Goal: Task Accomplishment & Management: Manage account settings

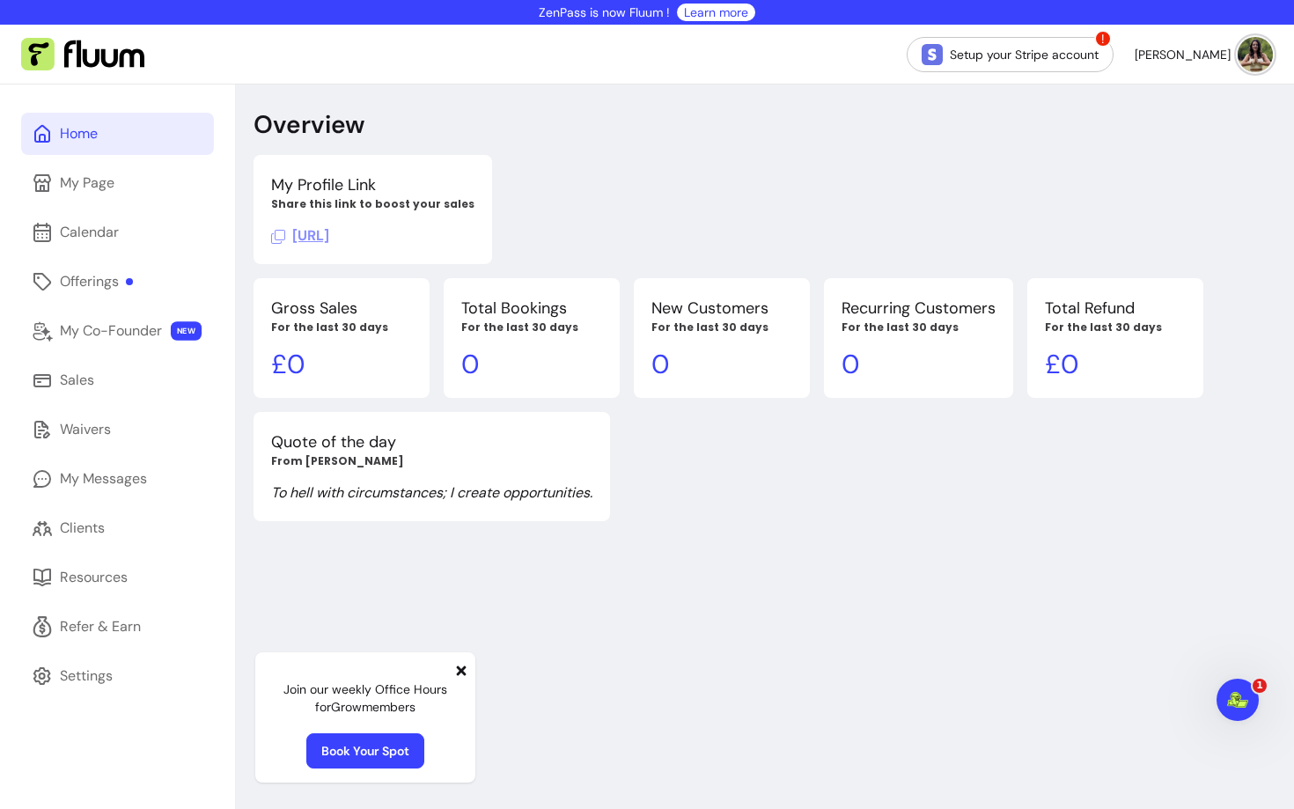
click at [461, 671] on icon at bounding box center [462, 670] width 10 height 10
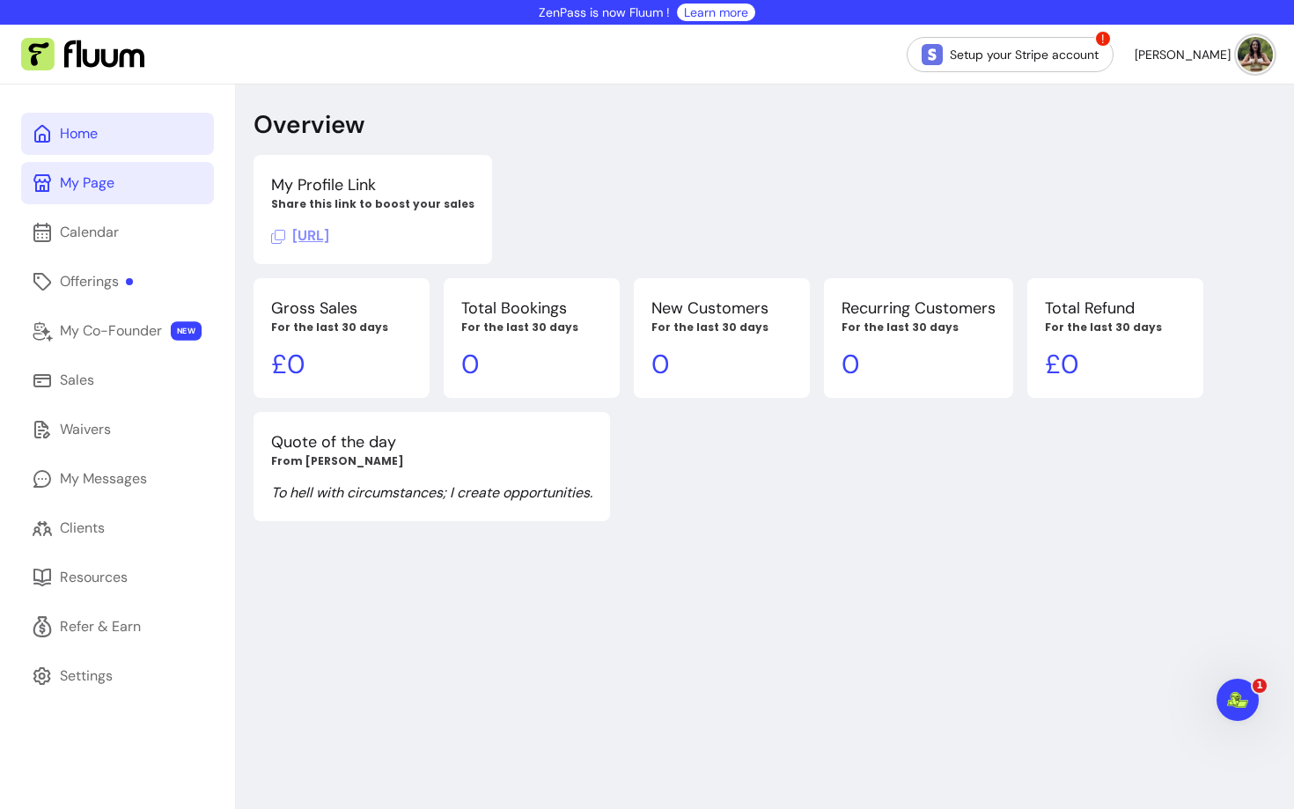
click at [108, 188] on div "My Page" at bounding box center [87, 182] width 55 height 21
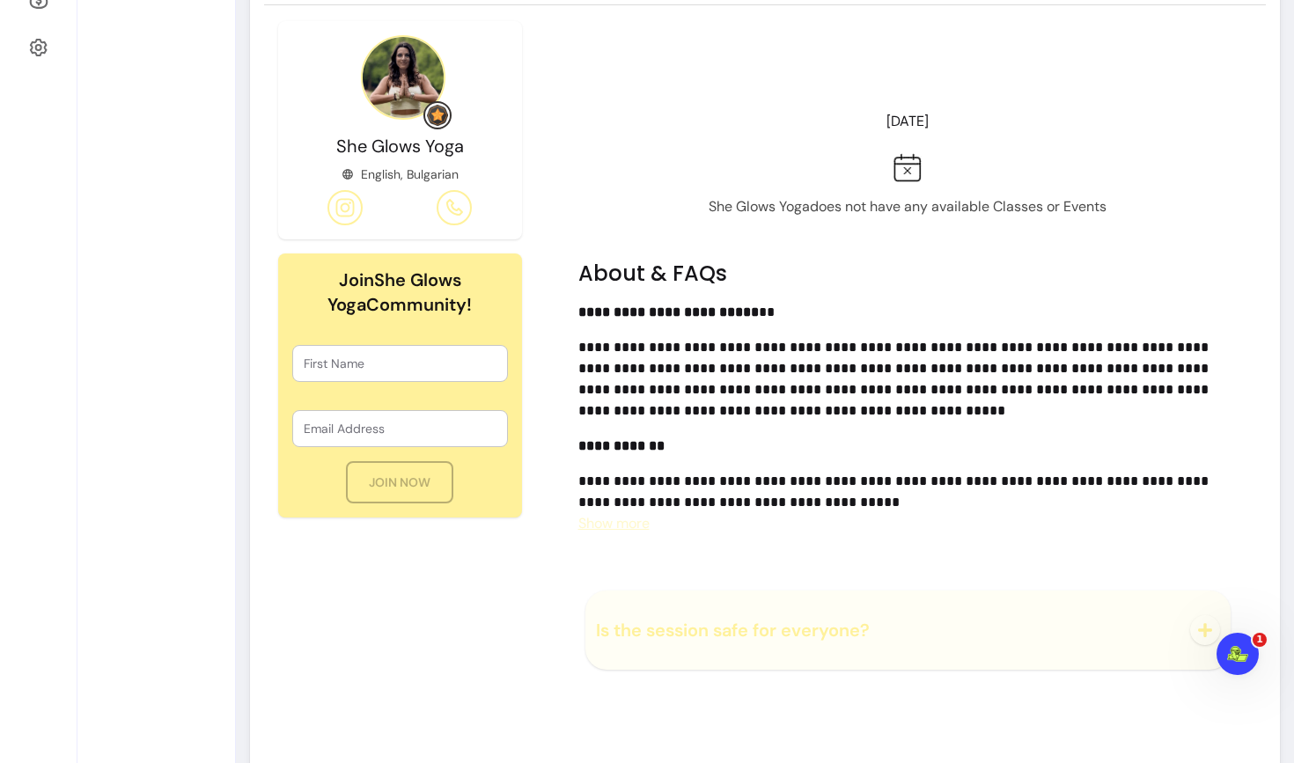
scroll to position [687, 0]
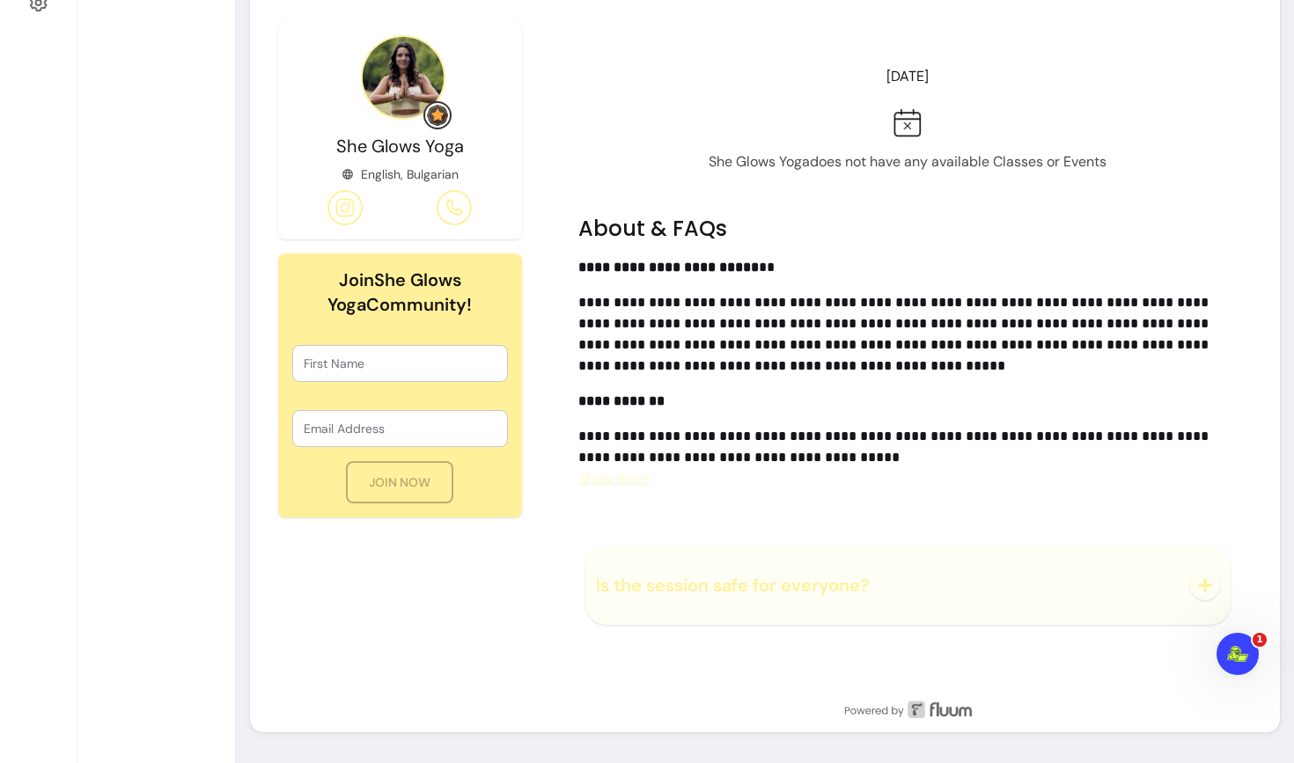
click at [620, 478] on span "Show more" at bounding box center [613, 478] width 71 height 18
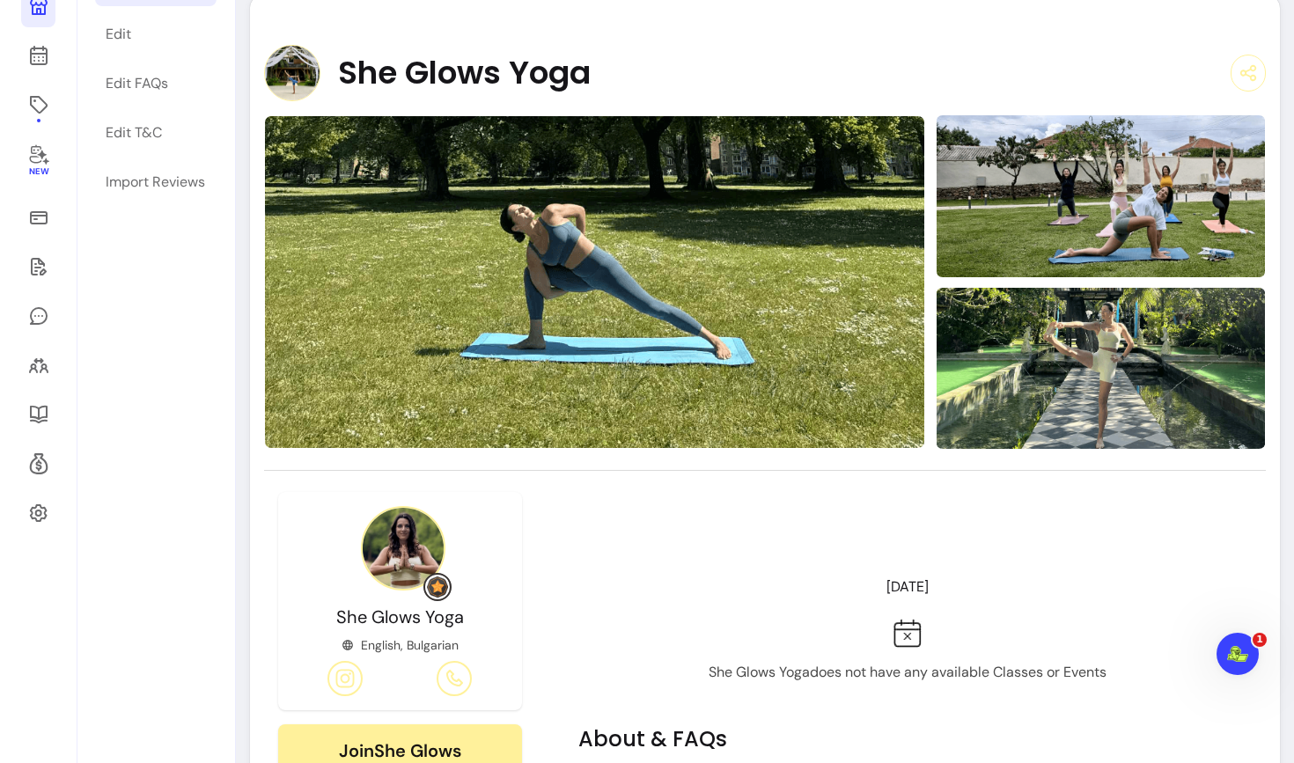
scroll to position [0, 0]
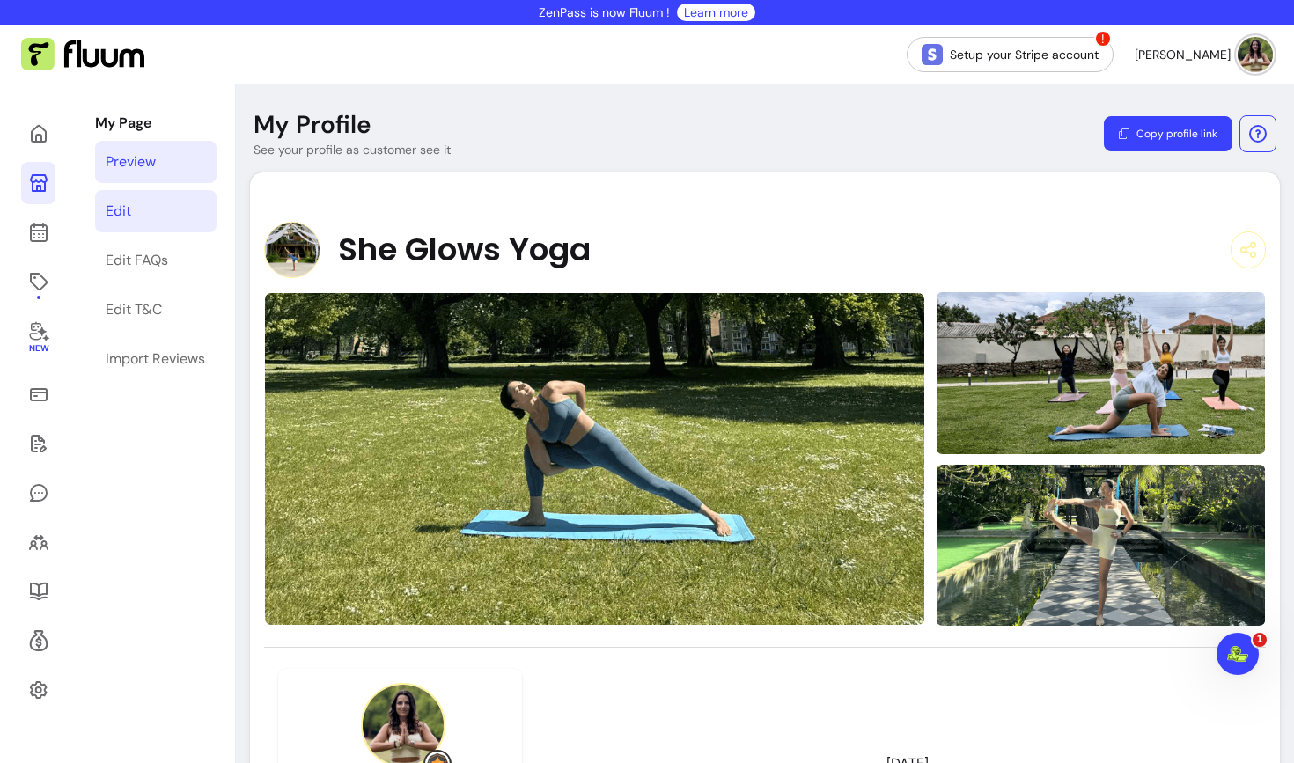
click at [150, 227] on link "Edit" at bounding box center [155, 211] width 121 height 42
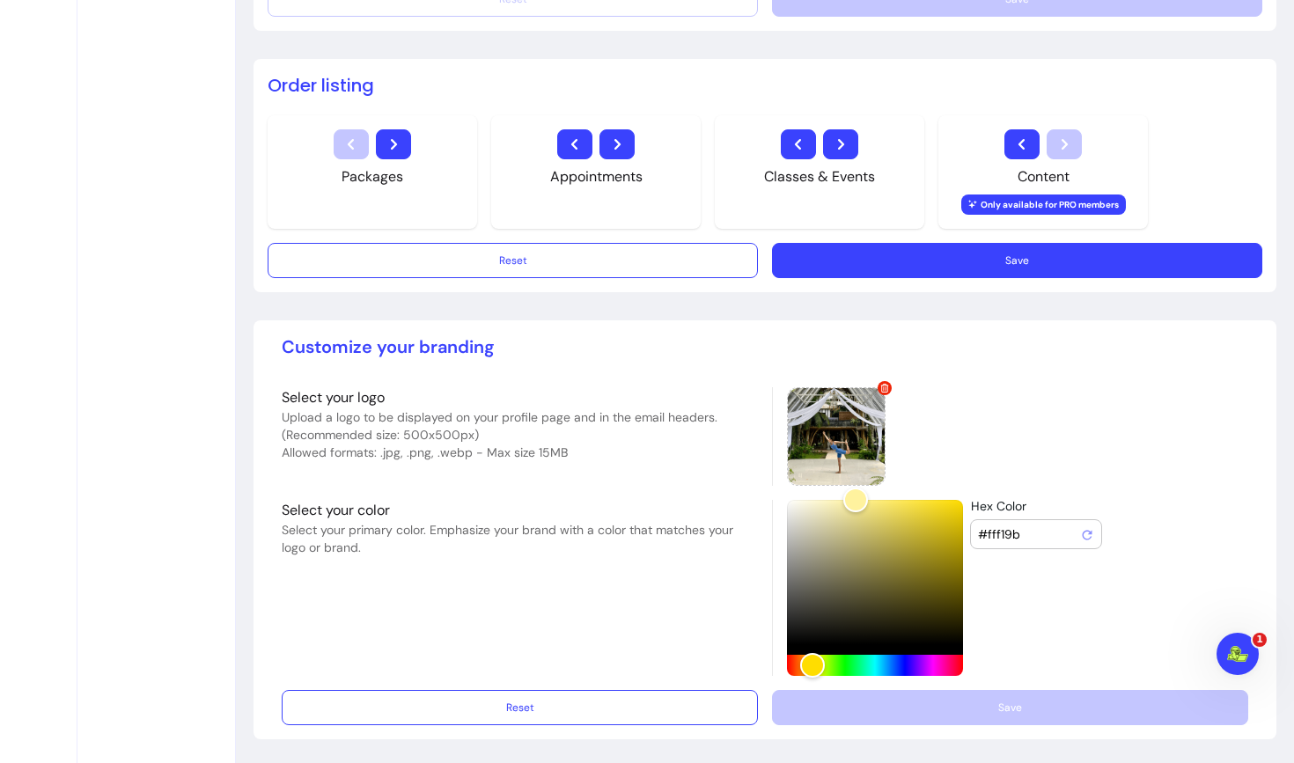
scroll to position [1337, 0]
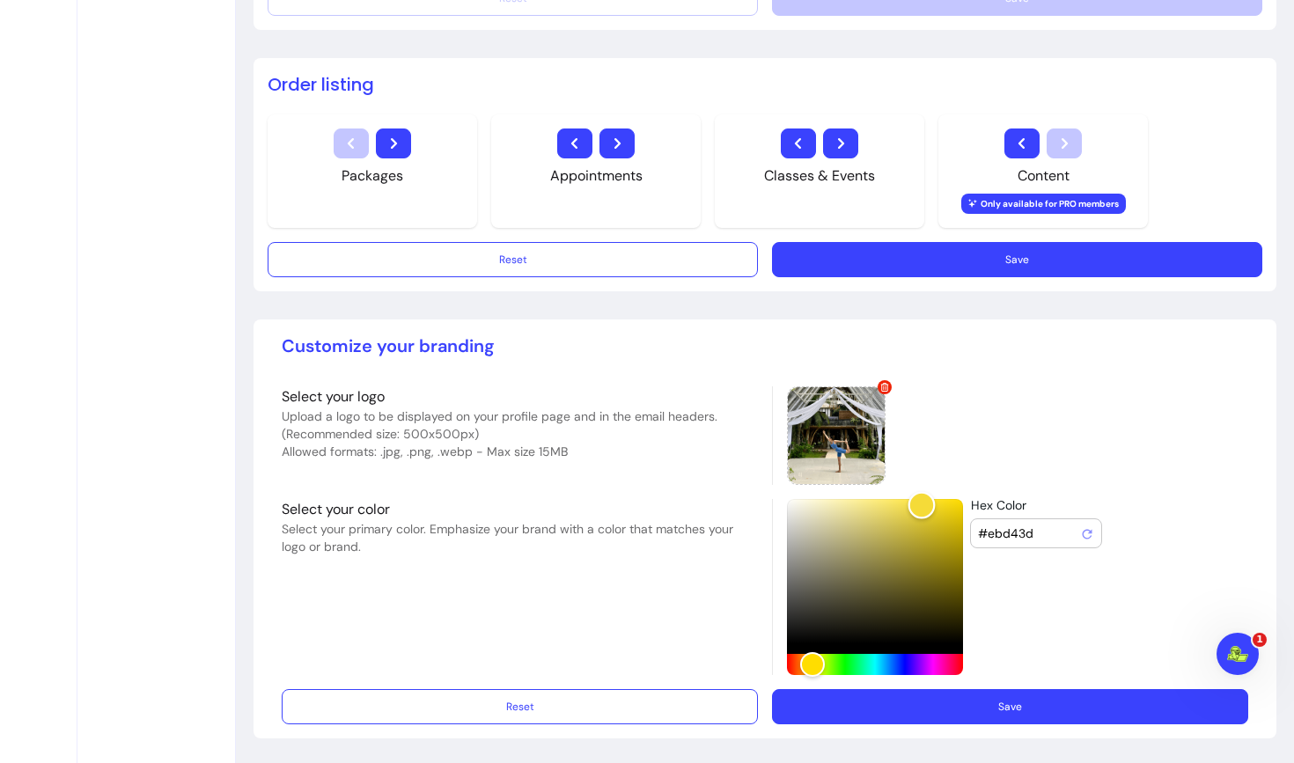
drag, startPoint x: 854, startPoint y: 503, endPoint x: 921, endPoint y: 505, distance: 66.9
click at [921, 505] on div "Color" at bounding box center [921, 504] width 27 height 27
click at [809, 667] on div "Hue" at bounding box center [809, 663] width 27 height 27
drag, startPoint x: 922, startPoint y: 504, endPoint x: 909, endPoint y: 508, distance: 13.7
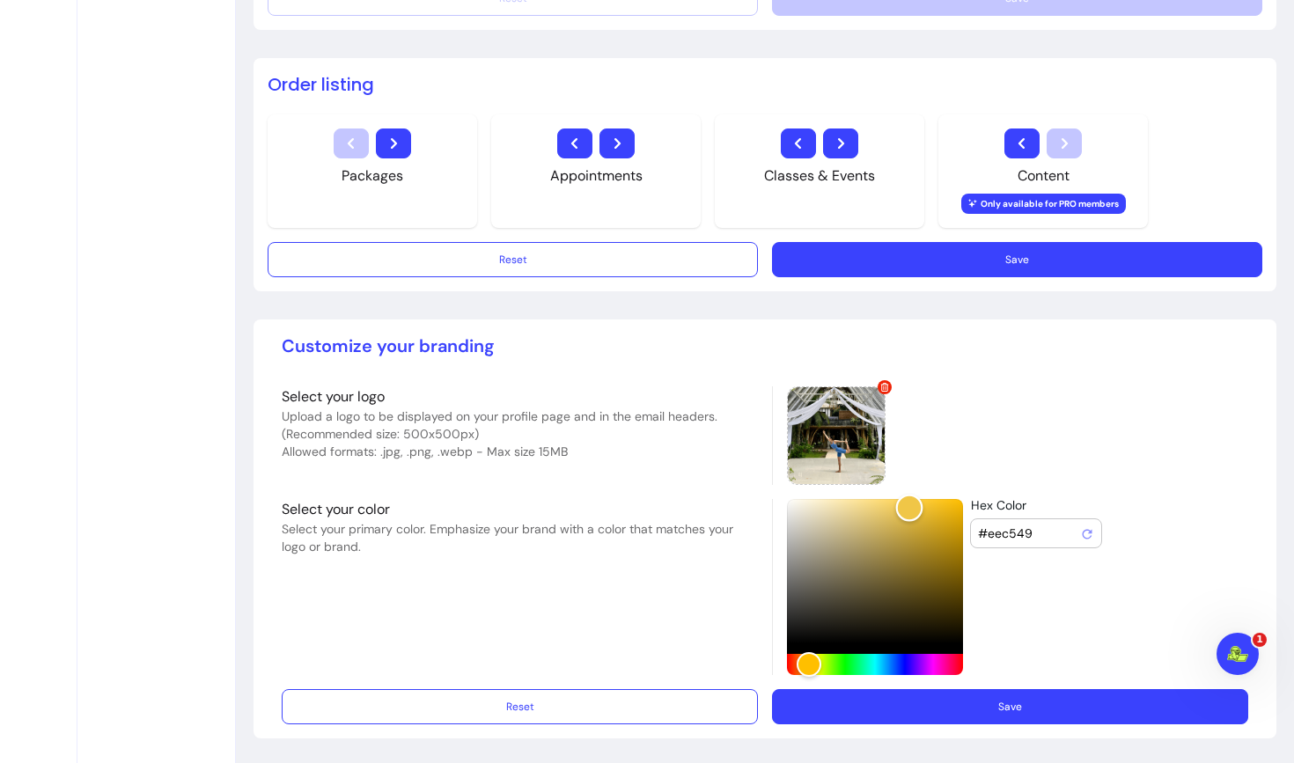
click at [909, 508] on div "Color" at bounding box center [909, 507] width 27 height 27
click at [813, 665] on div "Hue" at bounding box center [813, 663] width 27 height 27
drag, startPoint x: 909, startPoint y: 510, endPoint x: 954, endPoint y: 506, distance: 45.0
click at [955, 506] on div "Color" at bounding box center [956, 504] width 27 height 27
type input "#f3dc0b"
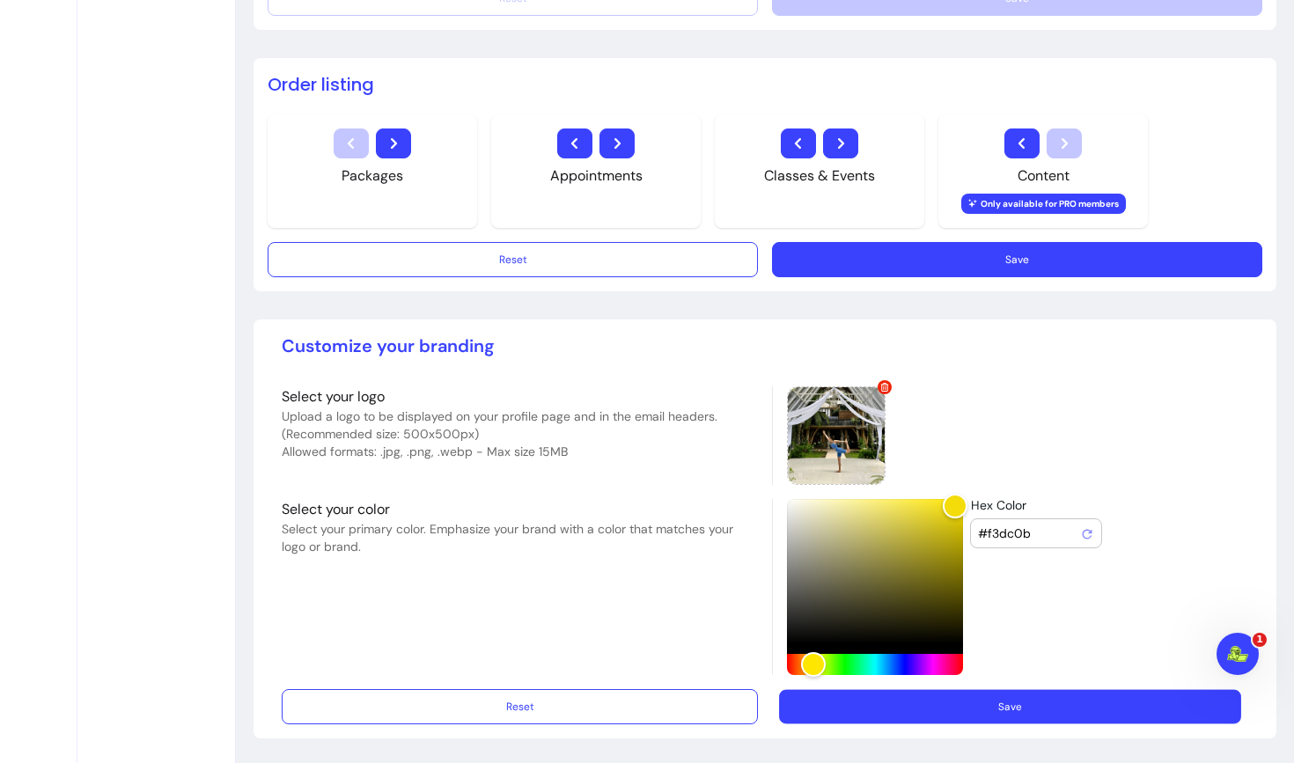
click at [855, 708] on button "Save" at bounding box center [1010, 706] width 462 height 34
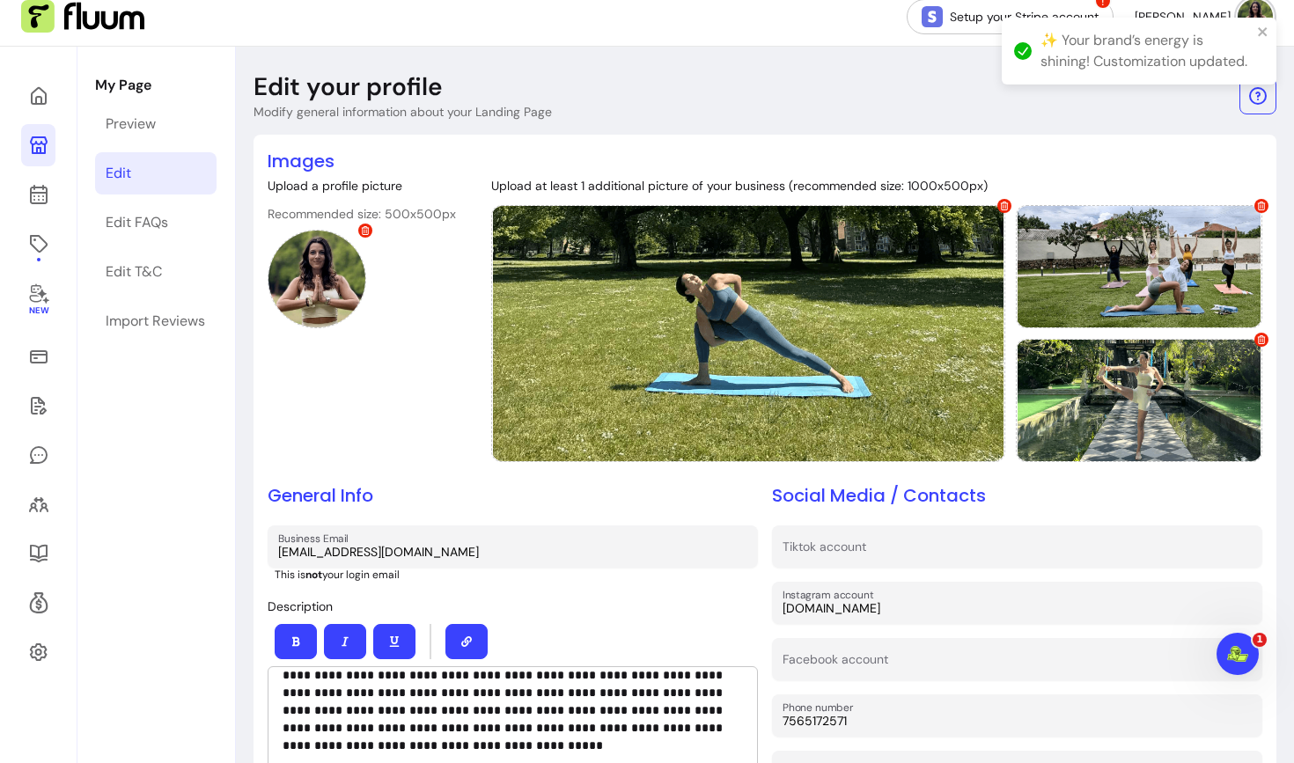
scroll to position [0, 0]
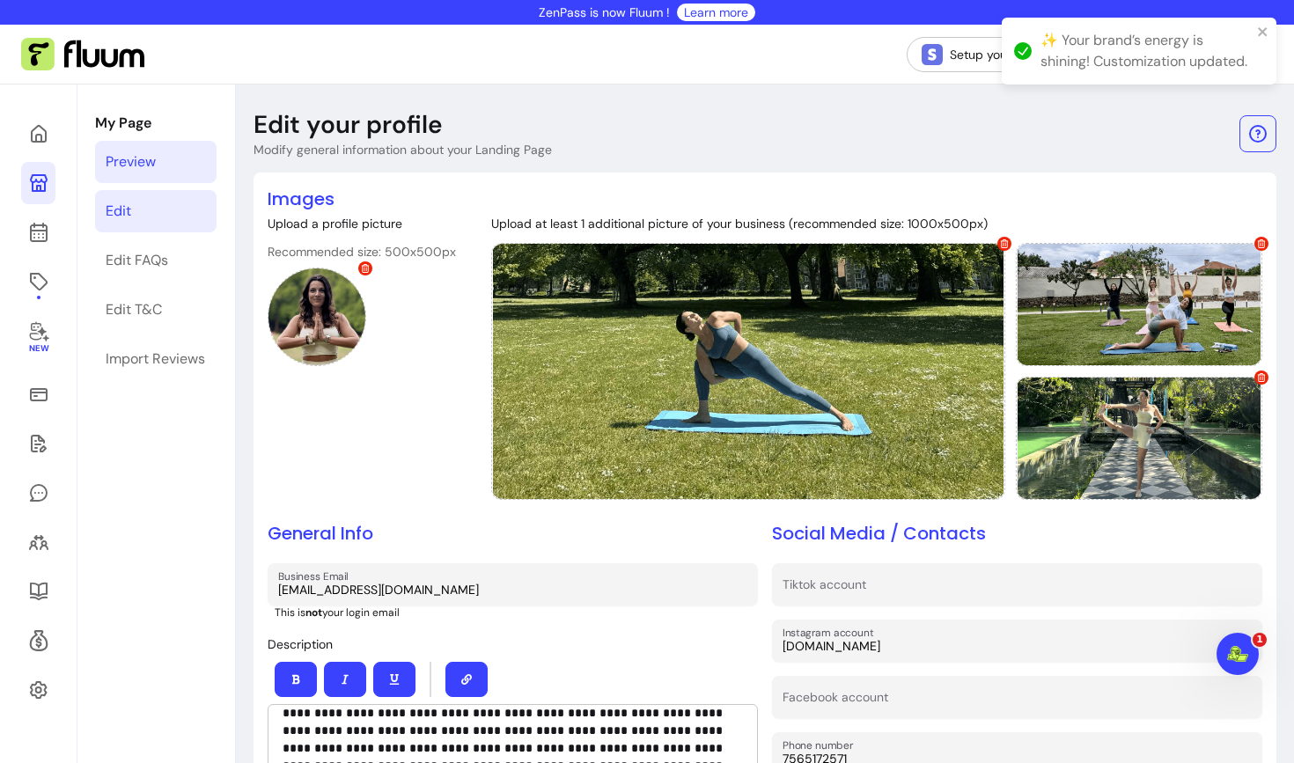
click at [136, 145] on link "Preview" at bounding box center [155, 162] width 121 height 42
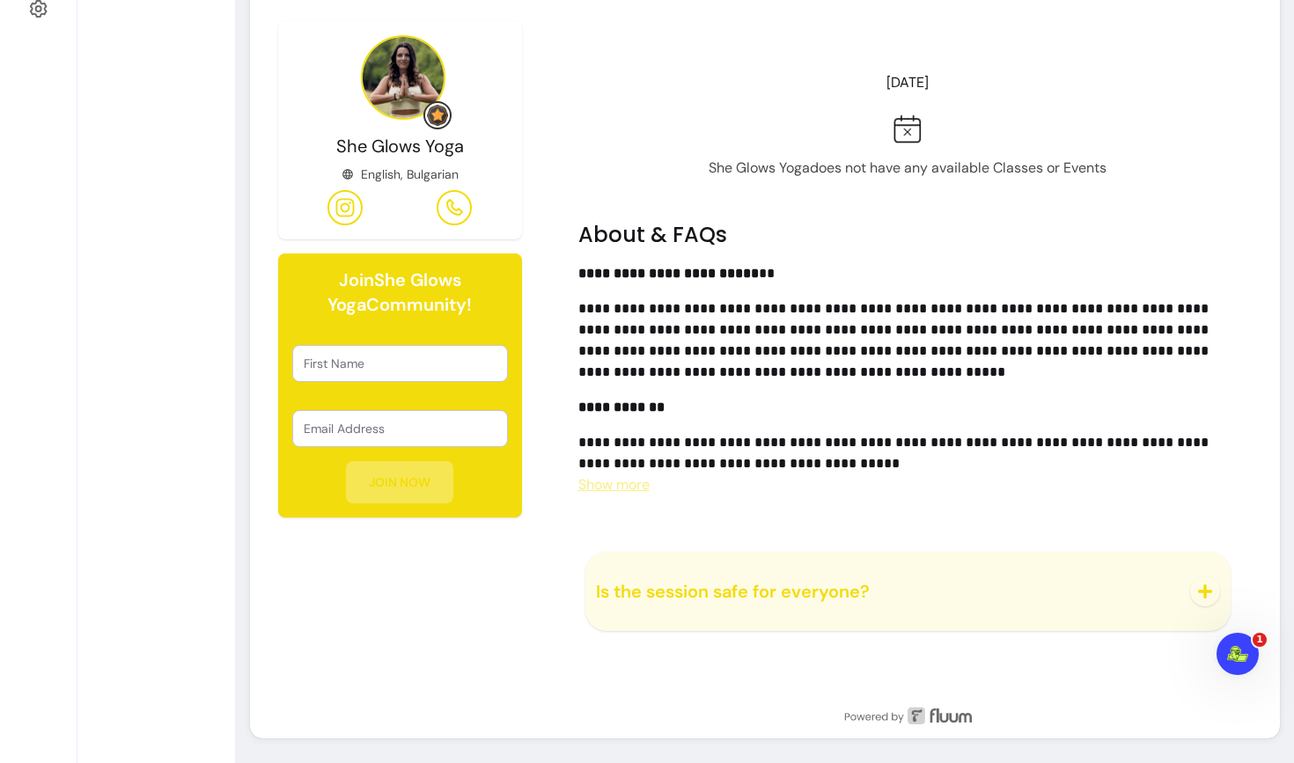
scroll to position [695, 0]
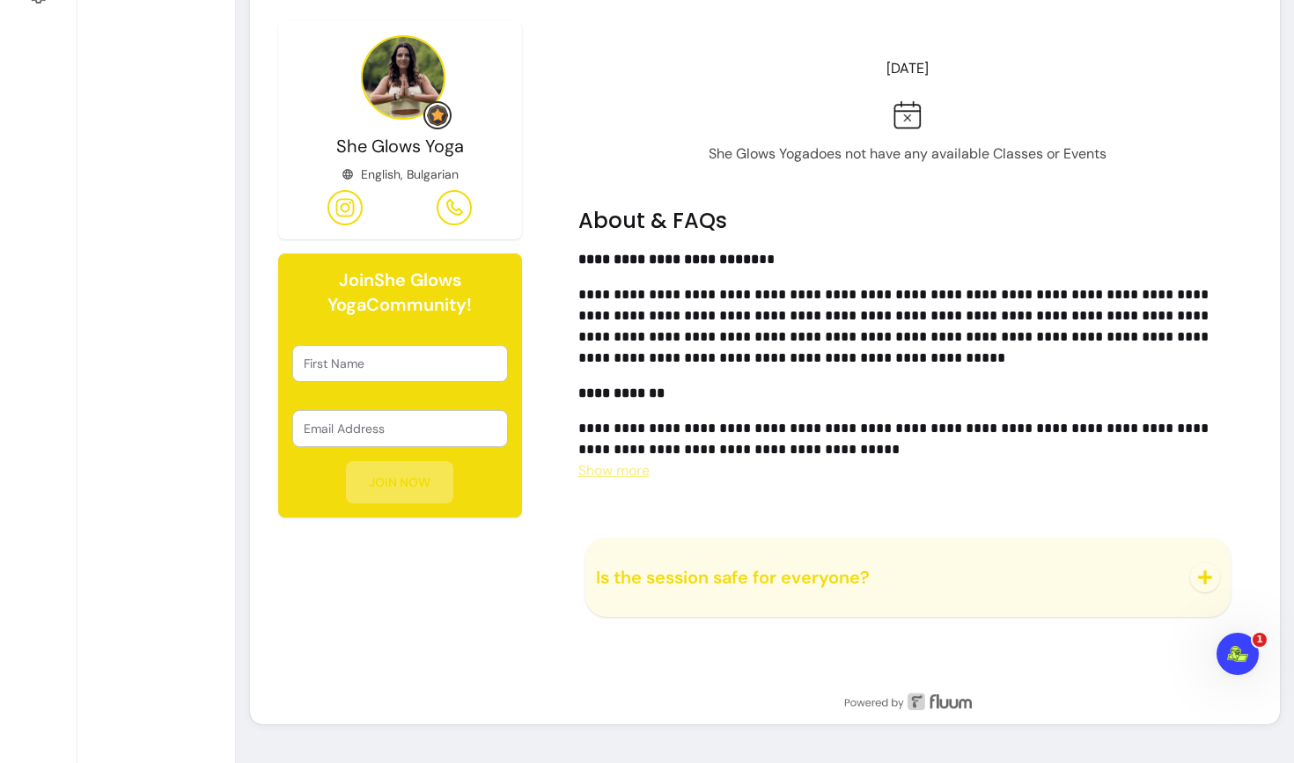
click at [836, 572] on span "Is the session safe for everyone?" at bounding box center [733, 577] width 274 height 23
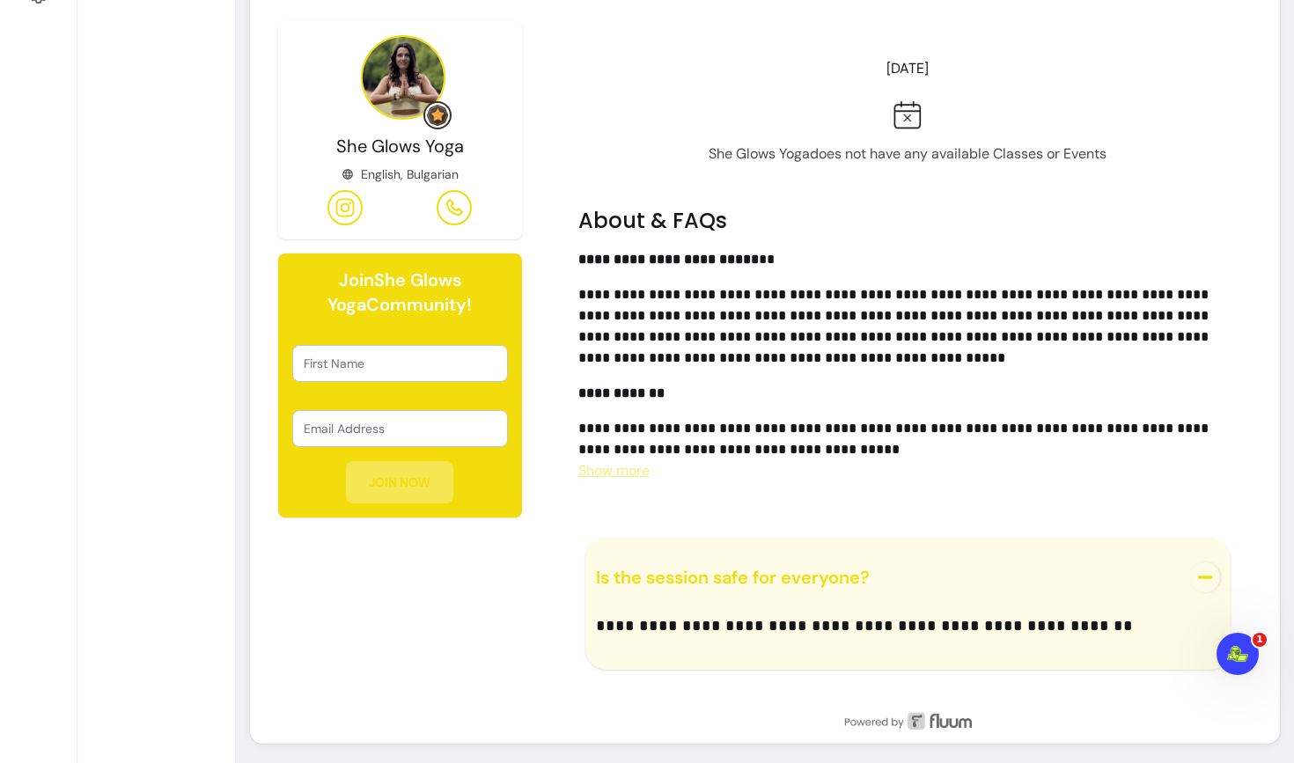
click at [622, 467] on span "Show more" at bounding box center [613, 470] width 71 height 18
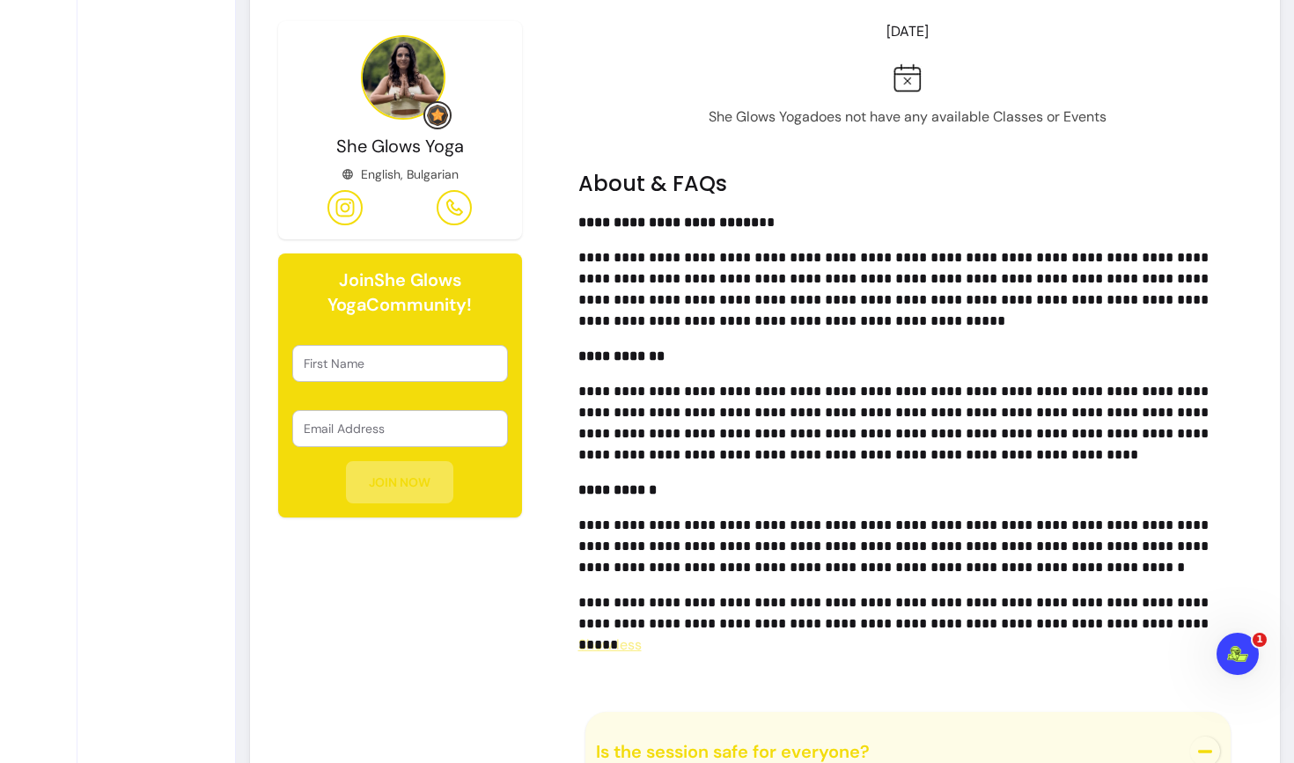
scroll to position [745, 0]
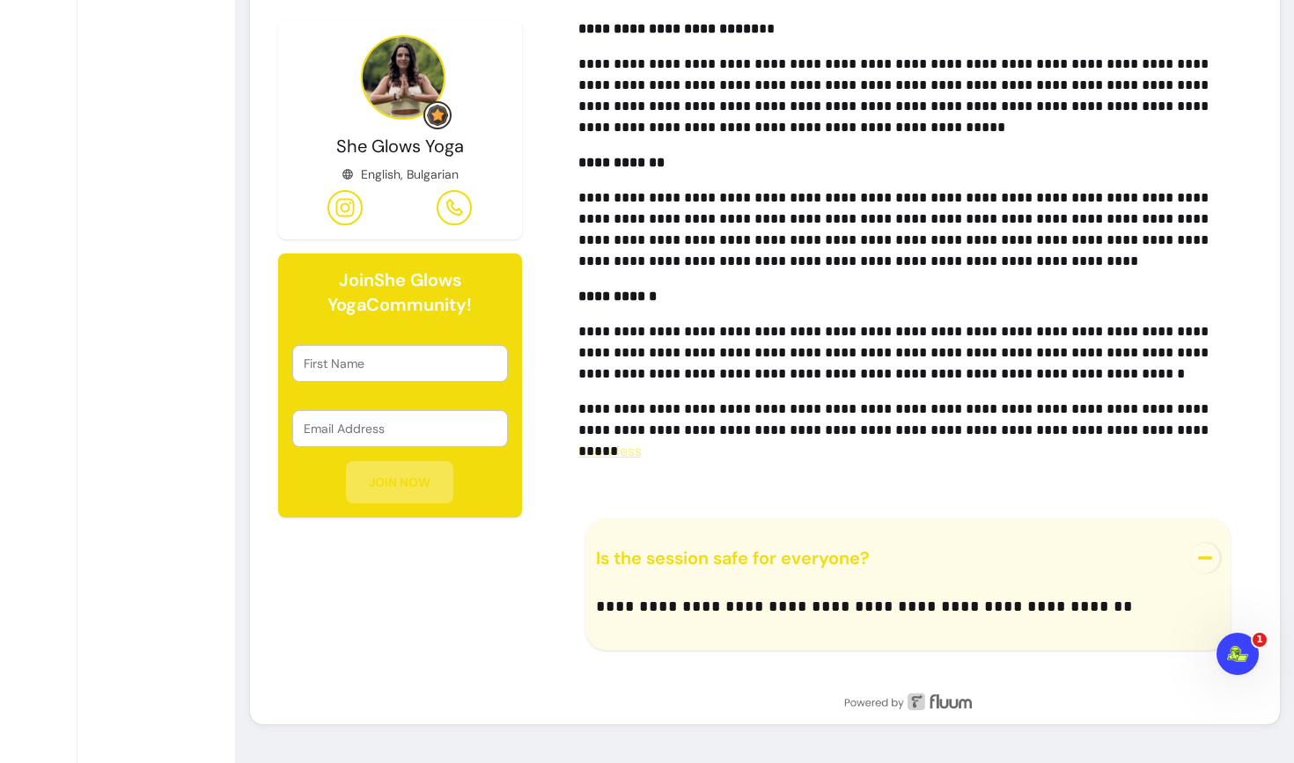
click at [668, 543] on button "Is the session safe for everyone?" at bounding box center [908, 558] width 625 height 58
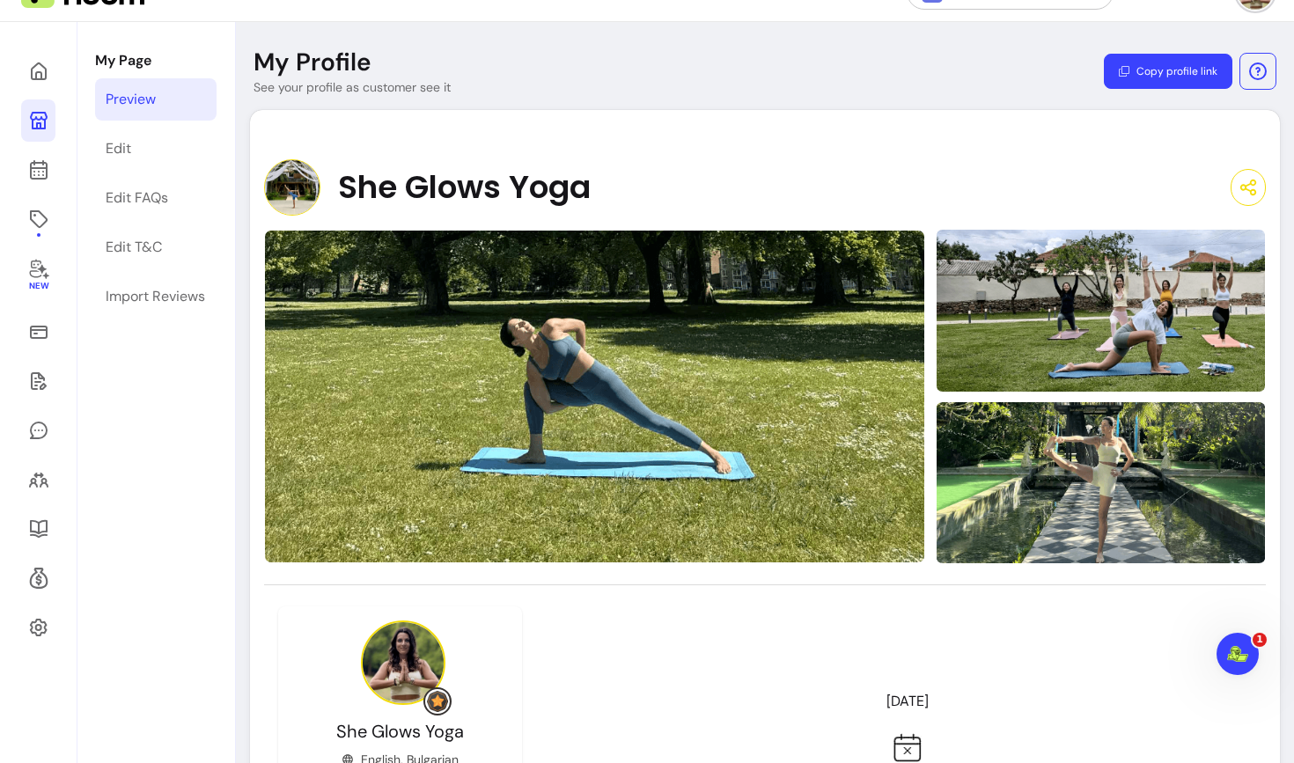
scroll to position [39, 0]
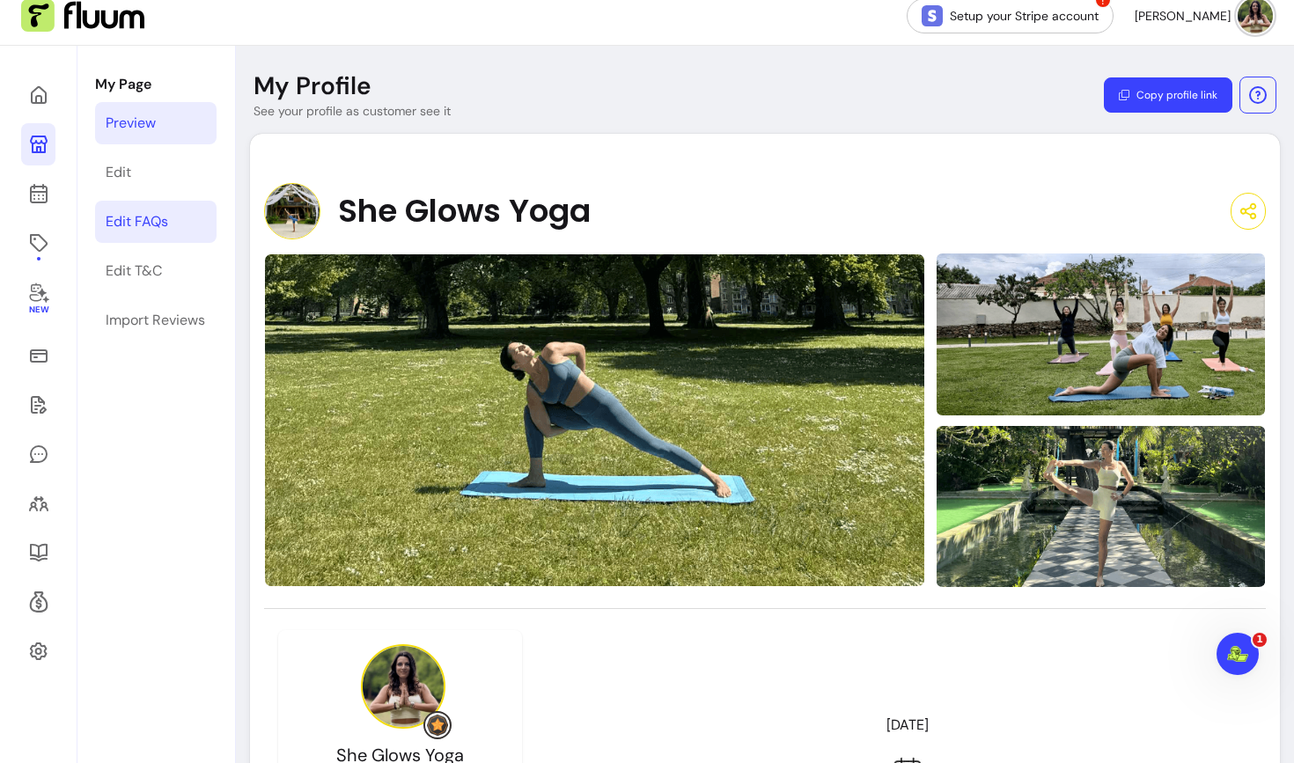
click at [129, 228] on div "Edit FAQs" at bounding box center [137, 221] width 62 height 21
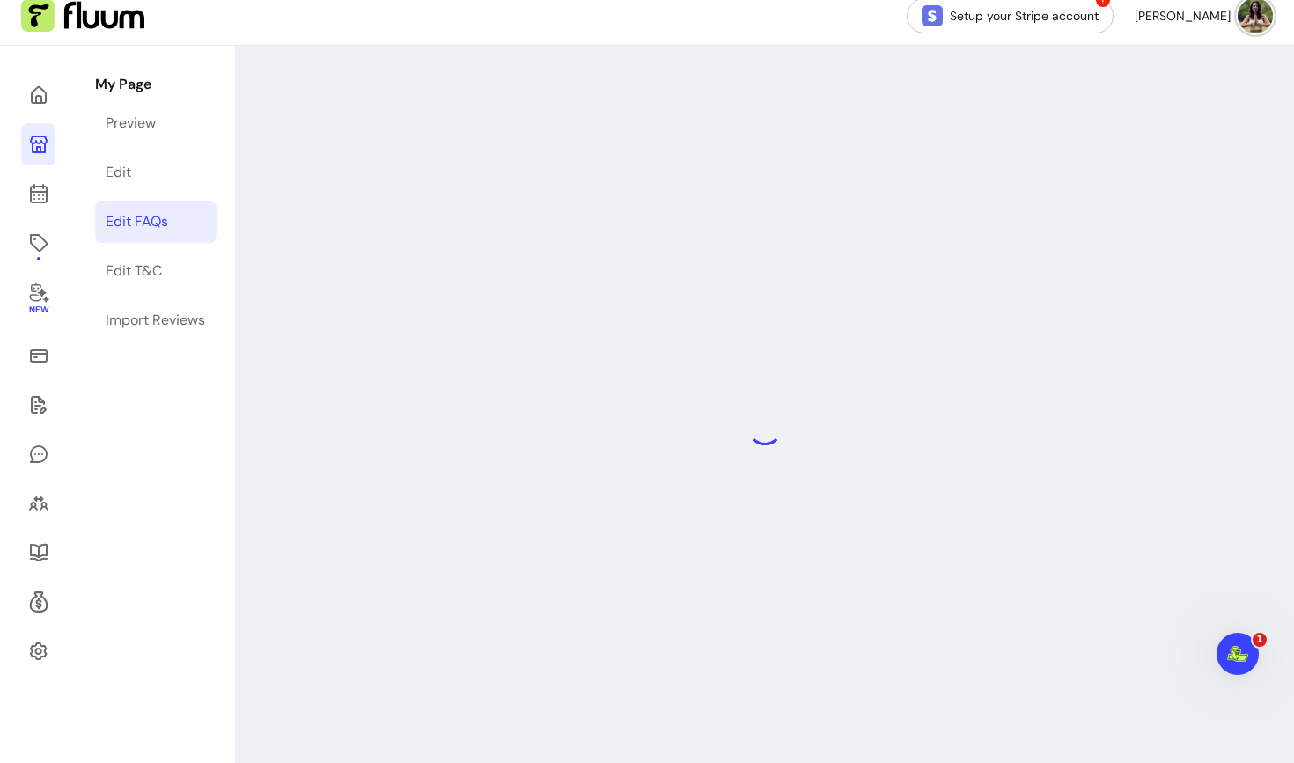
select select "*"
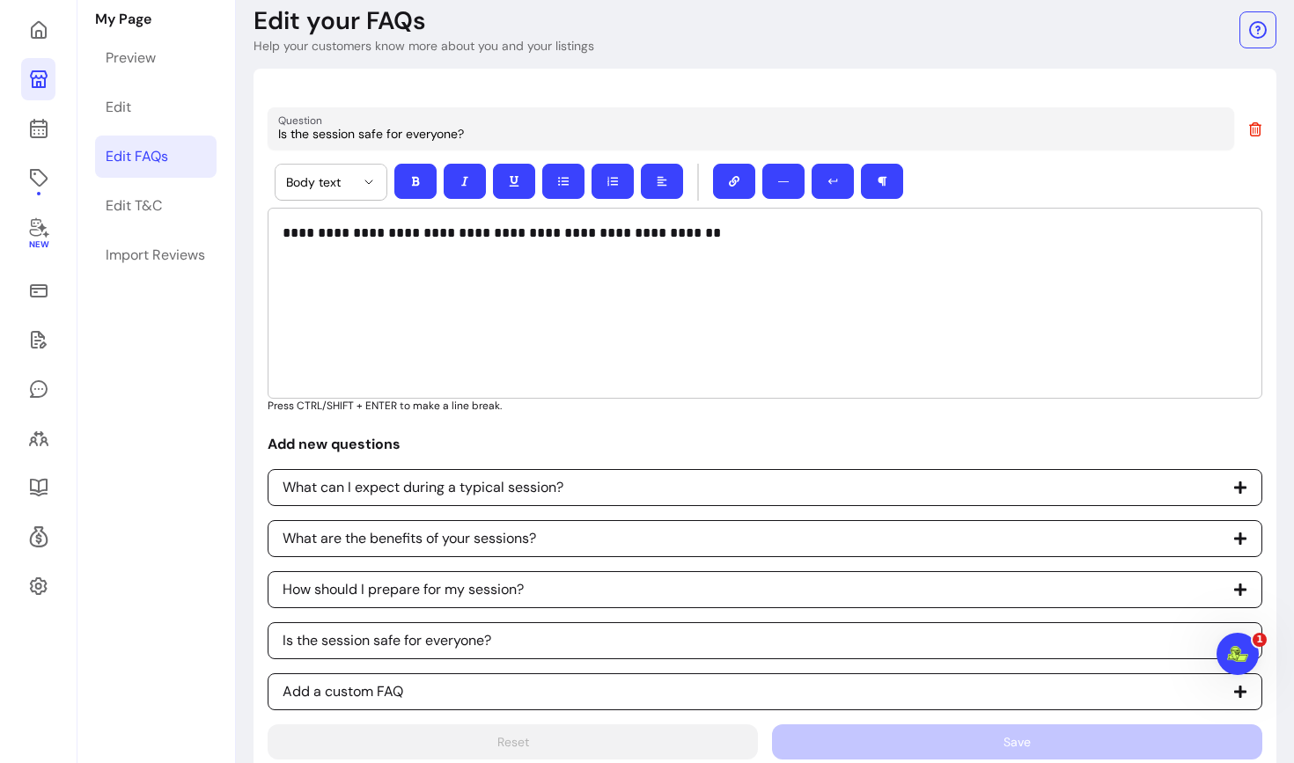
scroll to position [130, 0]
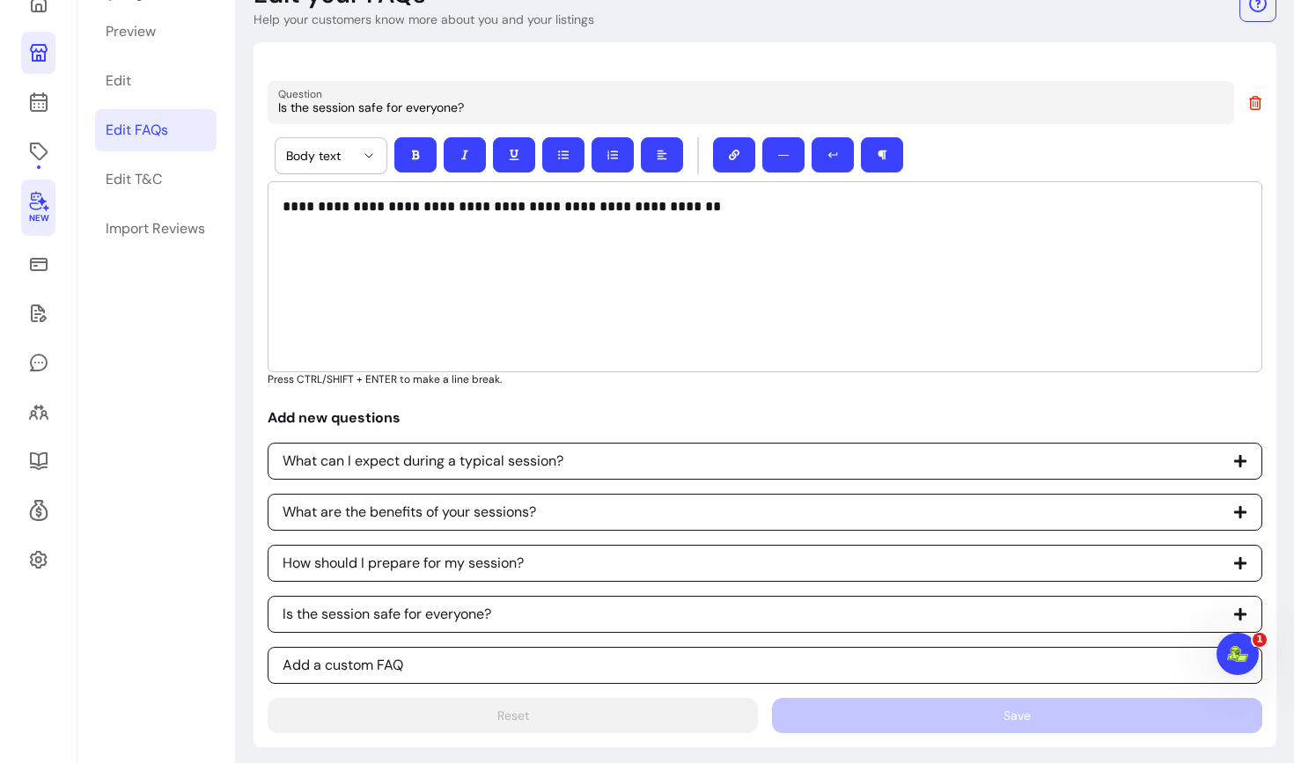
click at [35, 215] on span "New" at bounding box center [37, 218] width 19 height 11
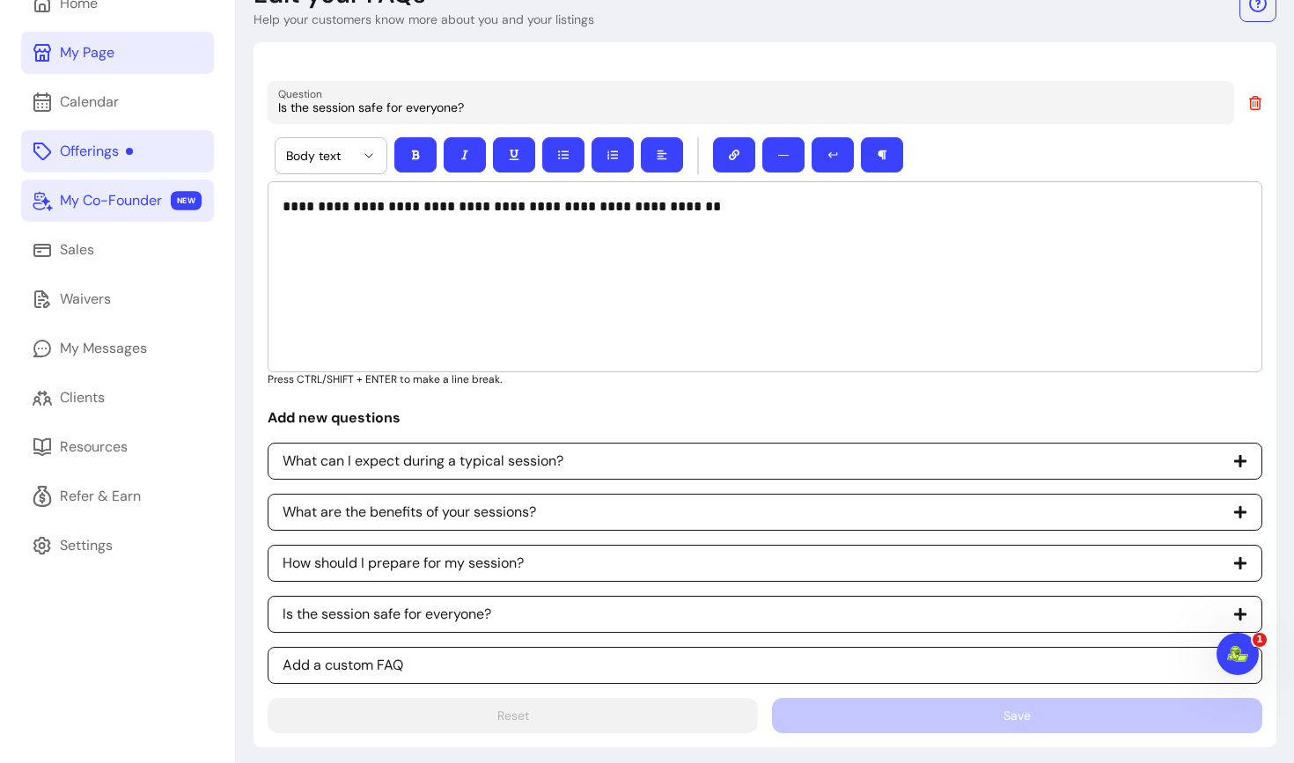
scroll to position [84, 0]
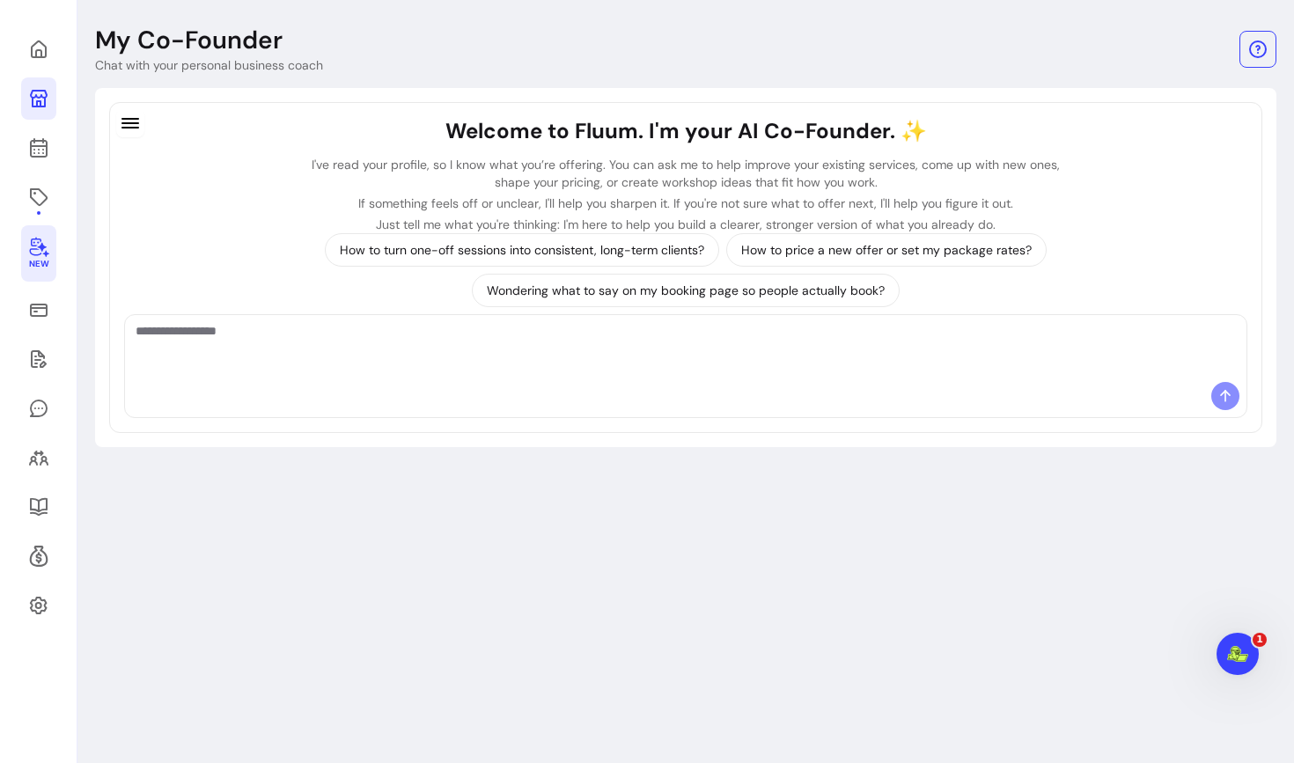
click at [246, 378] on div at bounding box center [685, 348] width 1121 height 67
type textarea "**********"
click at [197, 334] on textarea "Ask me anything..." at bounding box center [686, 348] width 1100 height 53
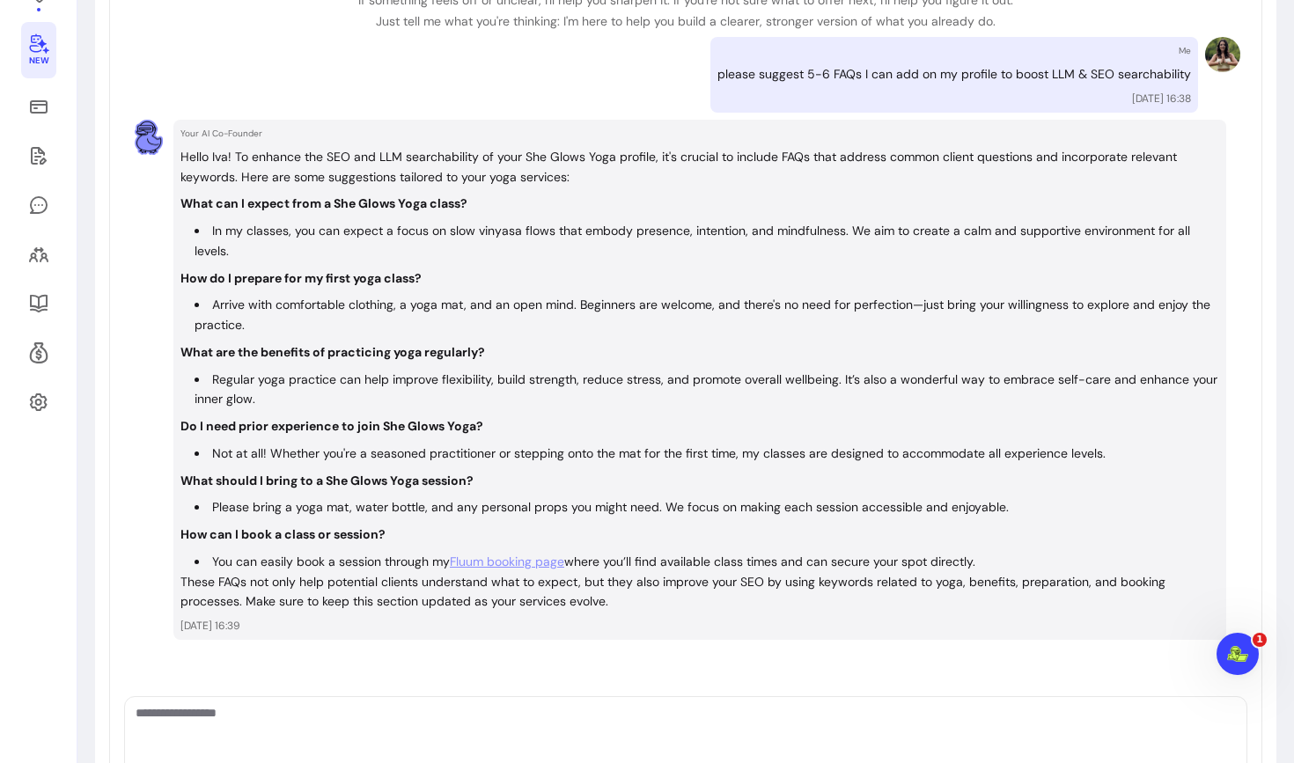
scroll to position [285, 0]
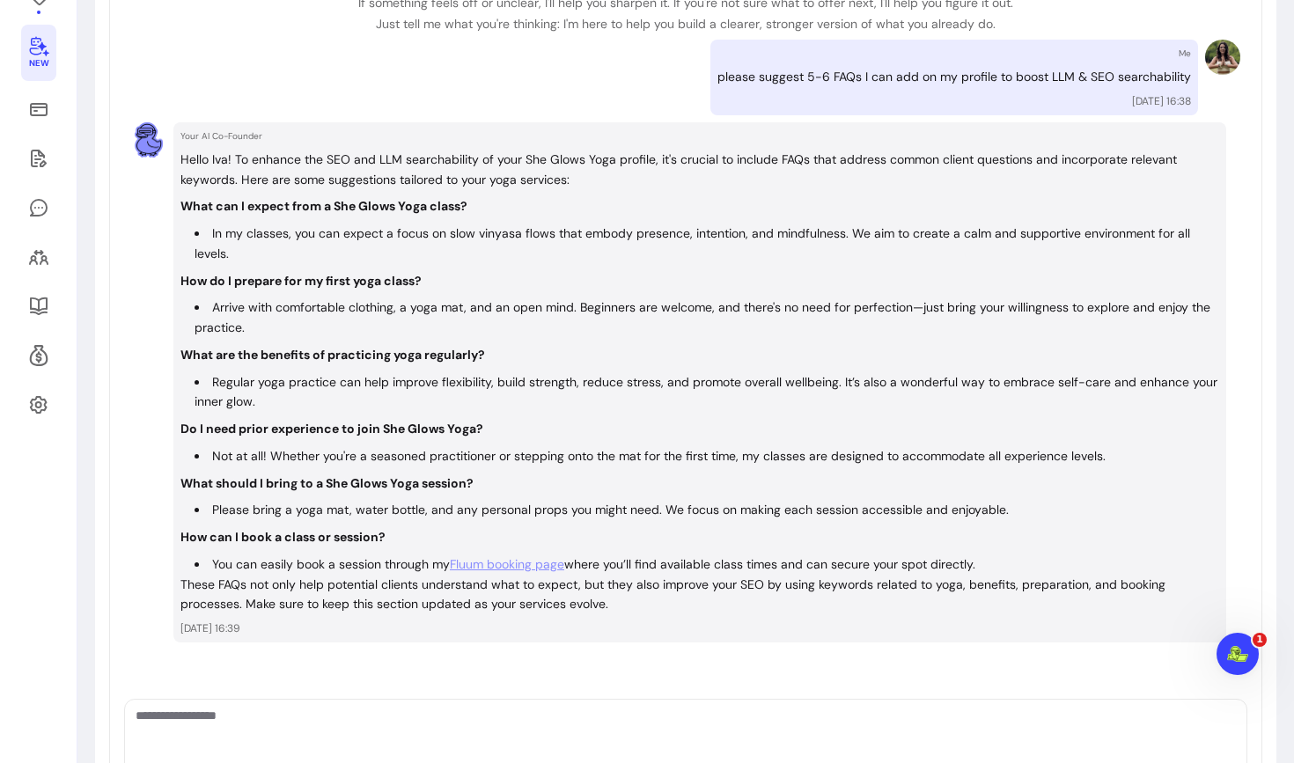
click at [366, 304] on li "Arrive with comfortable clothing, a yoga mat, and an open mind. Beginners are w…" at bounding box center [706, 317] width 1024 height 40
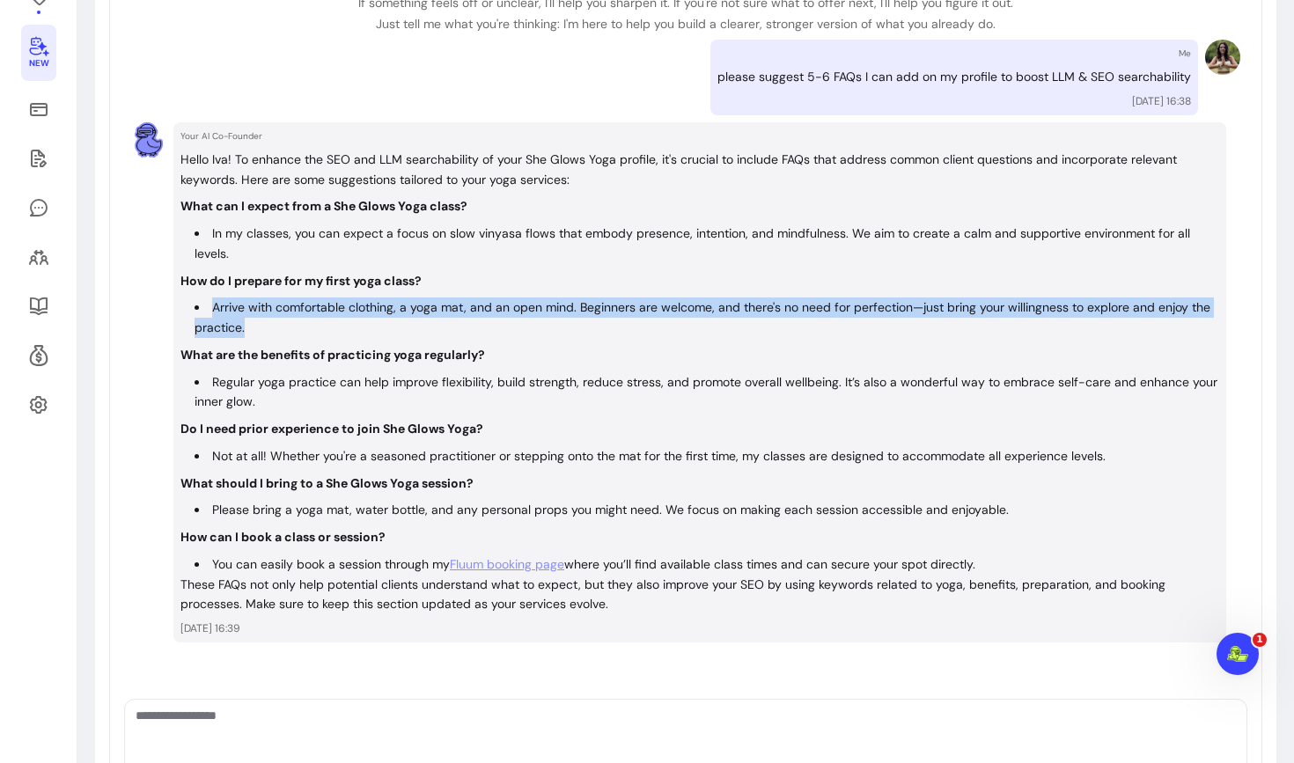
click at [366, 304] on li "Arrive with comfortable clothing, a yoga mat, and an open mind. Beginners are w…" at bounding box center [706, 317] width 1024 height 40
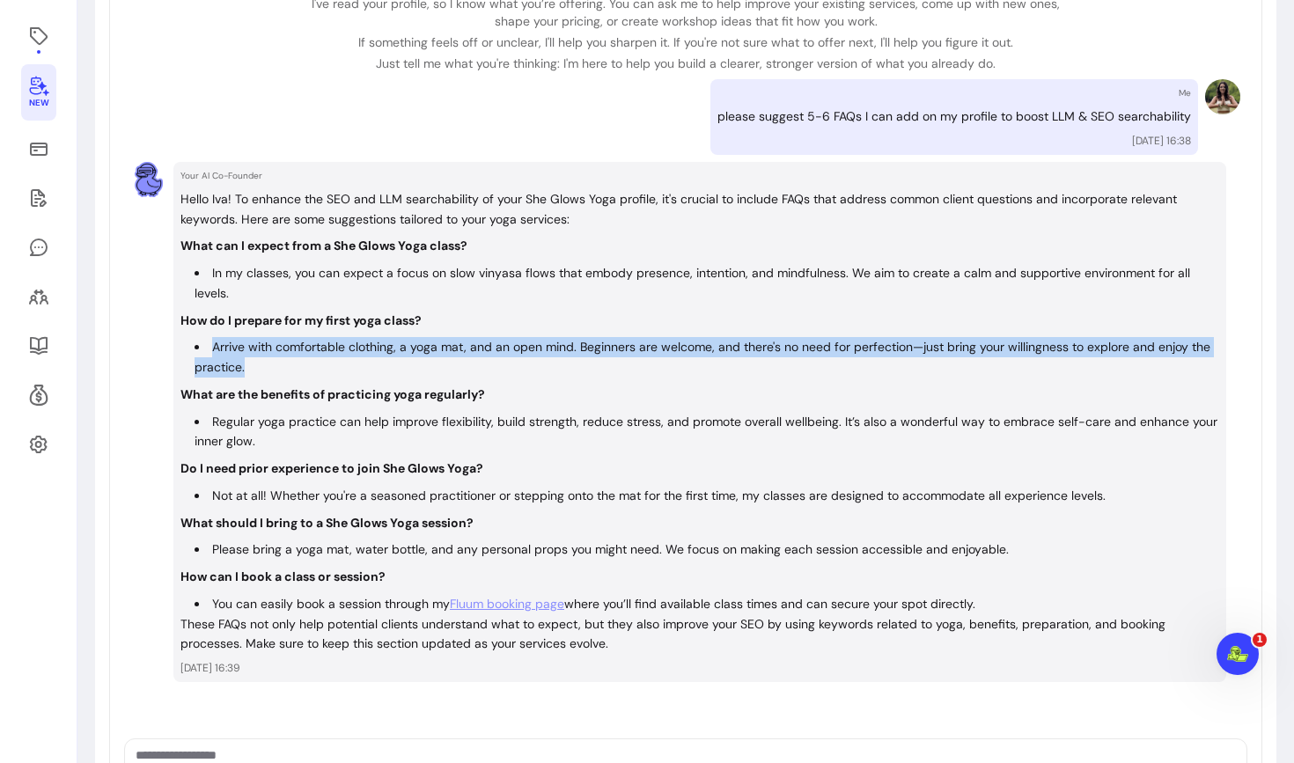
scroll to position [324, 0]
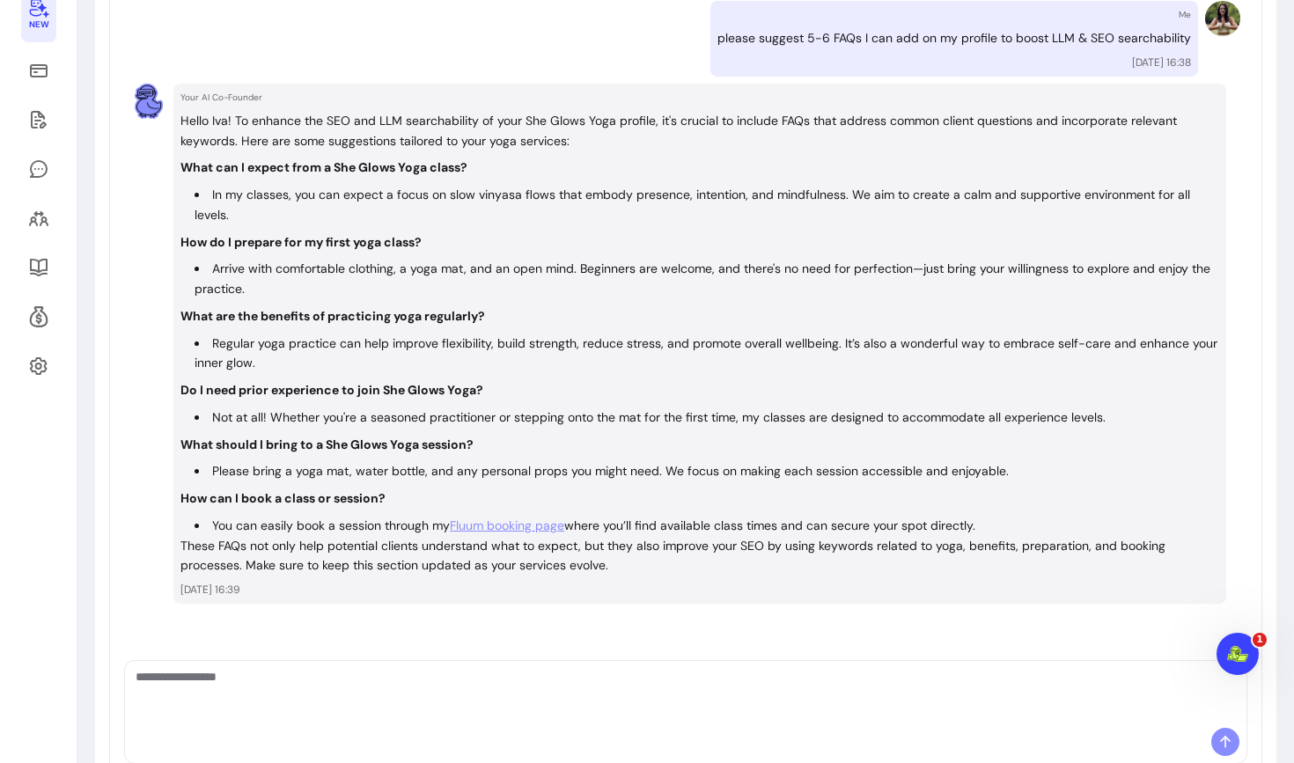
click at [344, 409] on li "Not at all! Whether you're a seasoned practitioner or stepping onto the mat for…" at bounding box center [706, 417] width 1024 height 20
click at [319, 679] on textarea "Ask me anything..." at bounding box center [686, 694] width 1100 height 53
type textarea "**********"
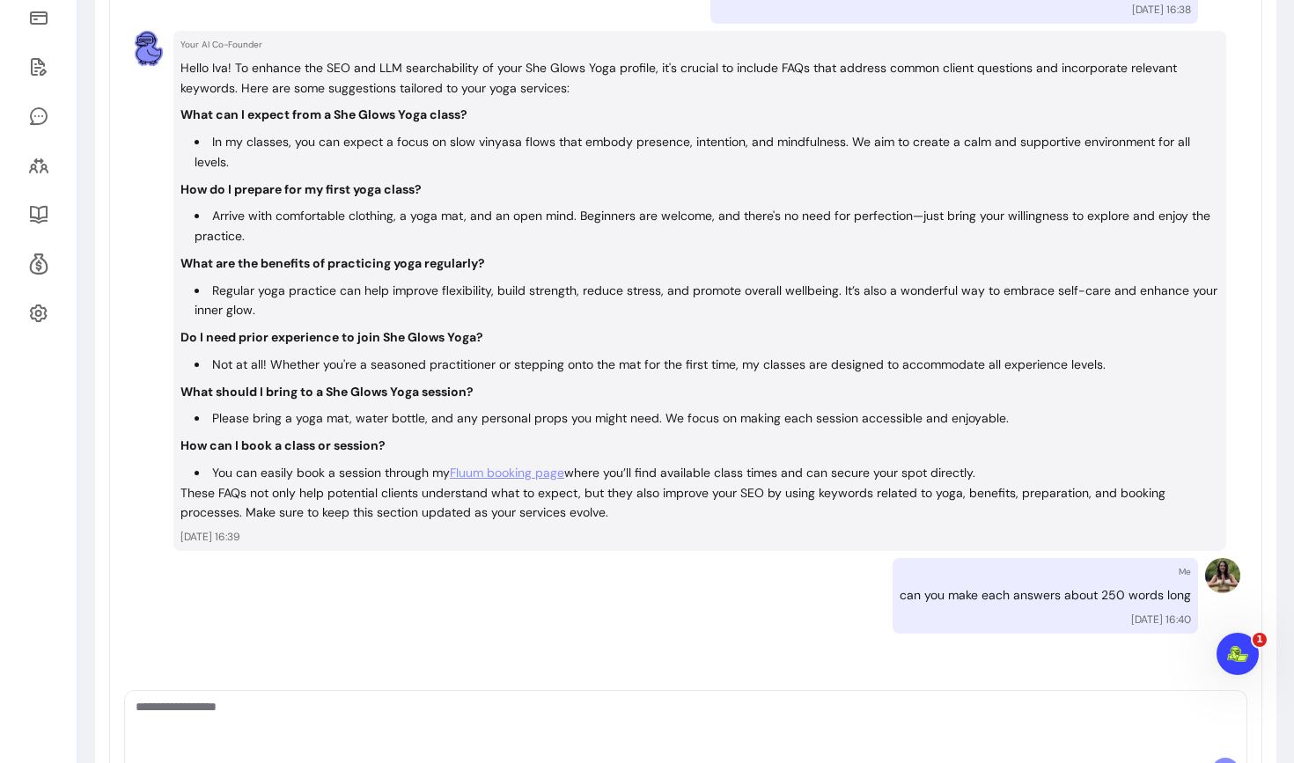
scroll to position [378, 0]
click at [331, 368] on li "Not at all! Whether you're a seasoned practitioner or stepping onto the mat for…" at bounding box center [706, 364] width 1024 height 20
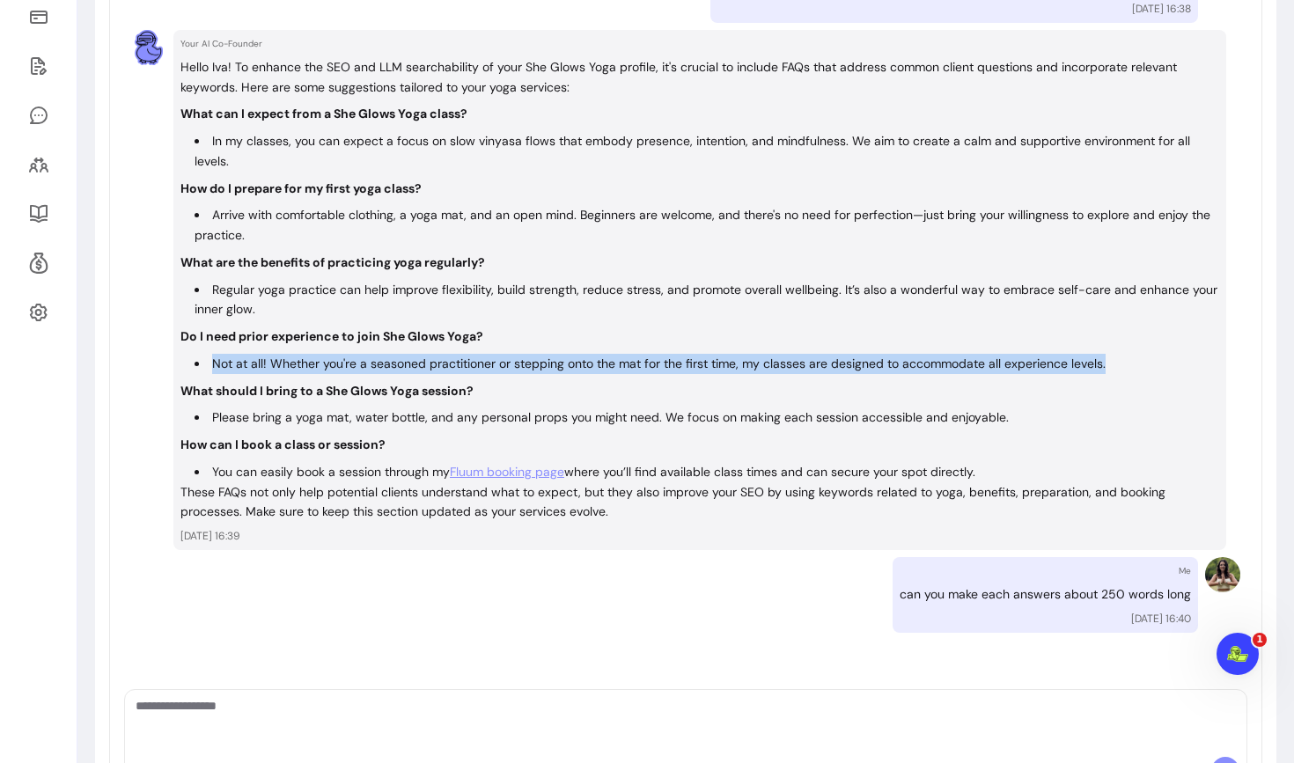
click at [331, 368] on li "Not at all! Whether you're a seasoned practitioner or stepping onto the mat for…" at bounding box center [706, 364] width 1024 height 20
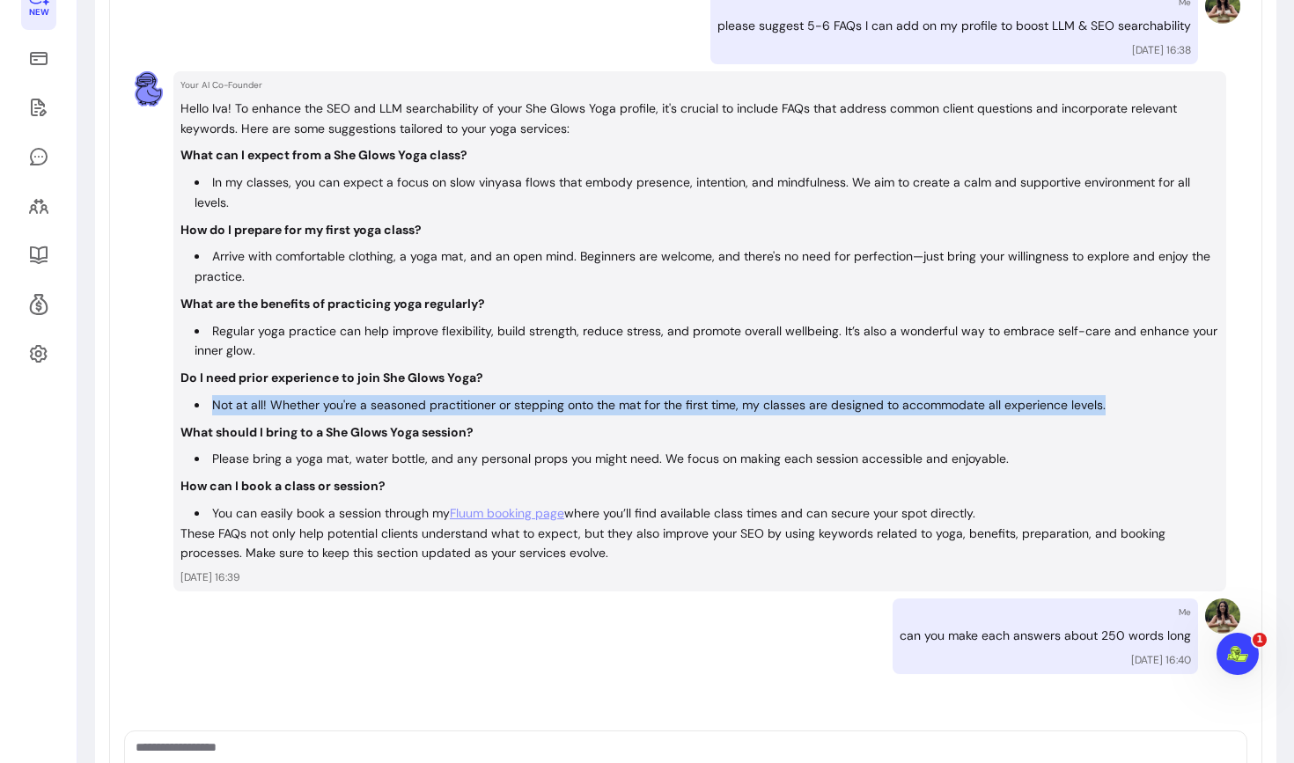
scroll to position [335, 0]
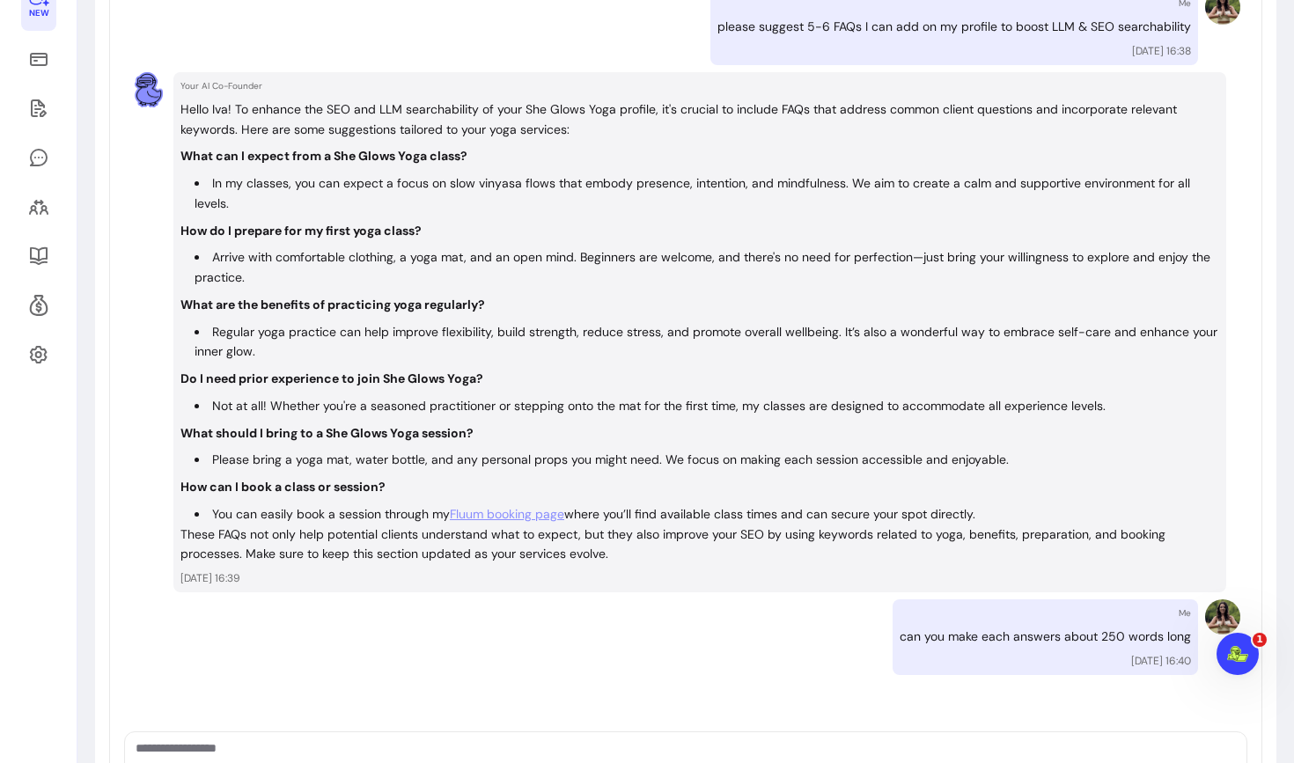
click at [210, 152] on strong "What can I expect from a She Glows Yoga class?" at bounding box center [323, 156] width 287 height 16
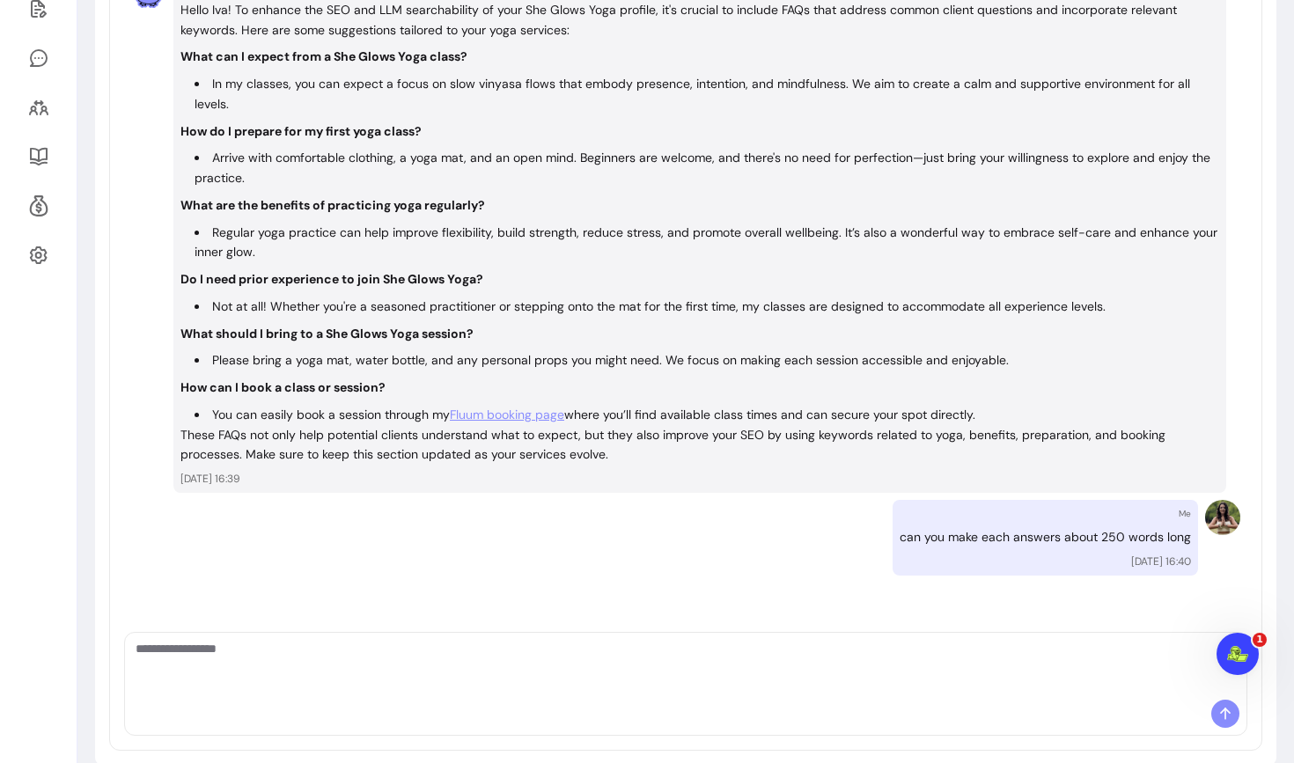
scroll to position [447, 0]
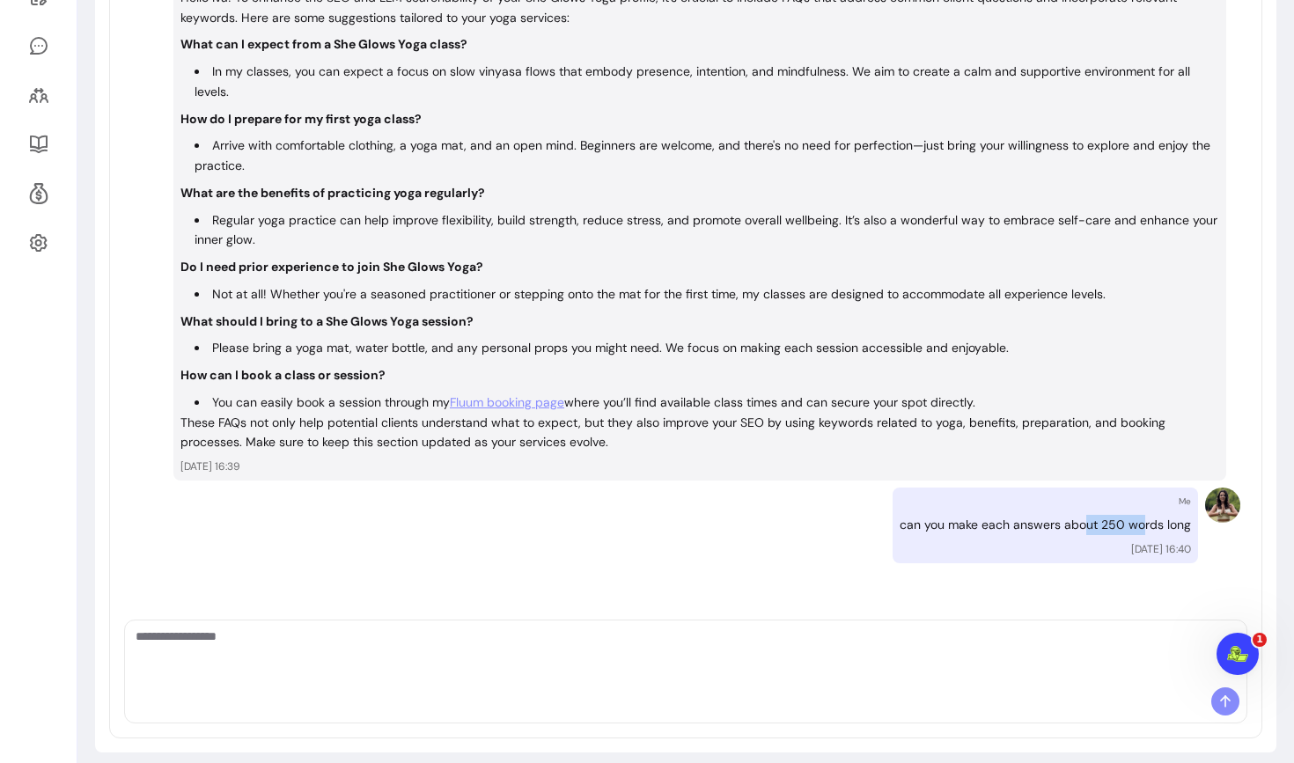
drag, startPoint x: 1085, startPoint y: 519, endPoint x: 1141, endPoint y: 522, distance: 56.4
click at [1142, 523] on p "can you make each answers about 250 words long" at bounding box center [1044, 525] width 291 height 20
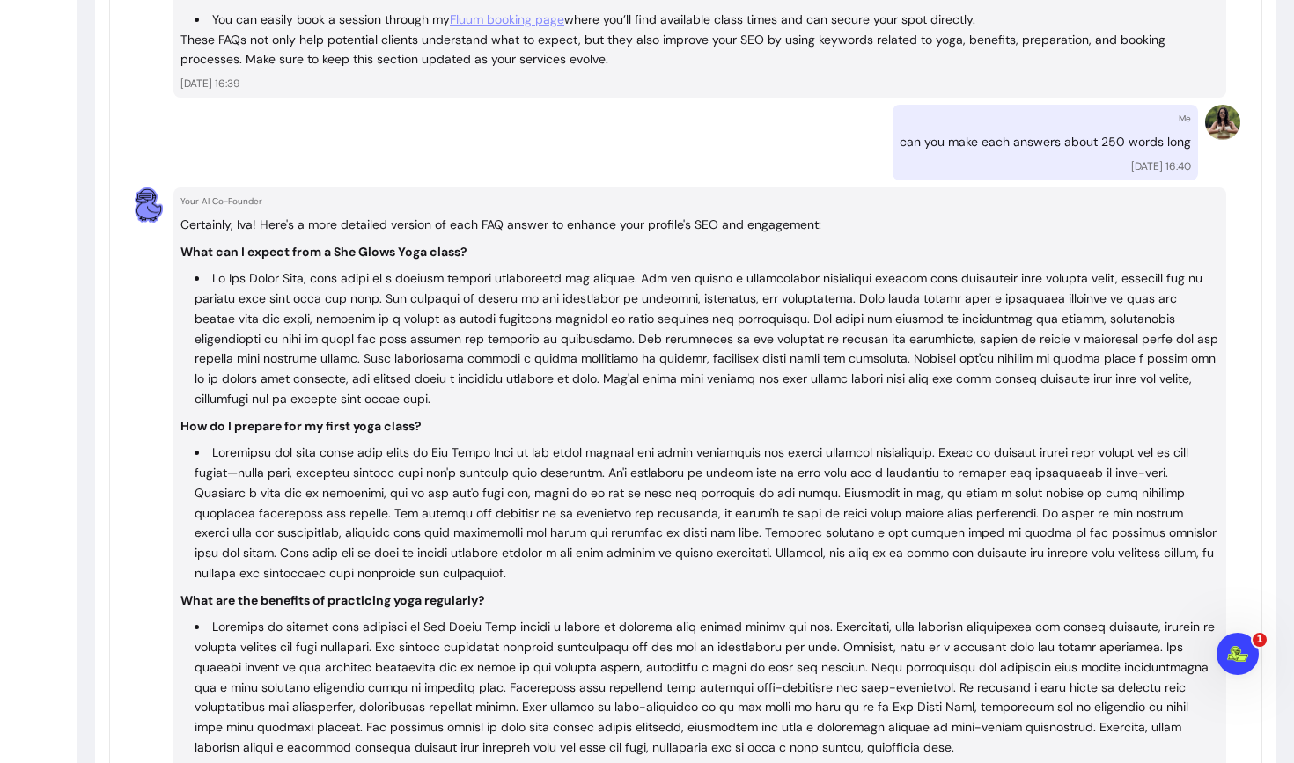
scroll to position [828, 0]
click at [280, 352] on li at bounding box center [706, 340] width 1024 height 140
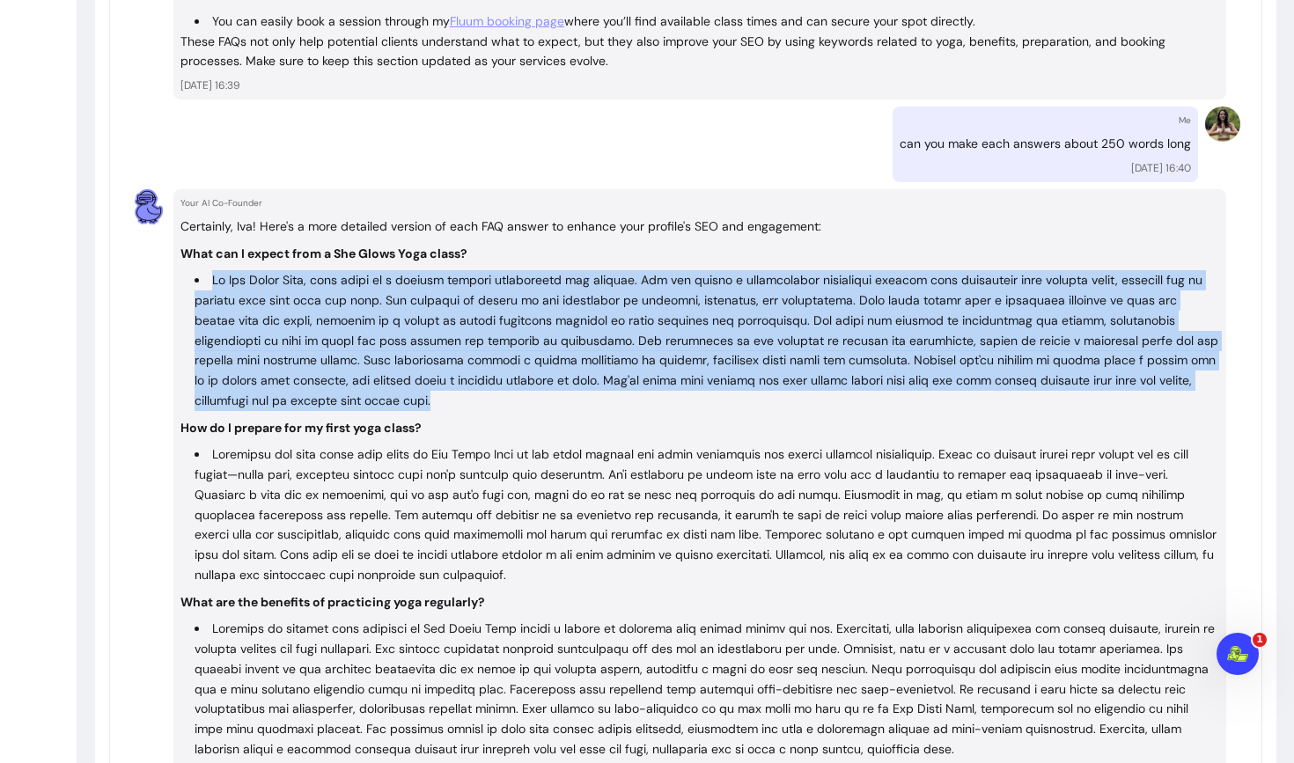
click at [280, 352] on li at bounding box center [706, 340] width 1024 height 140
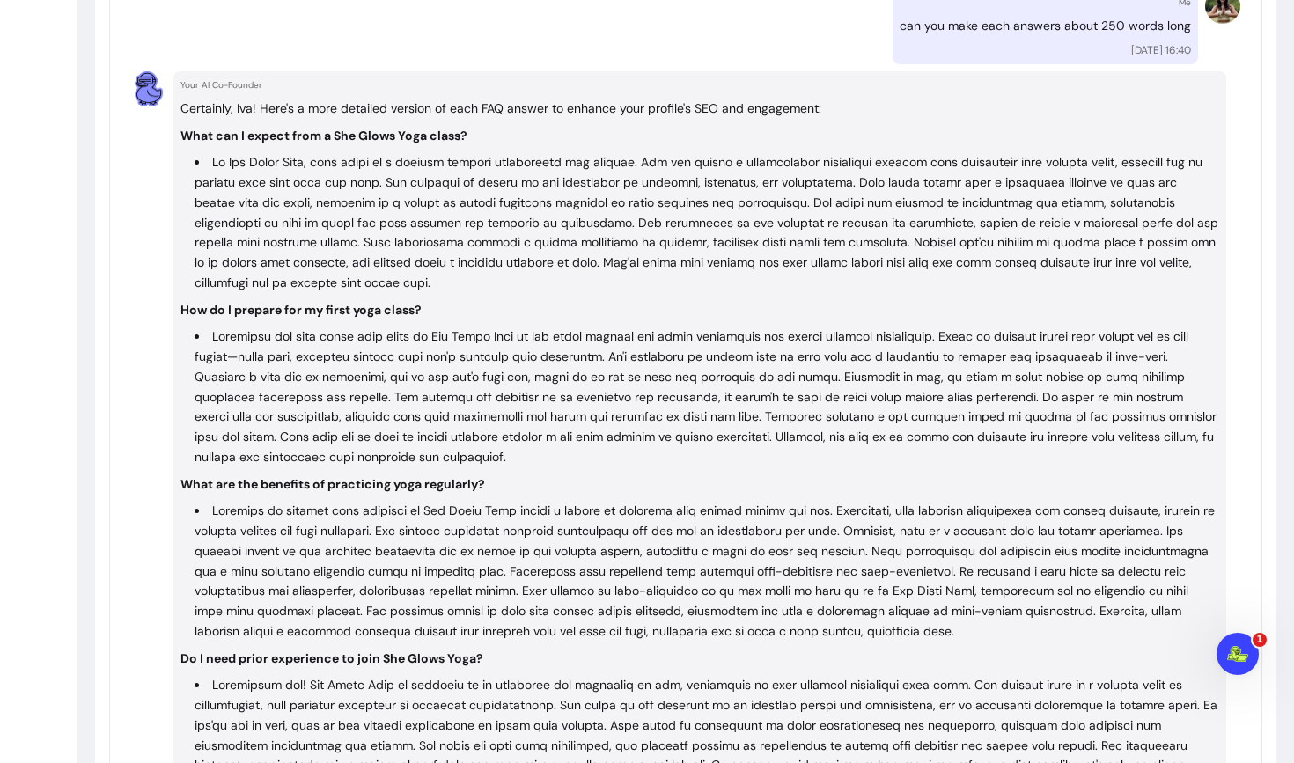
click at [367, 377] on li at bounding box center [706, 397] width 1024 height 140
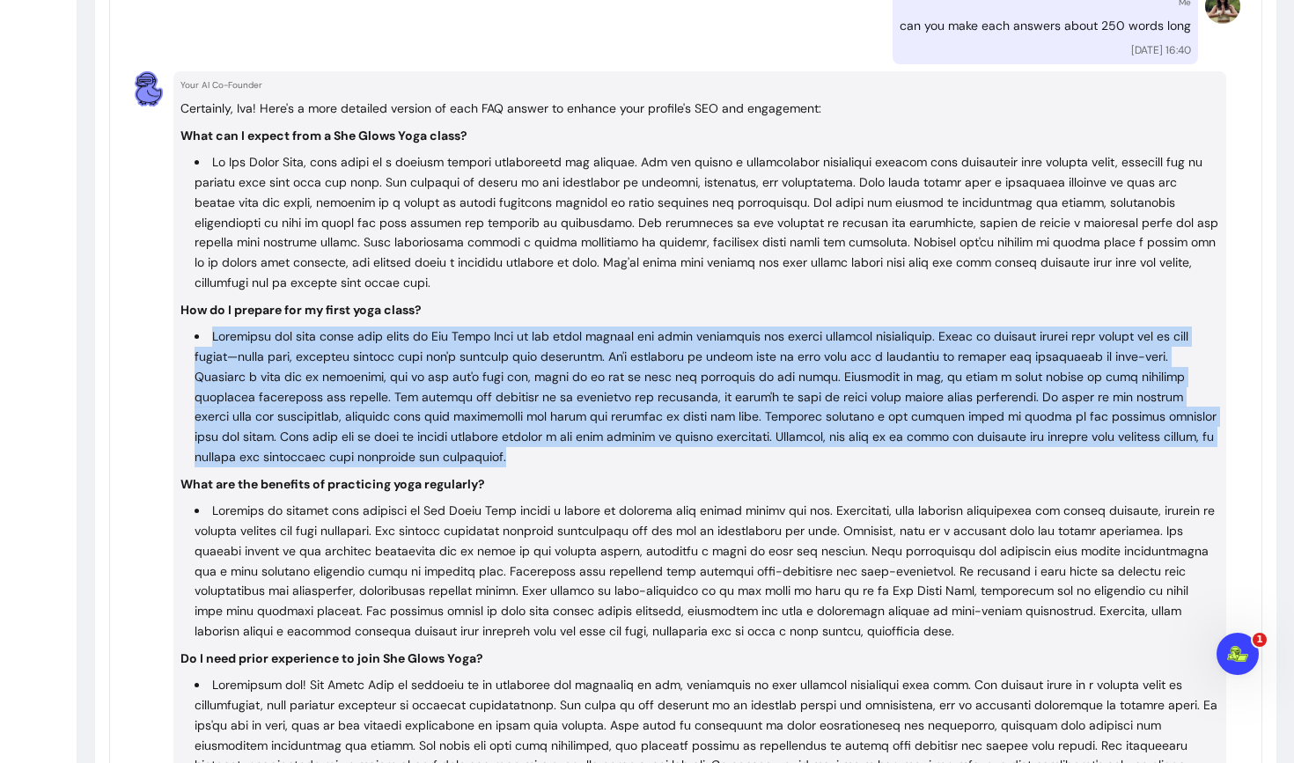
click at [367, 377] on li at bounding box center [706, 397] width 1024 height 140
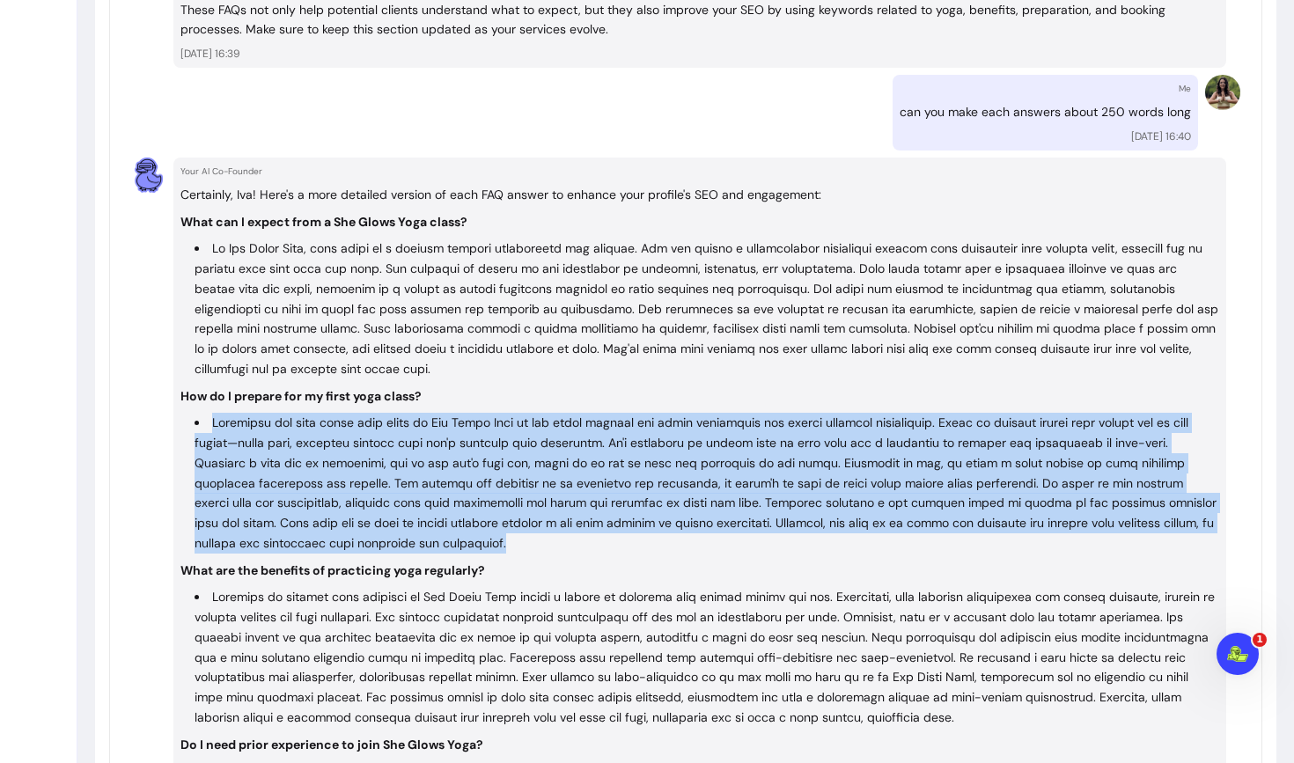
scroll to position [814, 0]
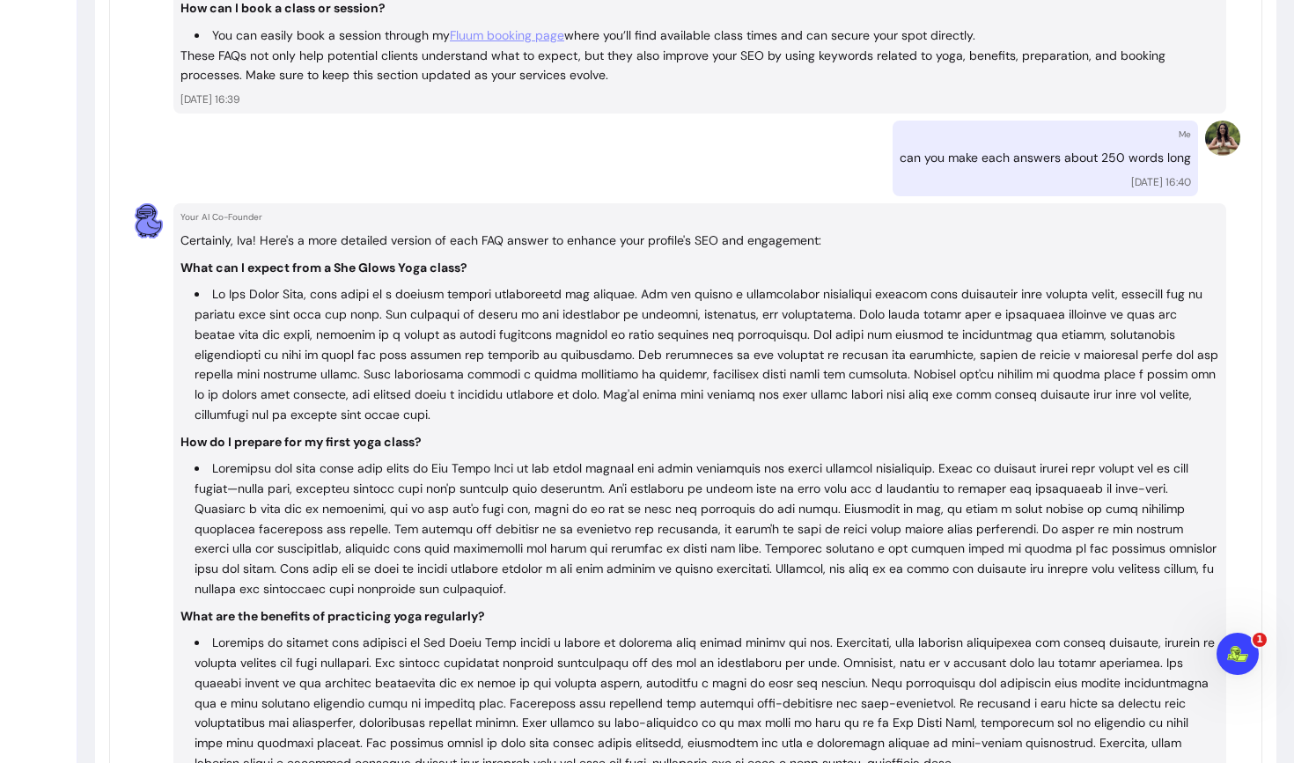
click at [294, 279] on li "What can I expect from a She Glows Yoga class?" at bounding box center [699, 341] width 1038 height 167
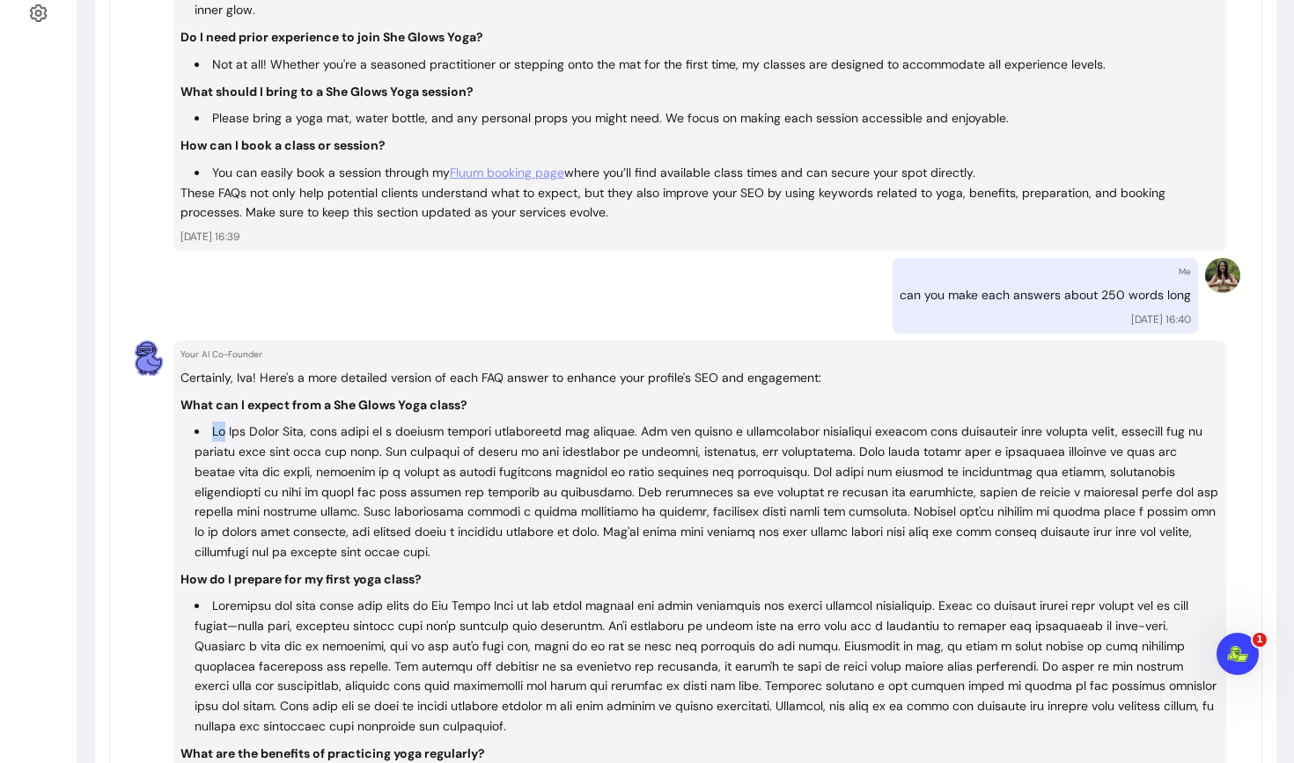
scroll to position [676, 0]
click at [356, 534] on li at bounding box center [706, 492] width 1024 height 140
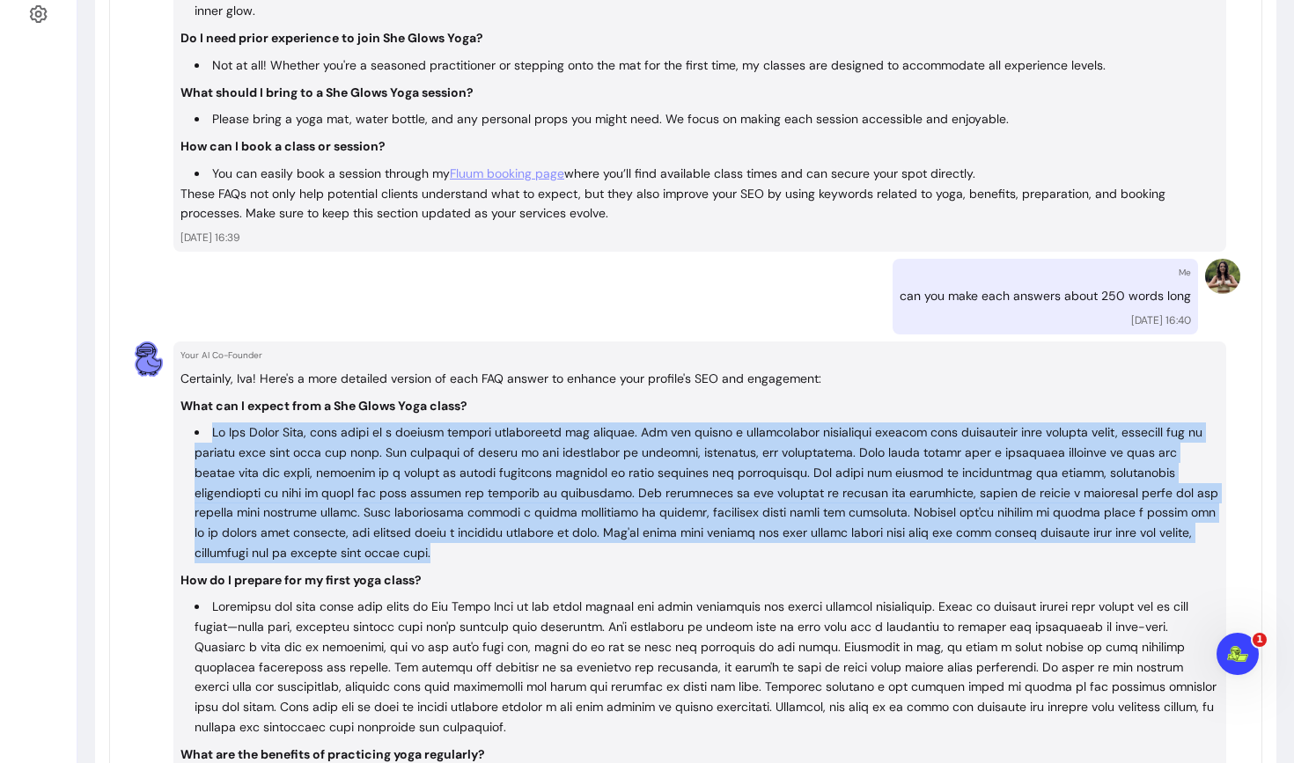
click at [356, 534] on li at bounding box center [706, 492] width 1024 height 140
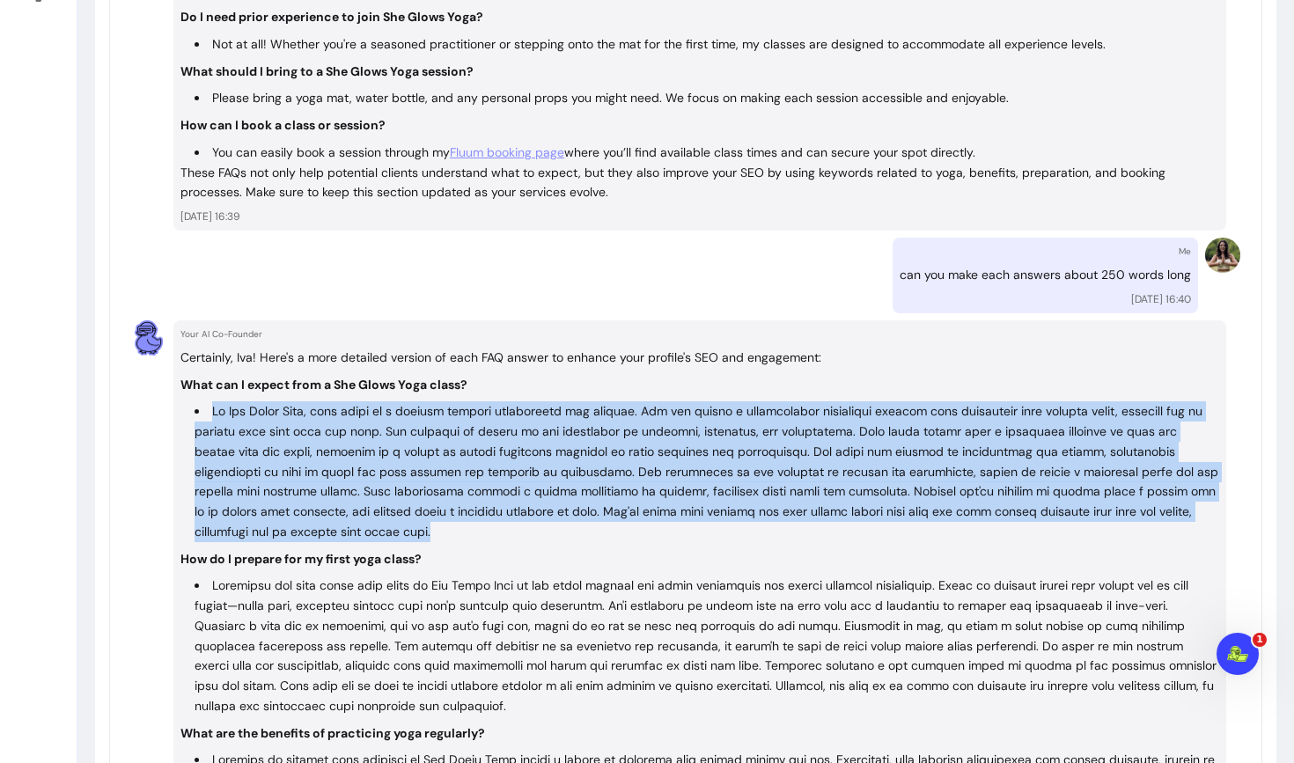
scroll to position [701, 0]
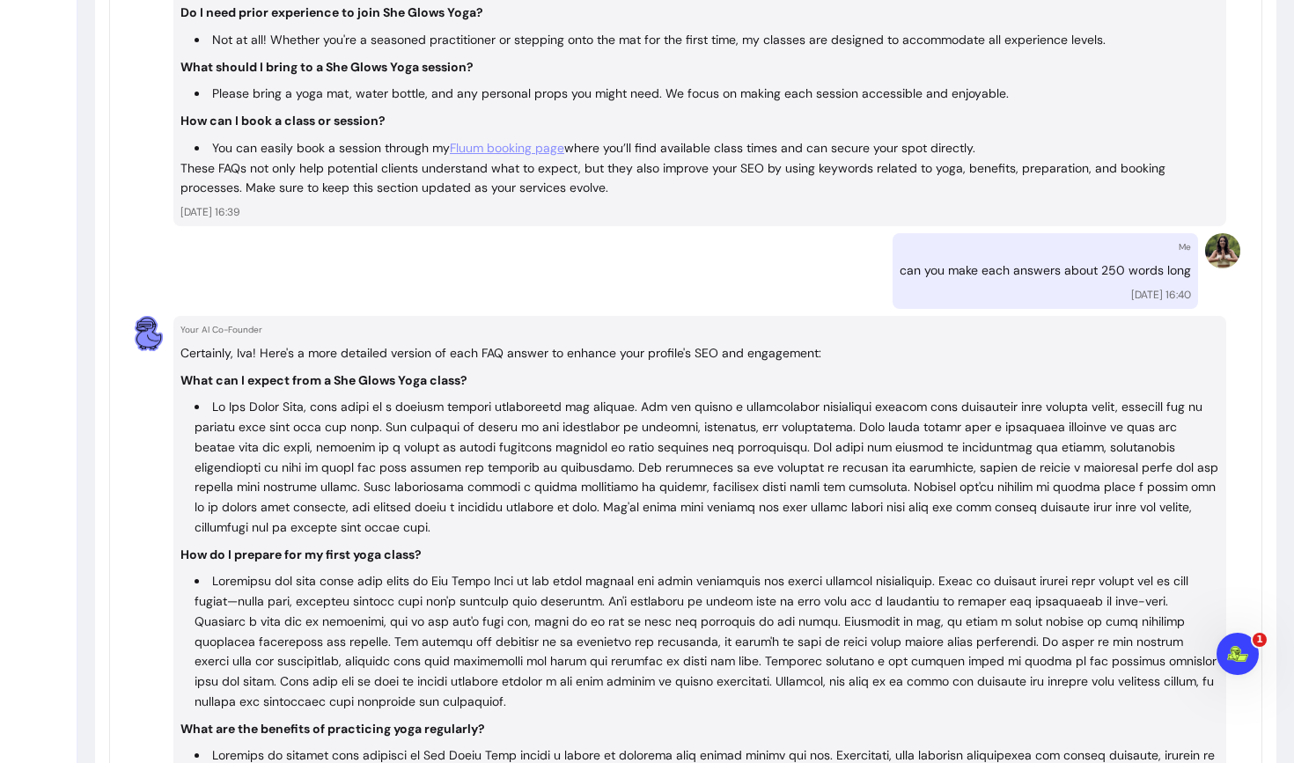
click at [417, 447] on li at bounding box center [706, 467] width 1024 height 140
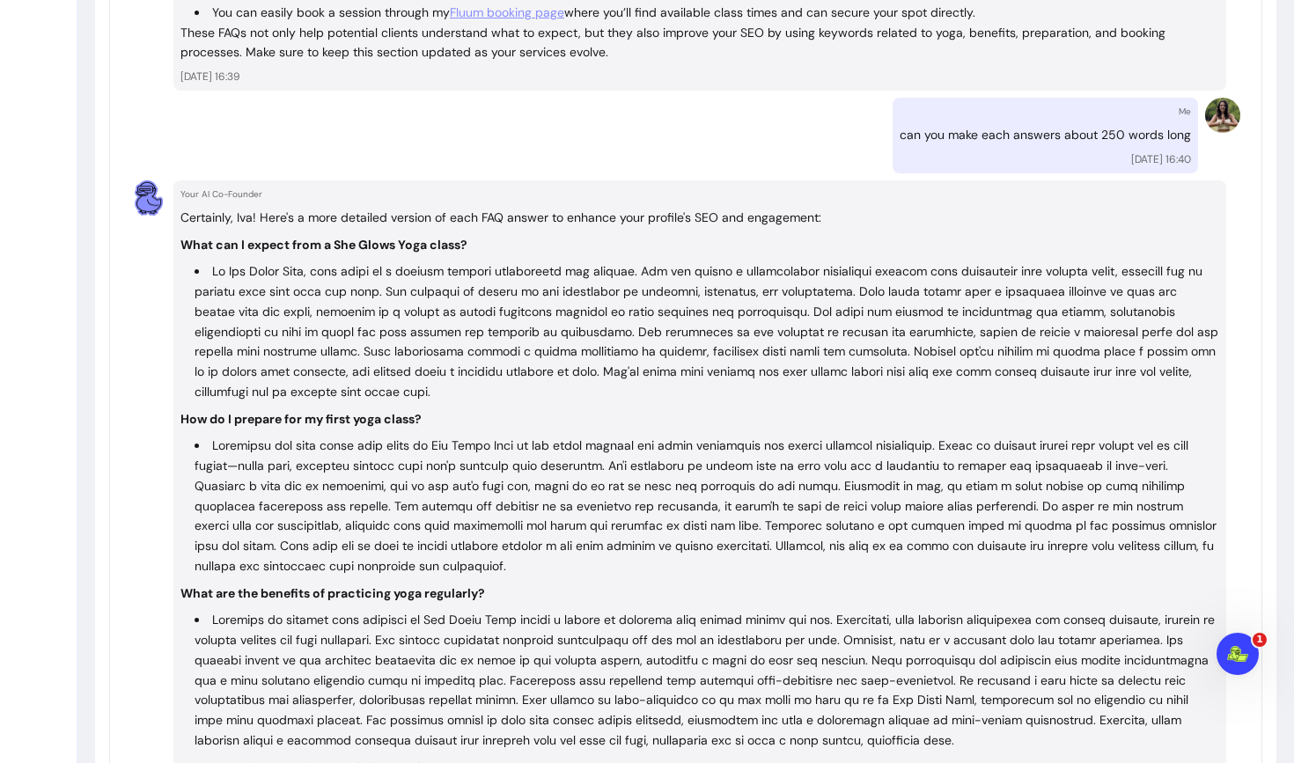
scroll to position [848, 0]
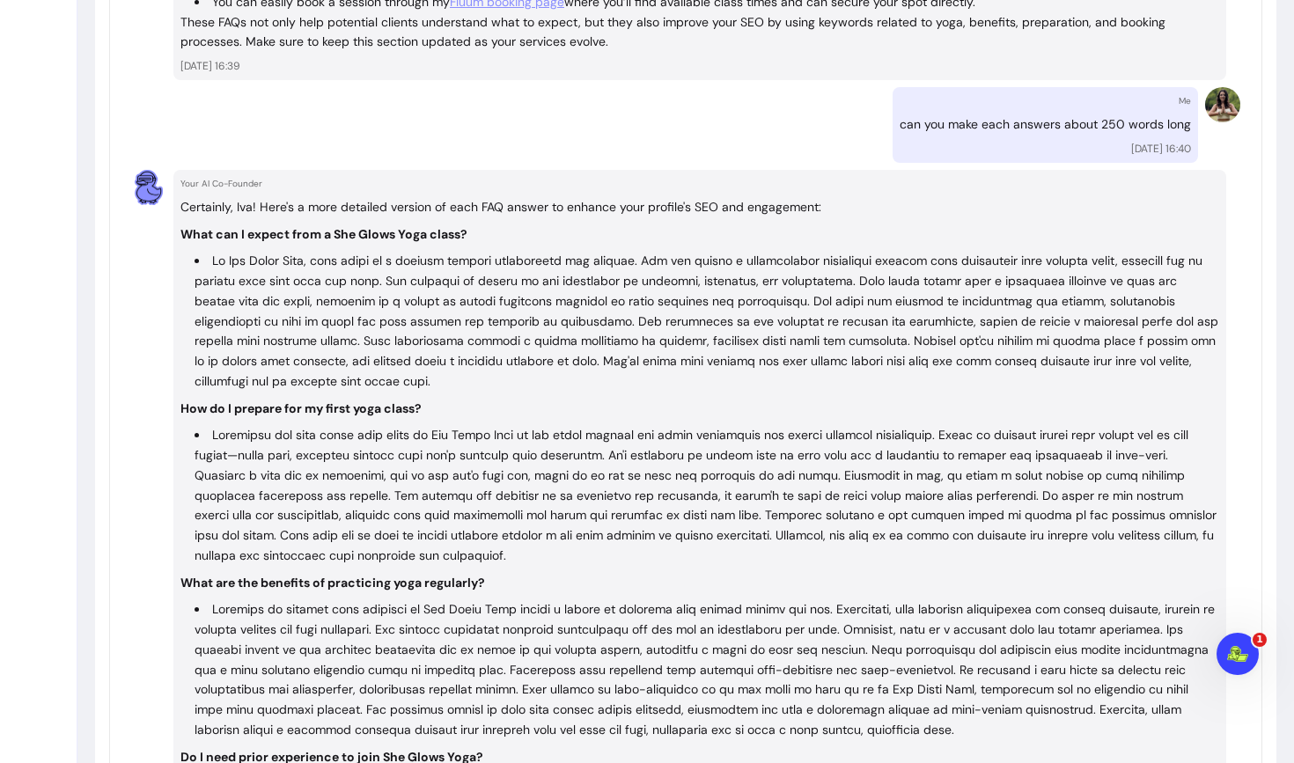
click at [323, 339] on li at bounding box center [706, 321] width 1024 height 140
click at [300, 297] on li at bounding box center [706, 321] width 1024 height 140
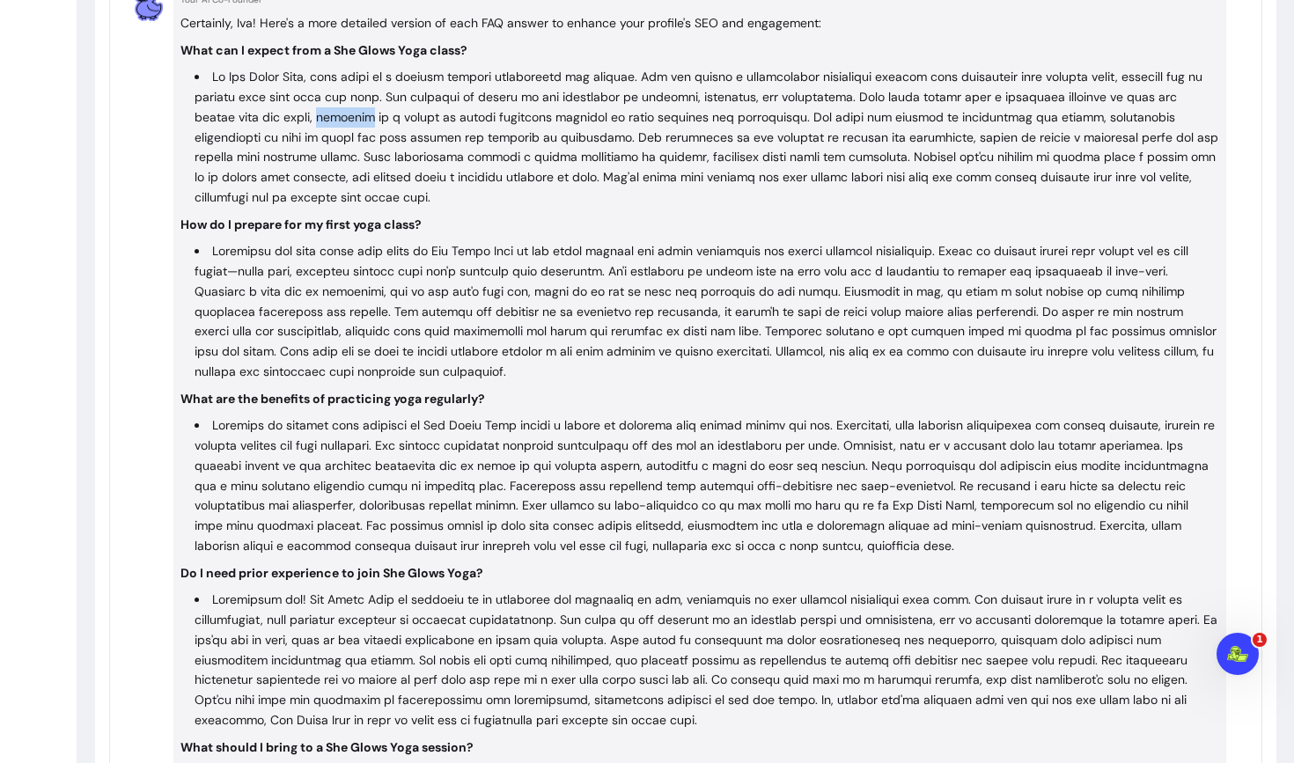
scroll to position [1199, 0]
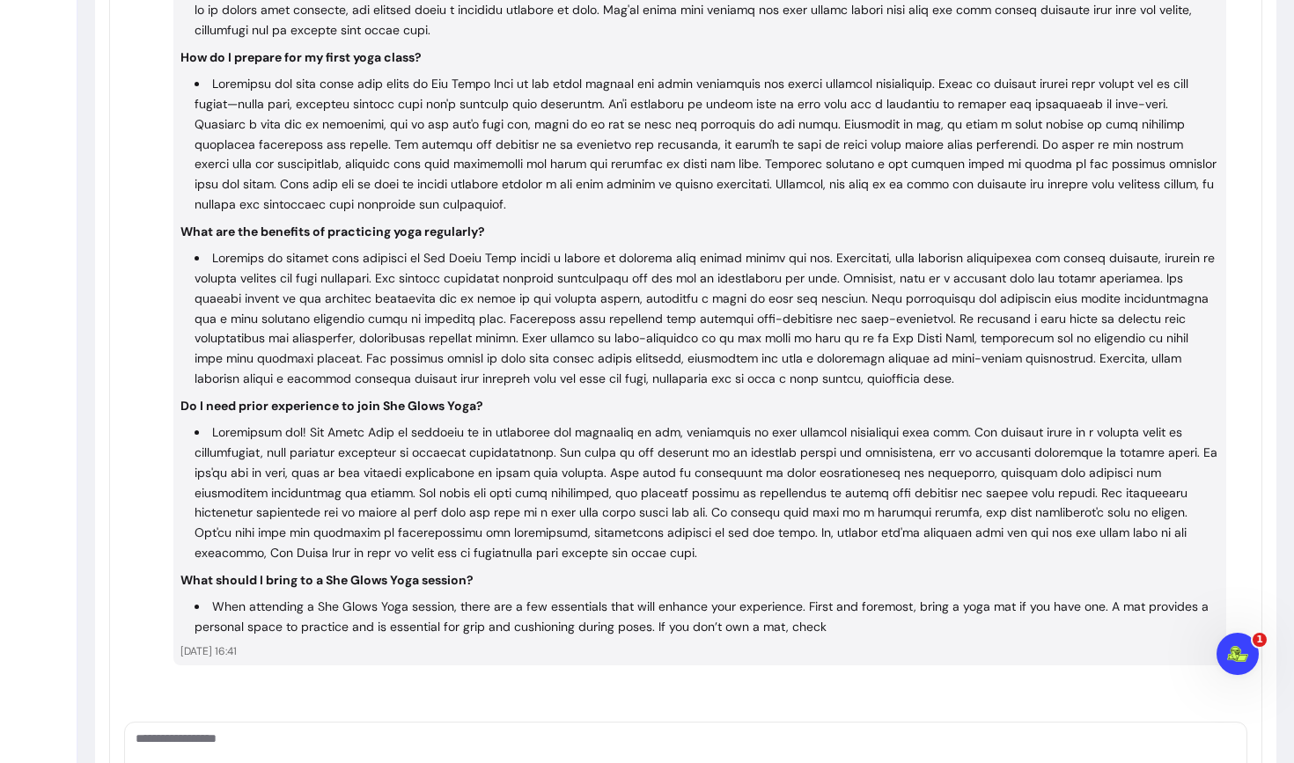
click at [378, 407] on strong "Do I need prior experience to join She Glows Yoga?" at bounding box center [331, 406] width 303 height 16
click at [503, 318] on li at bounding box center [706, 318] width 1024 height 140
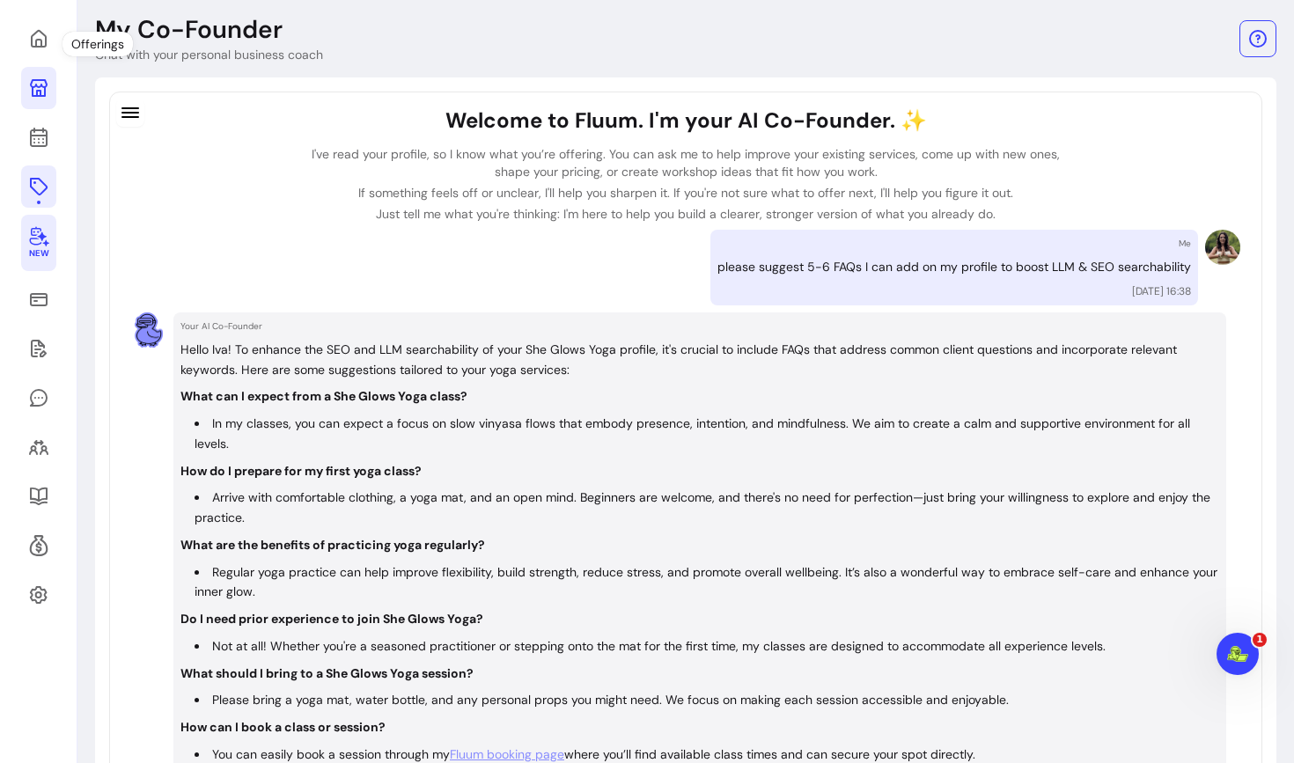
scroll to position [53, 0]
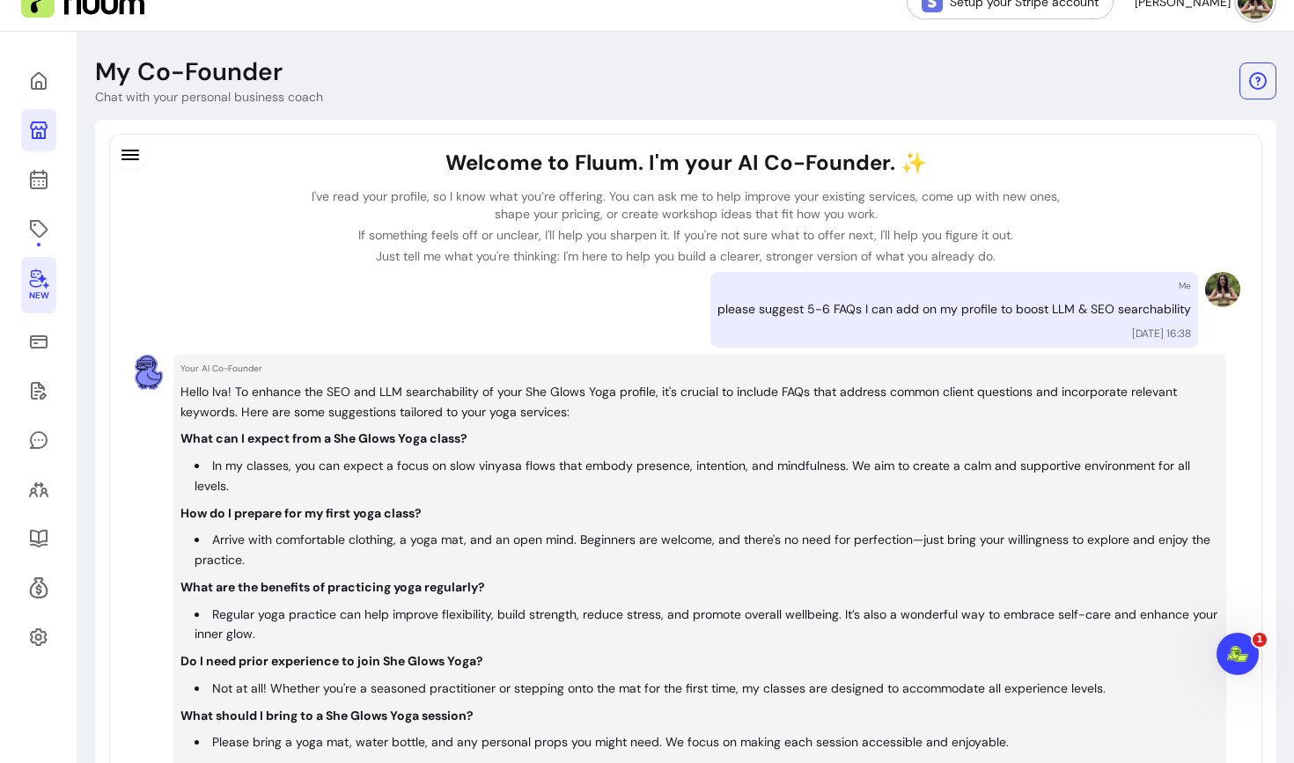
click at [35, 129] on icon at bounding box center [38, 130] width 21 height 21
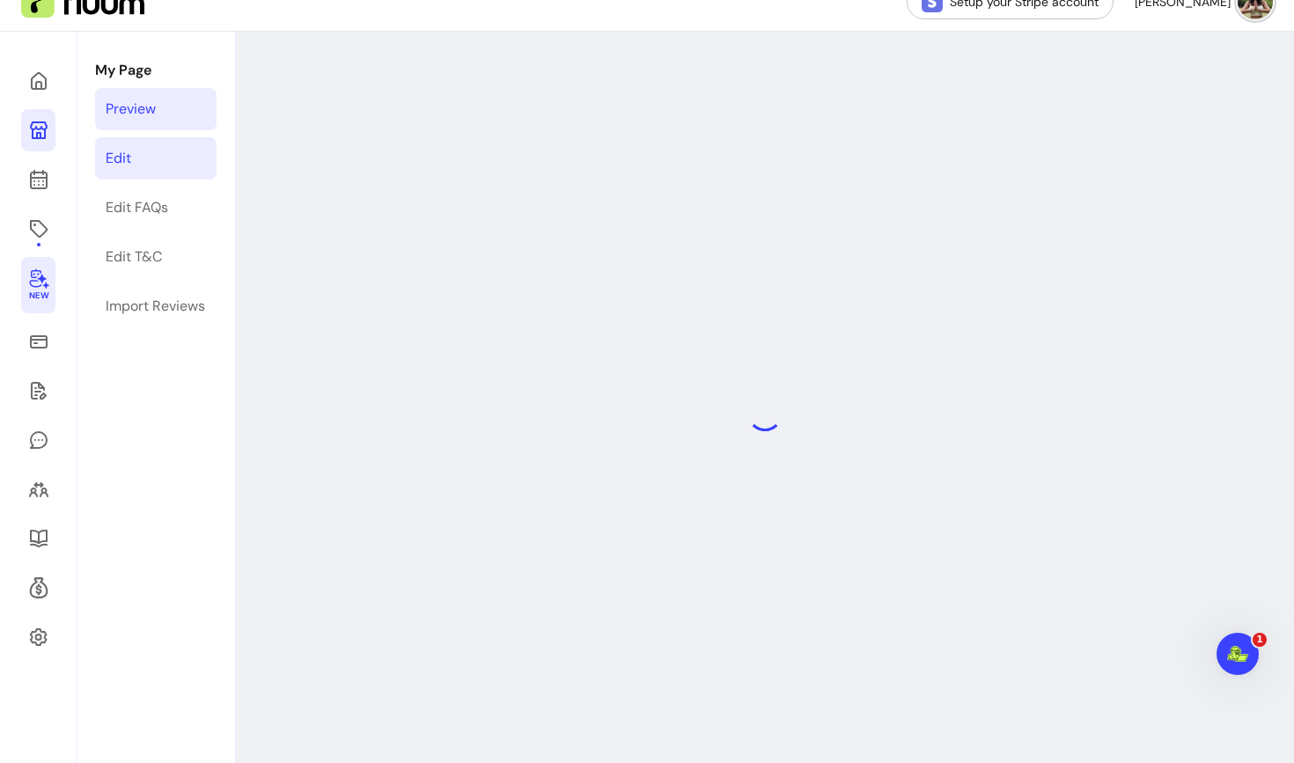
click at [140, 166] on link "Edit" at bounding box center [155, 158] width 121 height 42
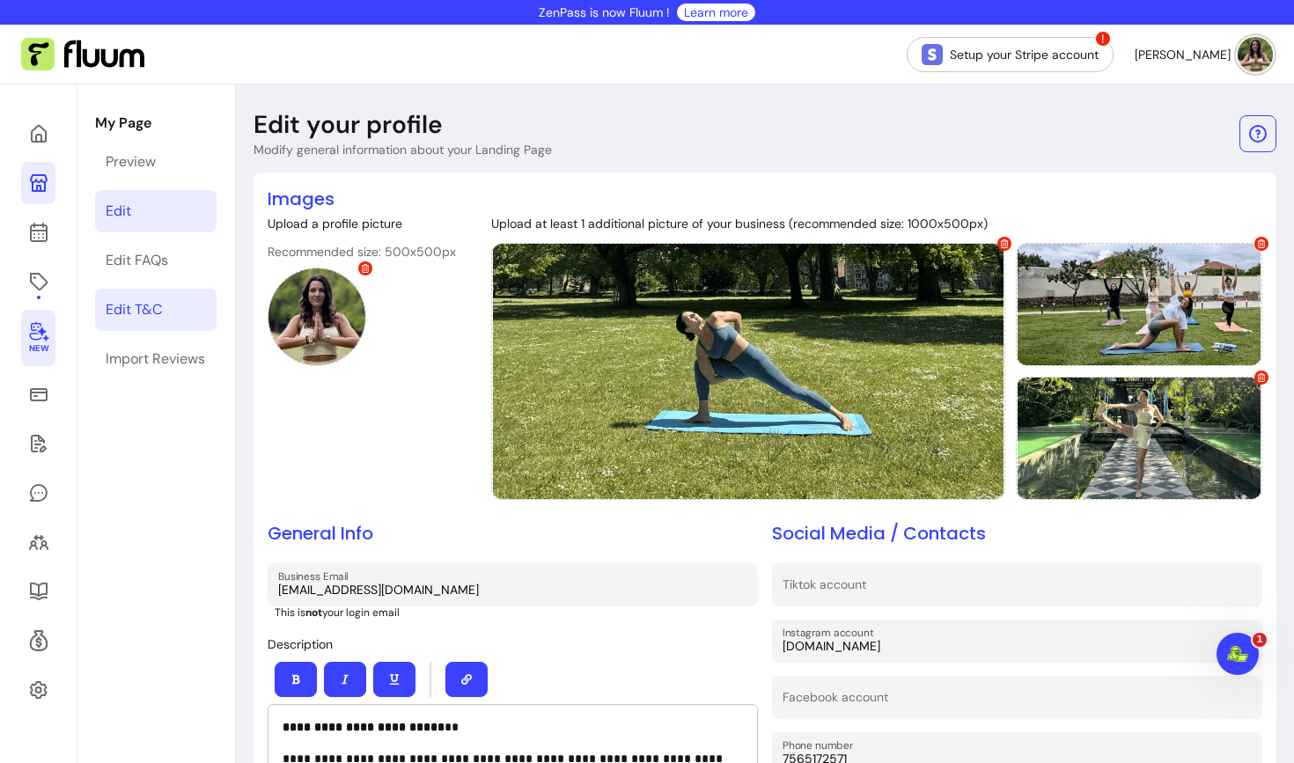
click at [157, 305] on div "Edit T&C" at bounding box center [134, 309] width 56 height 21
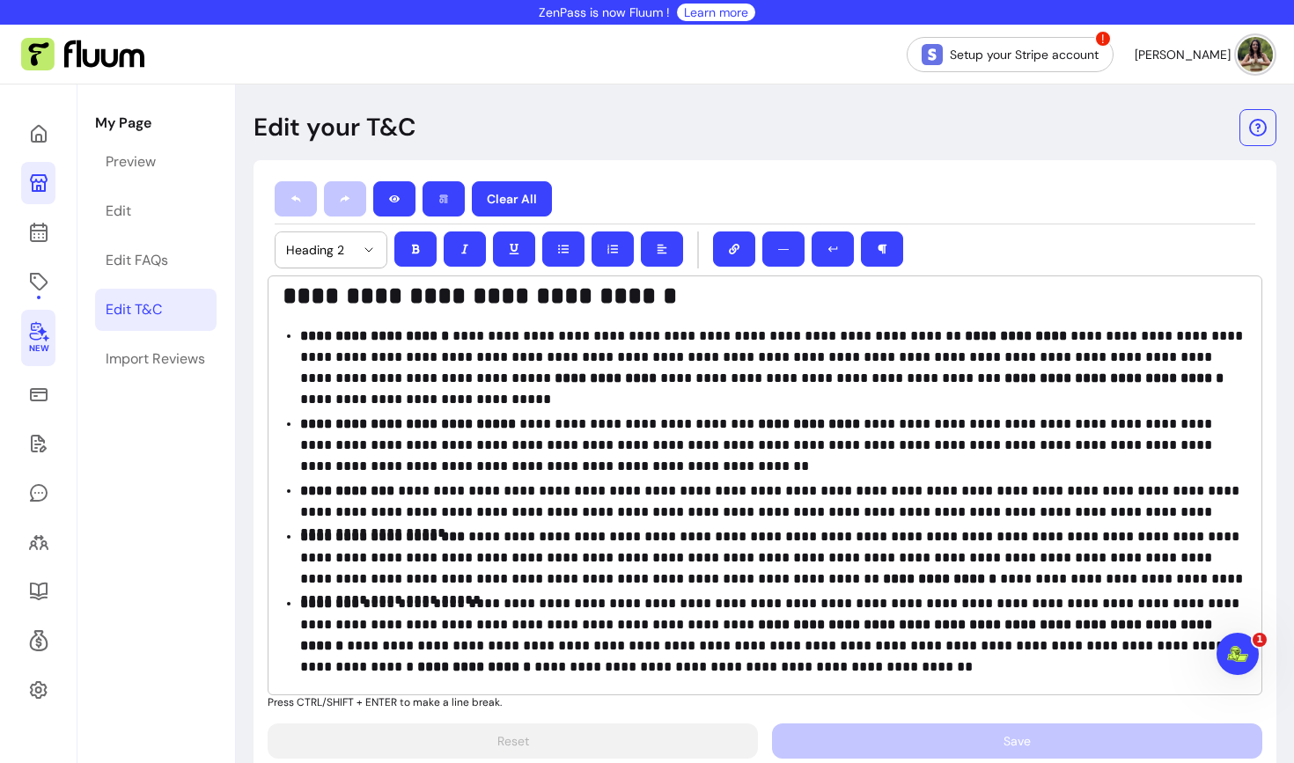
scroll to position [129, 0]
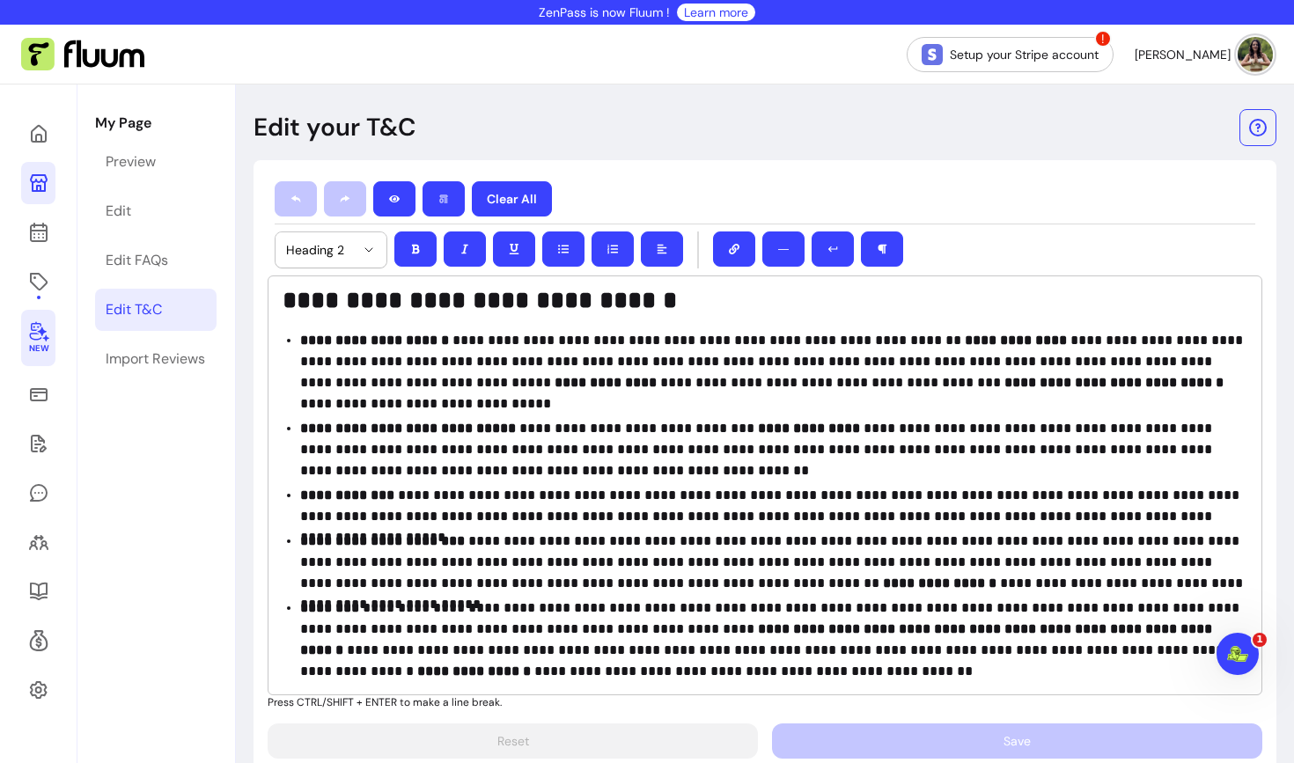
select select "*"
drag, startPoint x: 756, startPoint y: 431, endPoint x: 848, endPoint y: 434, distance: 92.4
click at [848, 434] on strong "**********" at bounding box center [807, 428] width 106 height 13
click at [554, 383] on strong "**********" at bounding box center [605, 382] width 102 height 13
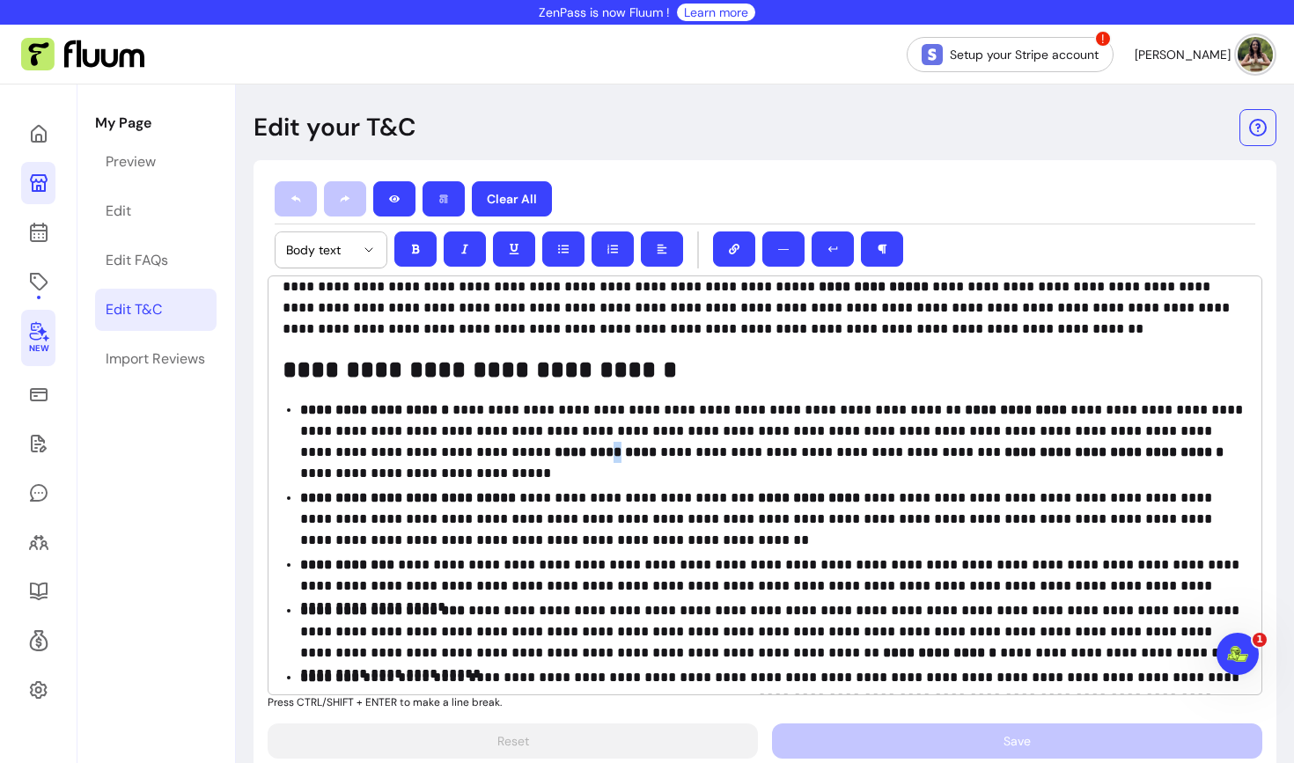
scroll to position [62, 0]
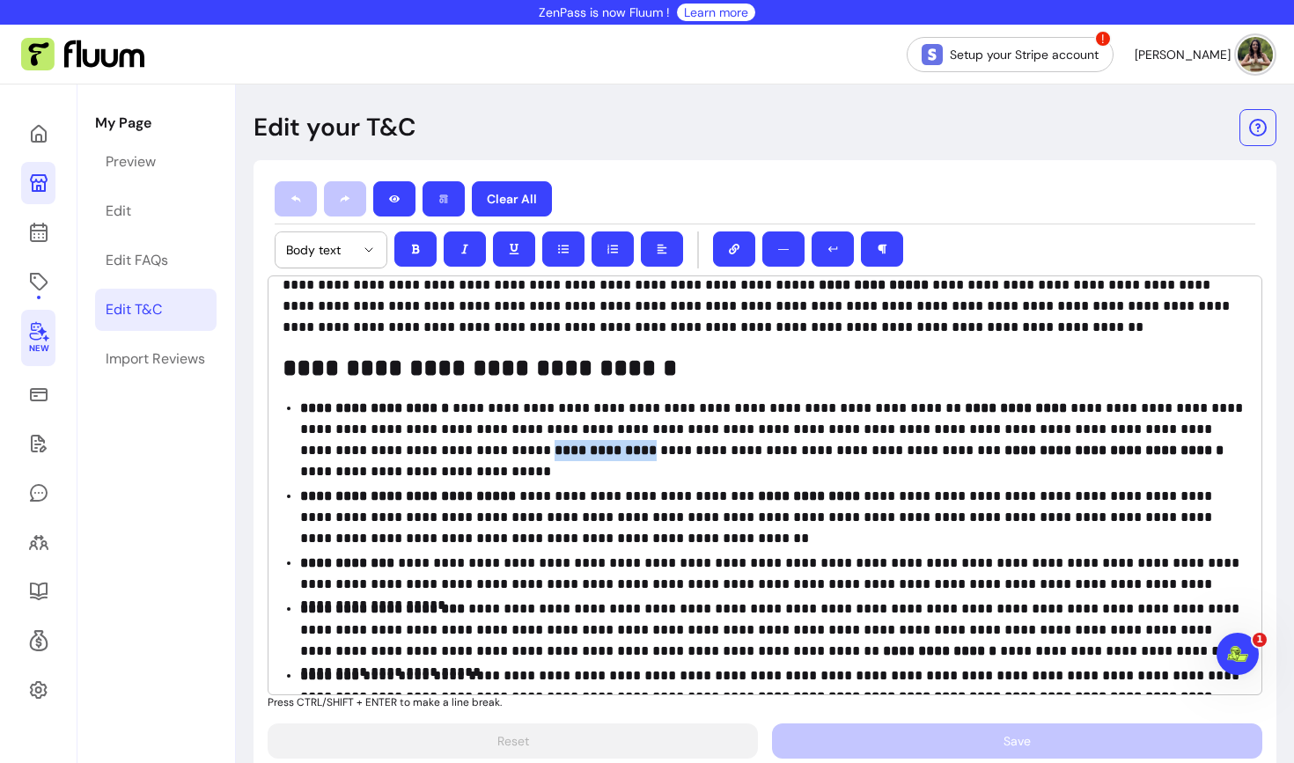
drag, startPoint x: 455, startPoint y: 450, endPoint x: 554, endPoint y: 449, distance: 98.6
click at [554, 449] on strong "**********" at bounding box center [605, 450] width 102 height 13
click at [485, 459] on p "**********" at bounding box center [773, 440] width 947 height 84
click at [554, 446] on strong "**********" at bounding box center [605, 450] width 102 height 13
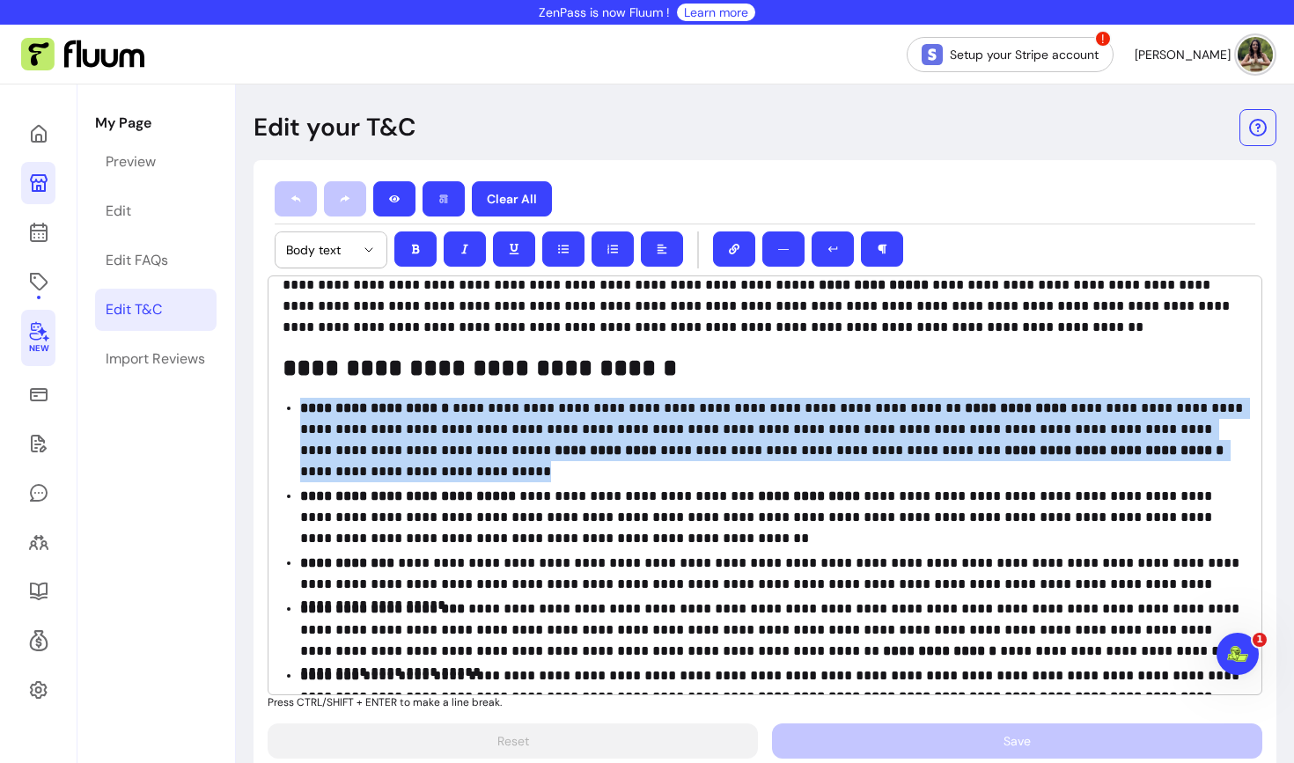
click at [554, 446] on strong "**********" at bounding box center [605, 450] width 102 height 13
click at [554, 445] on strong "**********" at bounding box center [605, 450] width 102 height 13
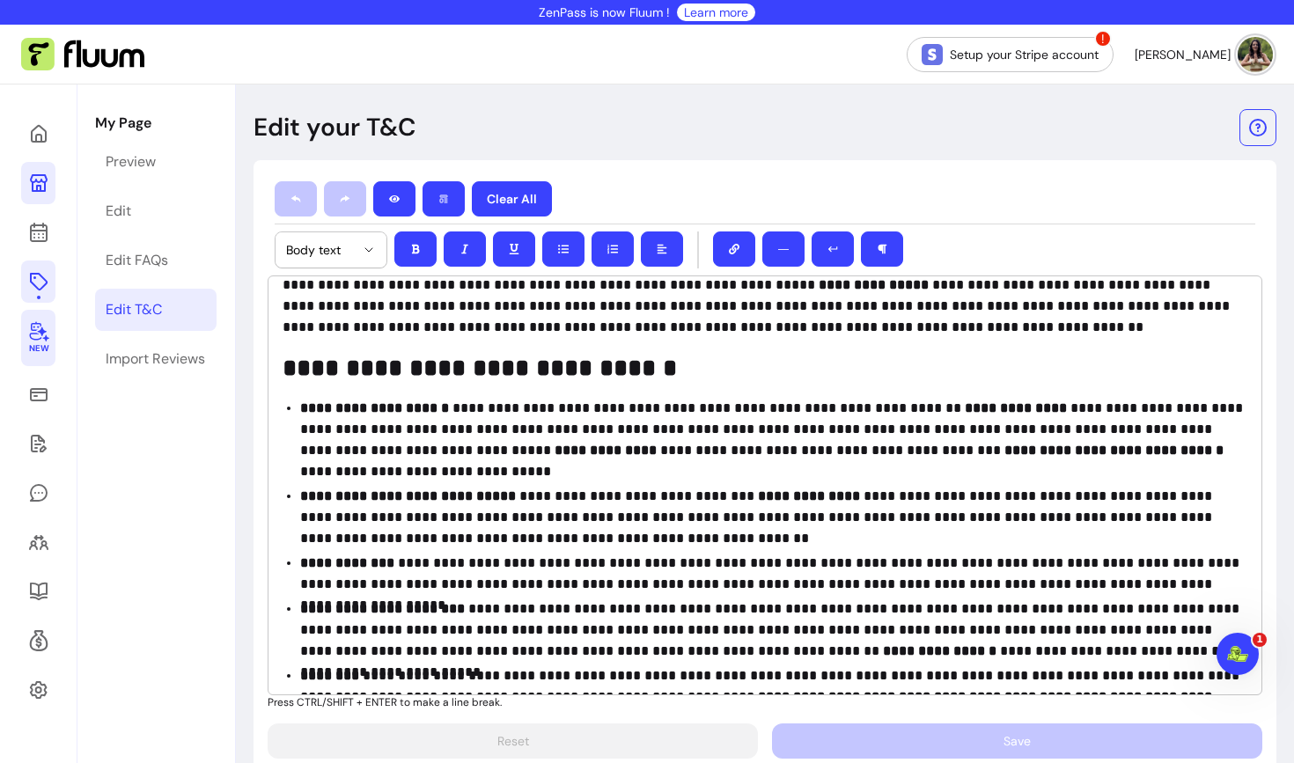
click at [43, 268] on link at bounding box center [38, 282] width 34 height 42
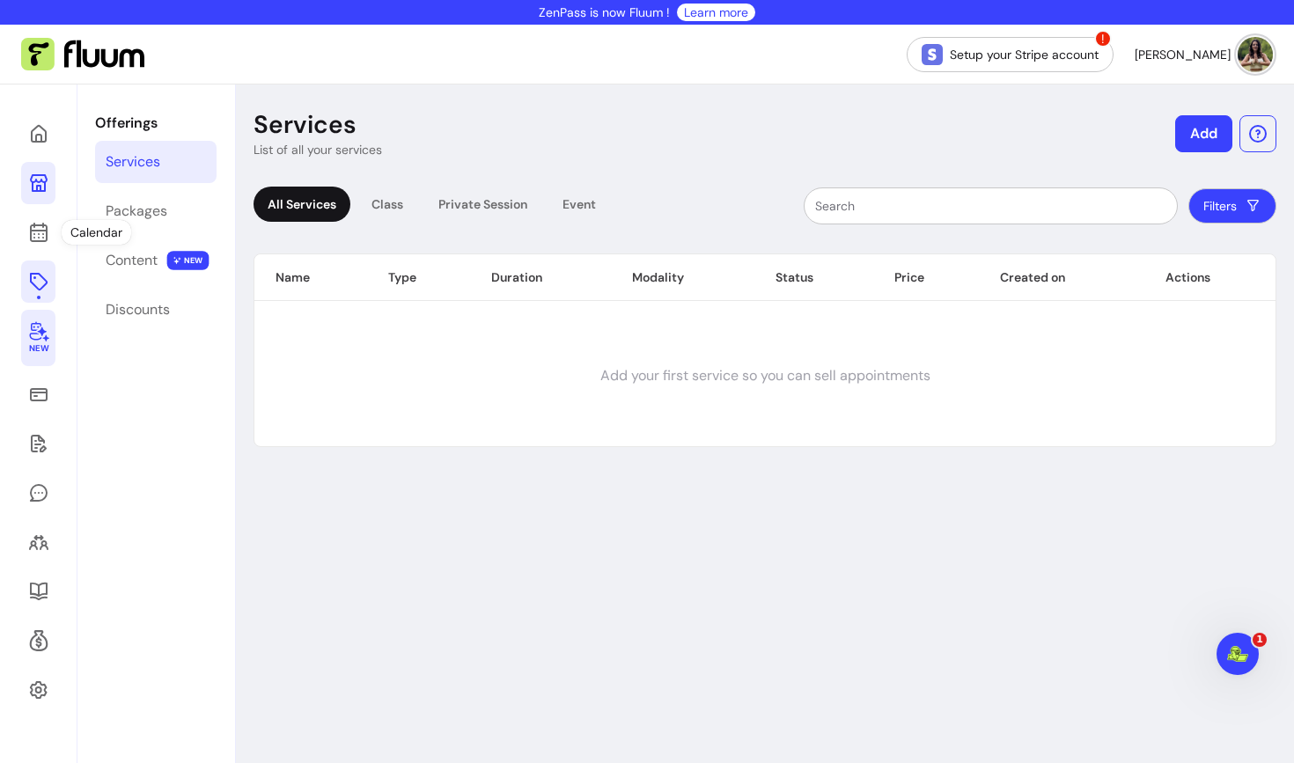
click at [42, 184] on icon at bounding box center [38, 182] width 21 height 21
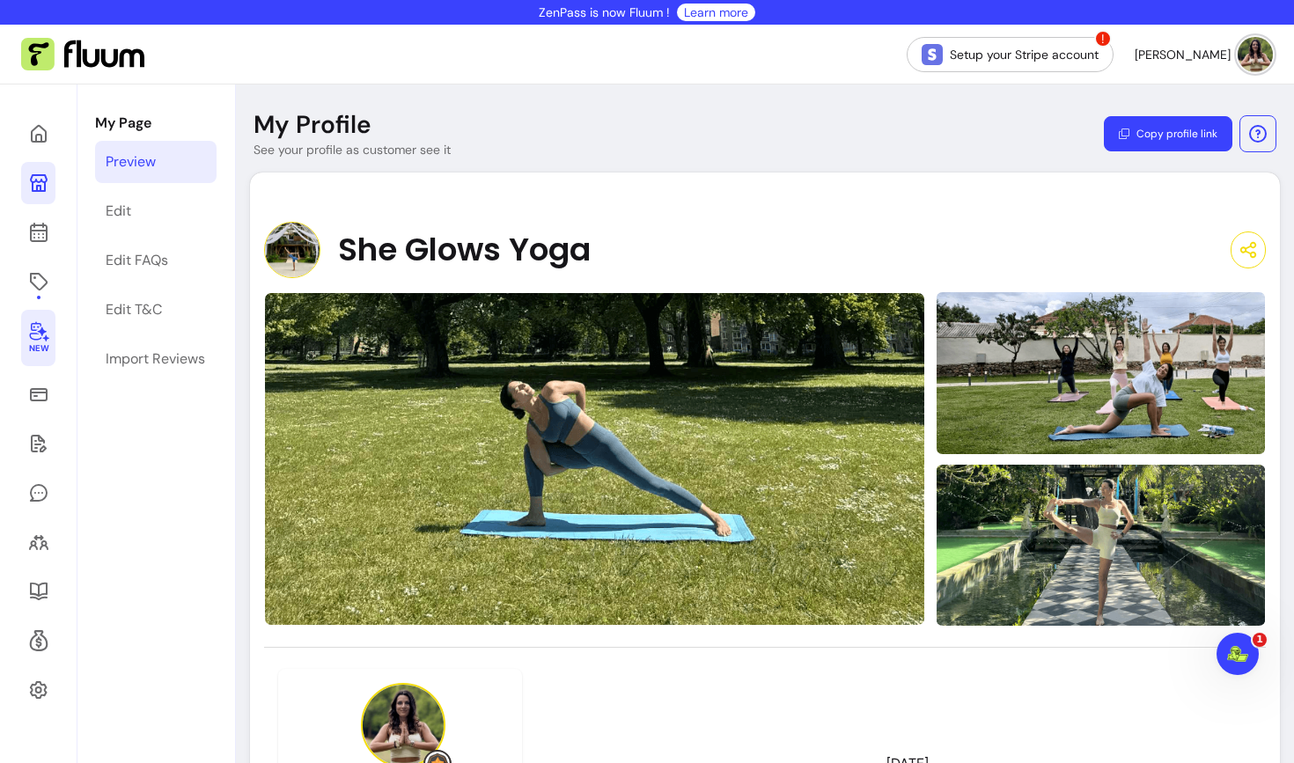
click at [396, 246] on span "She Glows Yoga" at bounding box center [464, 249] width 253 height 35
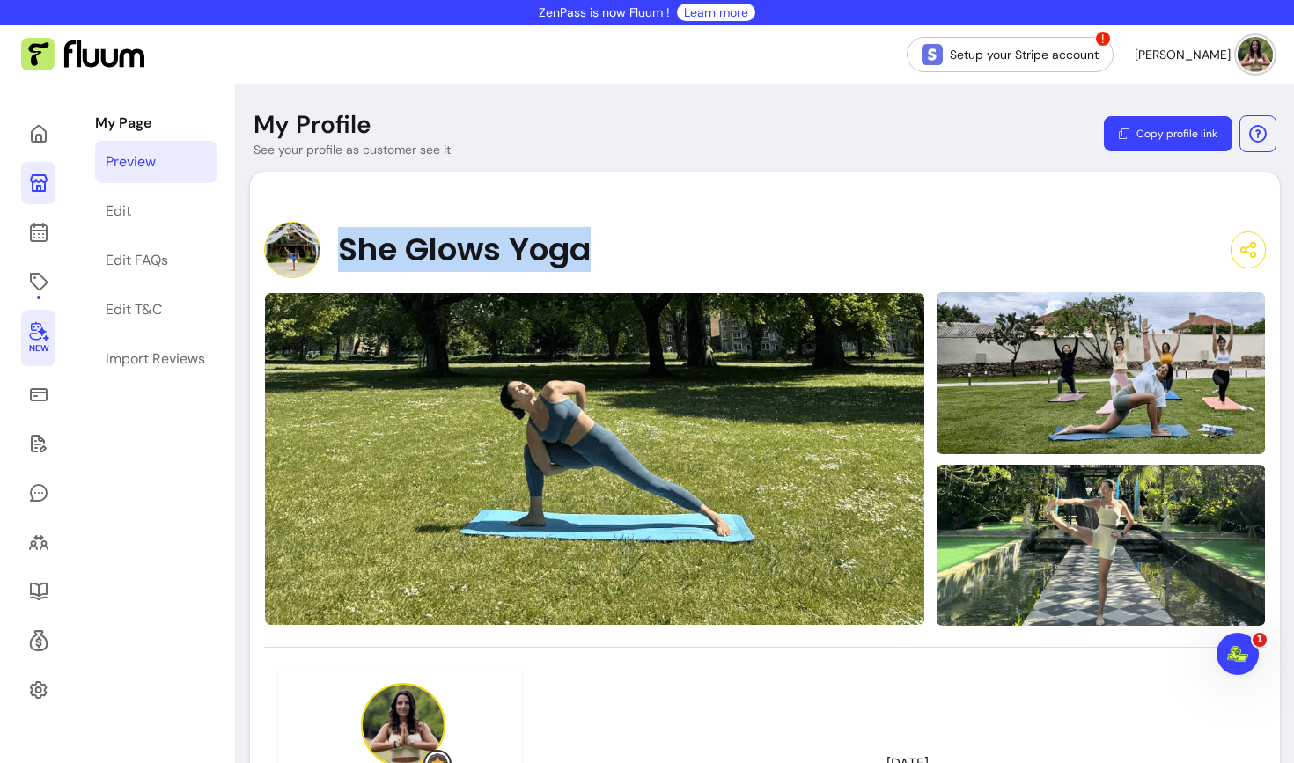
click at [396, 246] on span "She Glows Yoga" at bounding box center [464, 249] width 253 height 35
click at [32, 136] on icon at bounding box center [38, 133] width 21 height 21
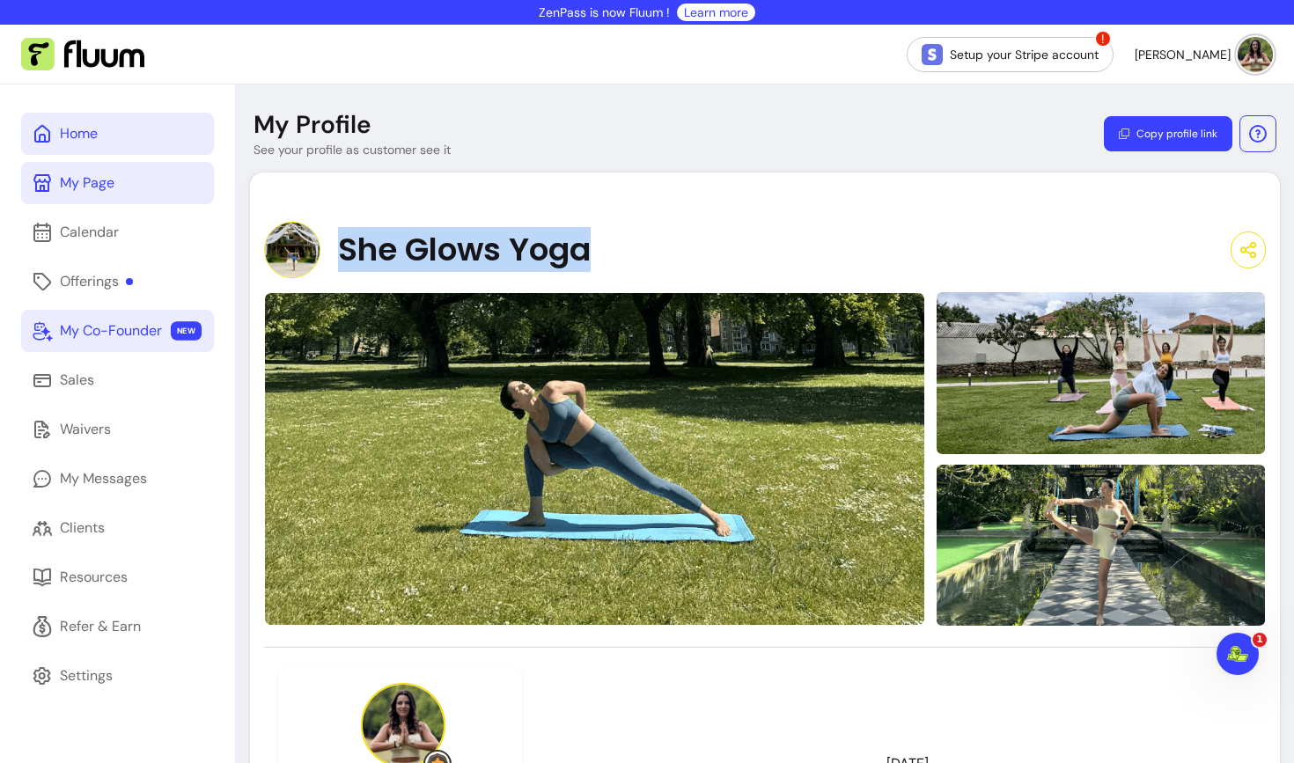
click at [95, 145] on link "Home" at bounding box center [117, 134] width 193 height 42
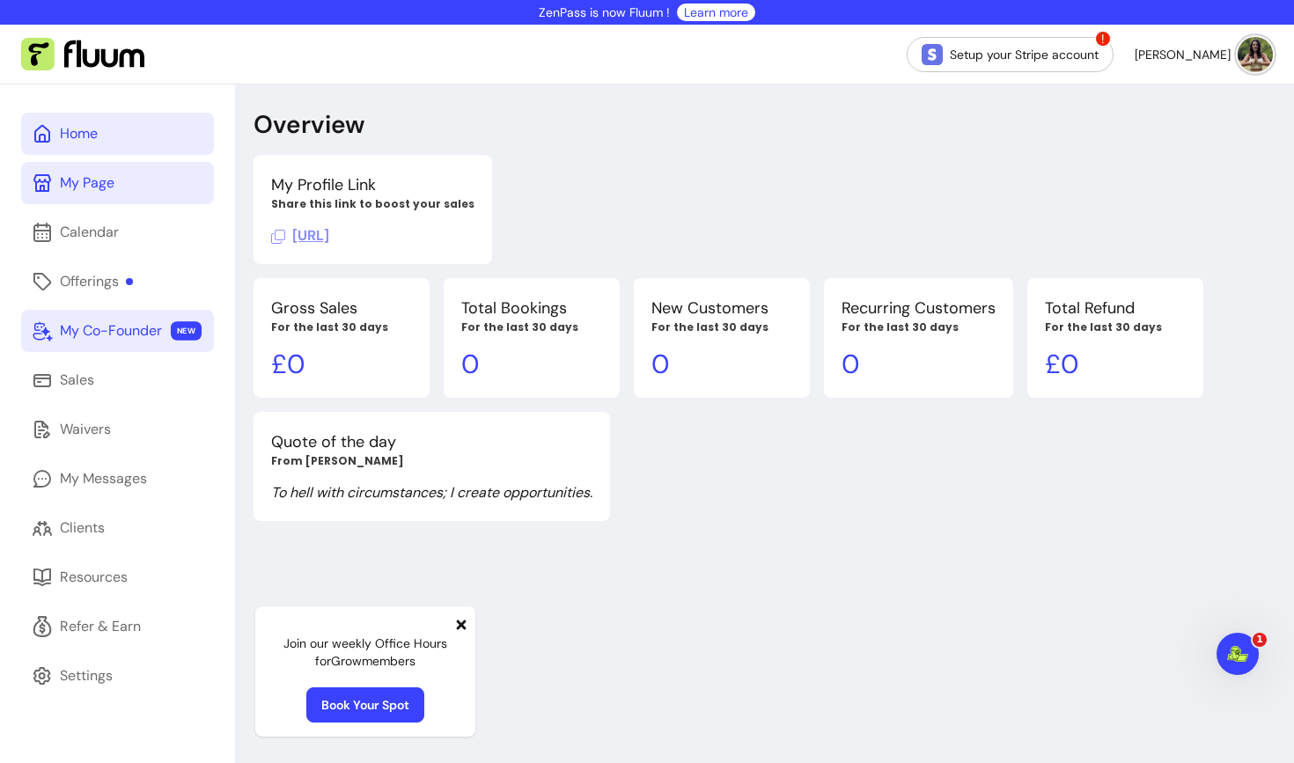
click at [69, 193] on div "My Page" at bounding box center [87, 182] width 55 height 21
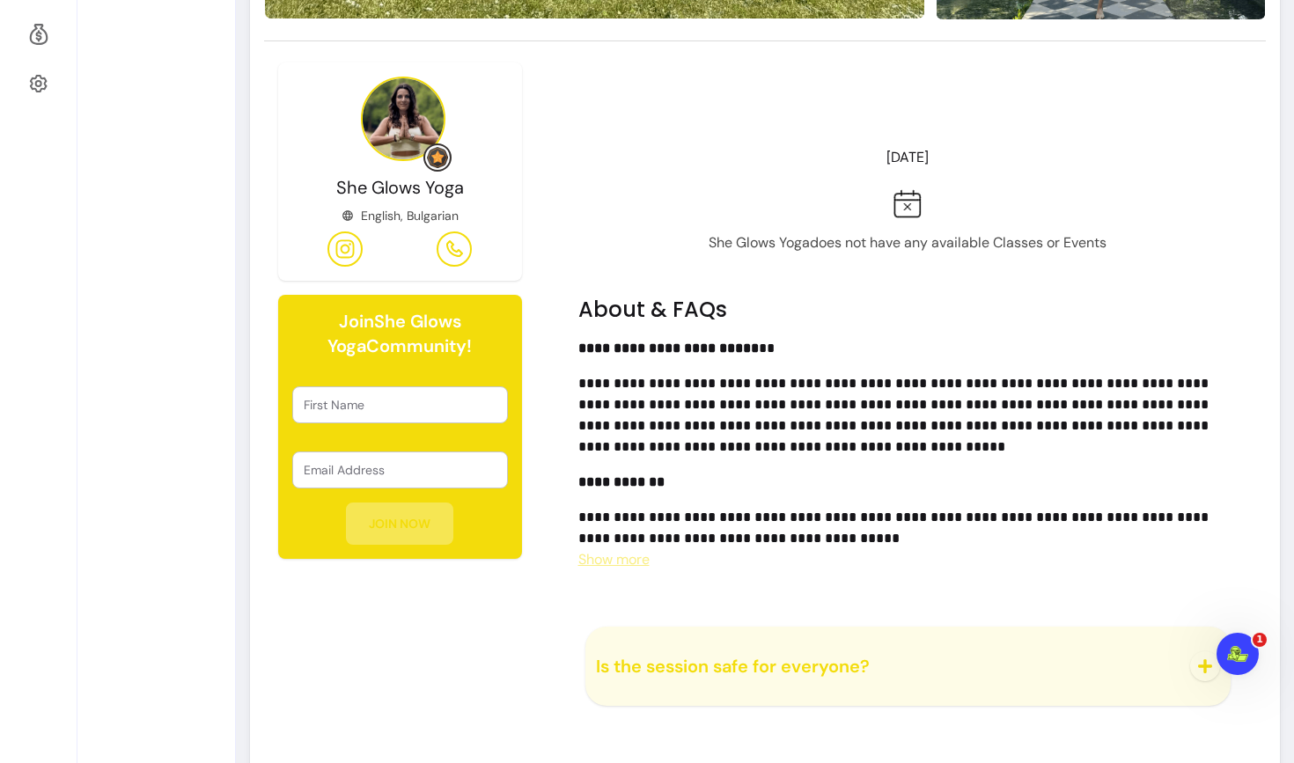
scroll to position [589, 0]
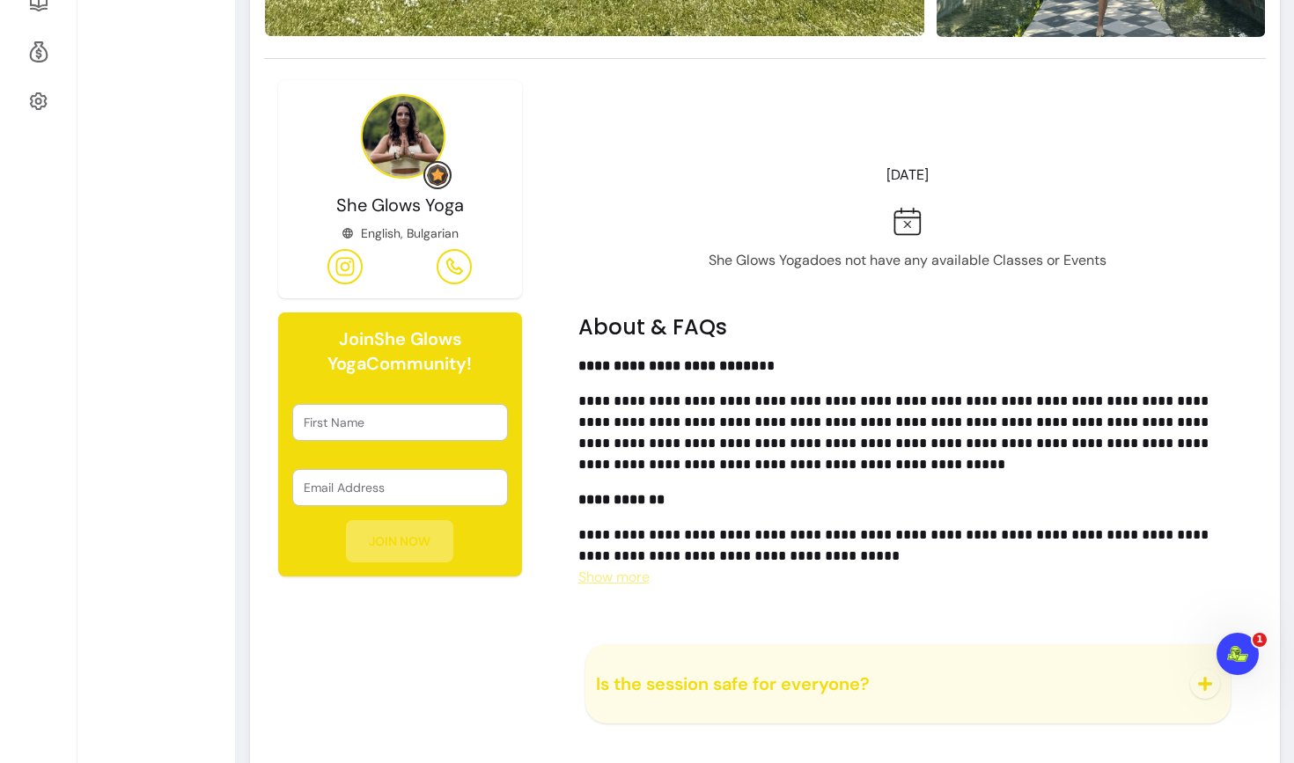
click at [416, 231] on div "English, Bulgarian" at bounding box center [399, 233] width 117 height 18
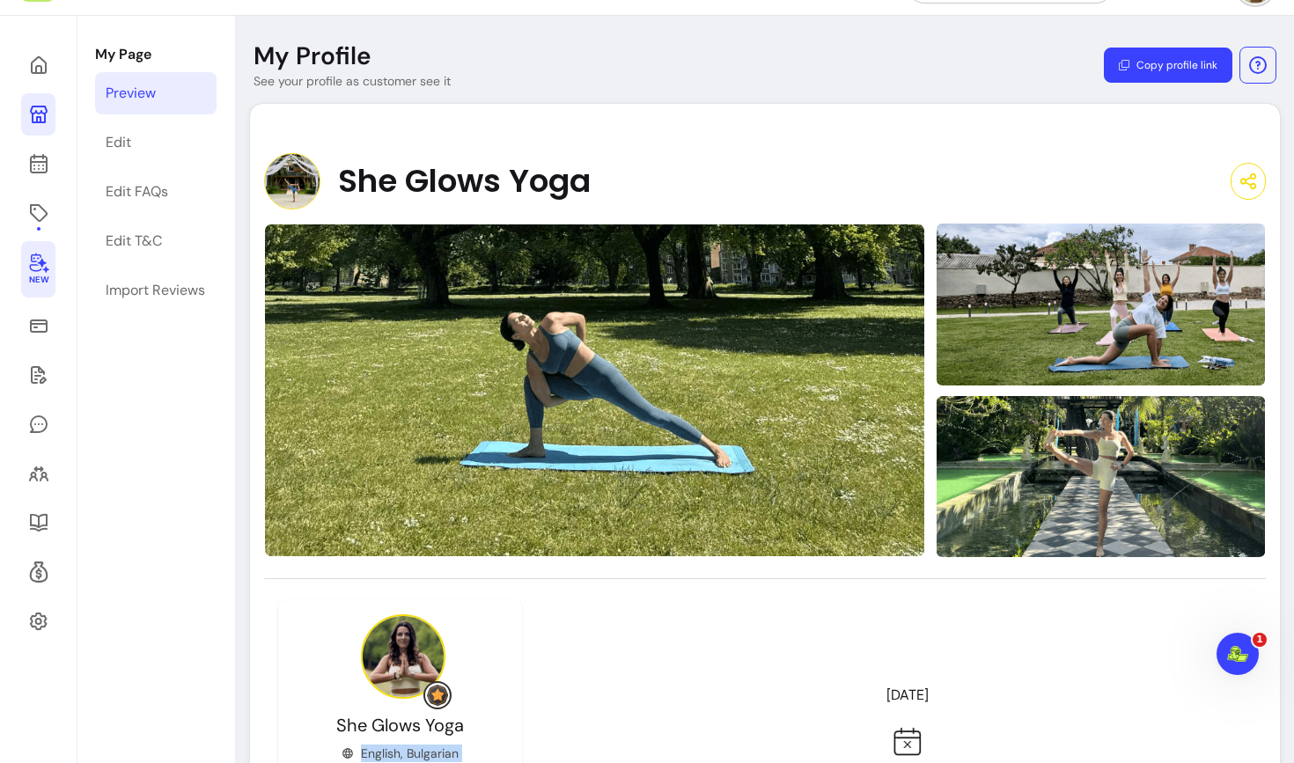
scroll to position [68, 0]
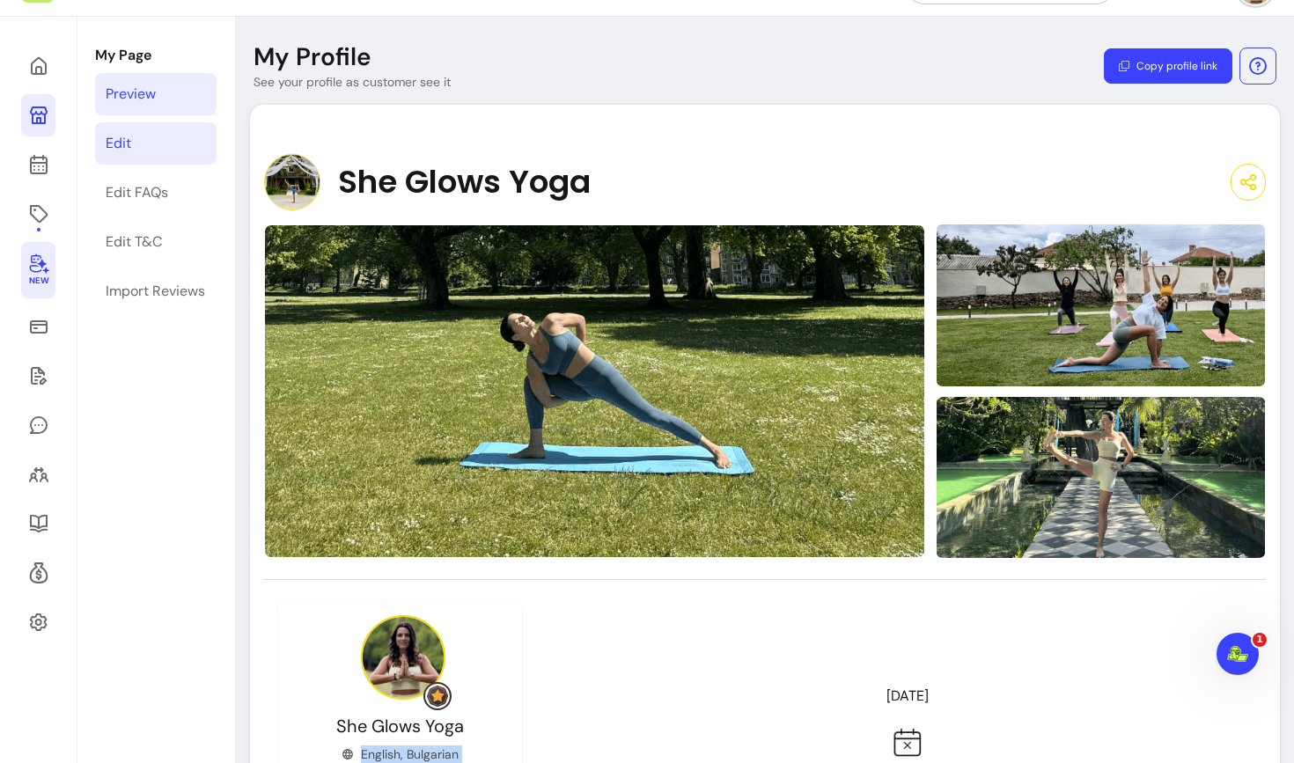
click at [122, 143] on div "Edit" at bounding box center [119, 143] width 26 height 21
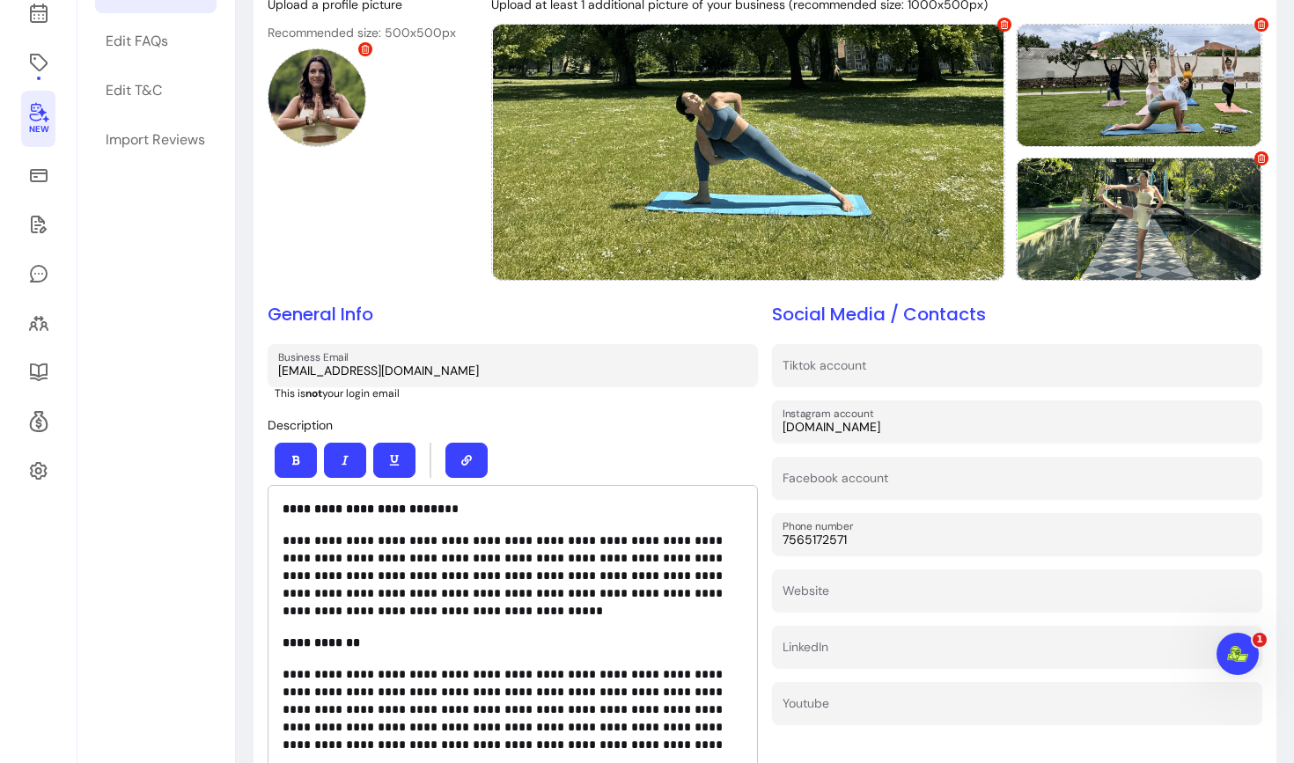
scroll to position [220, 0]
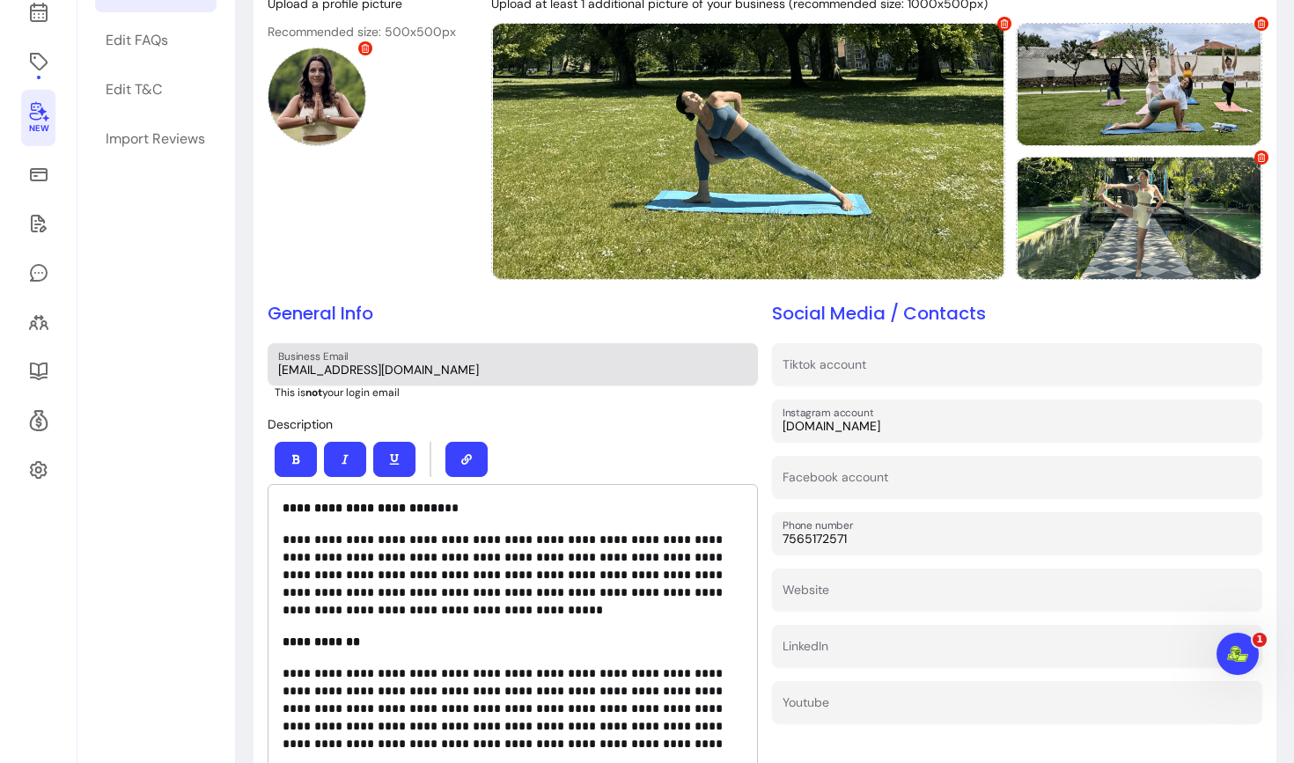
click at [315, 355] on label "Business Email" at bounding box center [316, 356] width 77 height 15
click at [315, 361] on input "[EMAIL_ADDRESS][DOMAIN_NAME]" at bounding box center [512, 370] width 469 height 18
click at [315, 355] on label "Business Email" at bounding box center [316, 356] width 77 height 15
click at [315, 361] on input "[EMAIL_ADDRESS][DOMAIN_NAME]" at bounding box center [512, 370] width 469 height 18
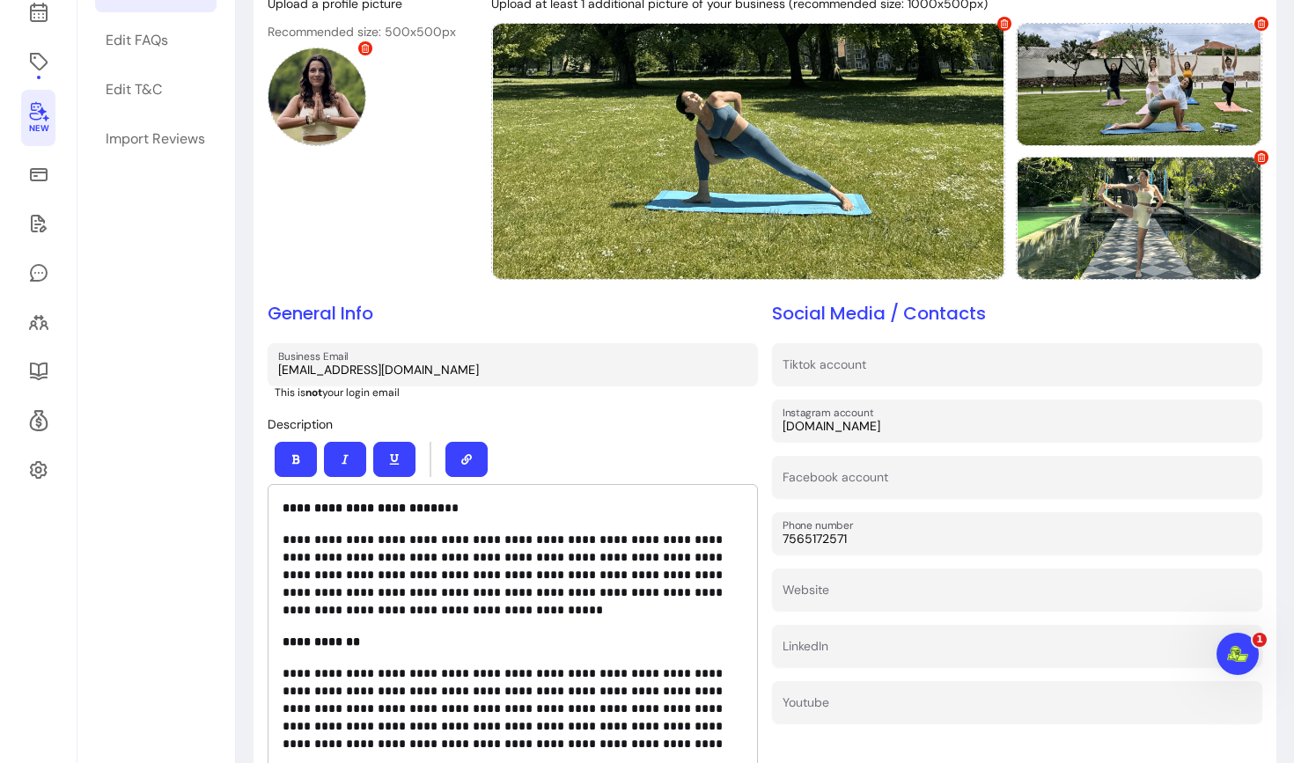
click at [345, 372] on input "[EMAIL_ADDRESS][DOMAIN_NAME]" at bounding box center [512, 370] width 469 height 18
click at [379, 391] on p "This is not your login email" at bounding box center [516, 392] width 483 height 14
click at [325, 394] on p "This is not your login email" at bounding box center [516, 392] width 483 height 14
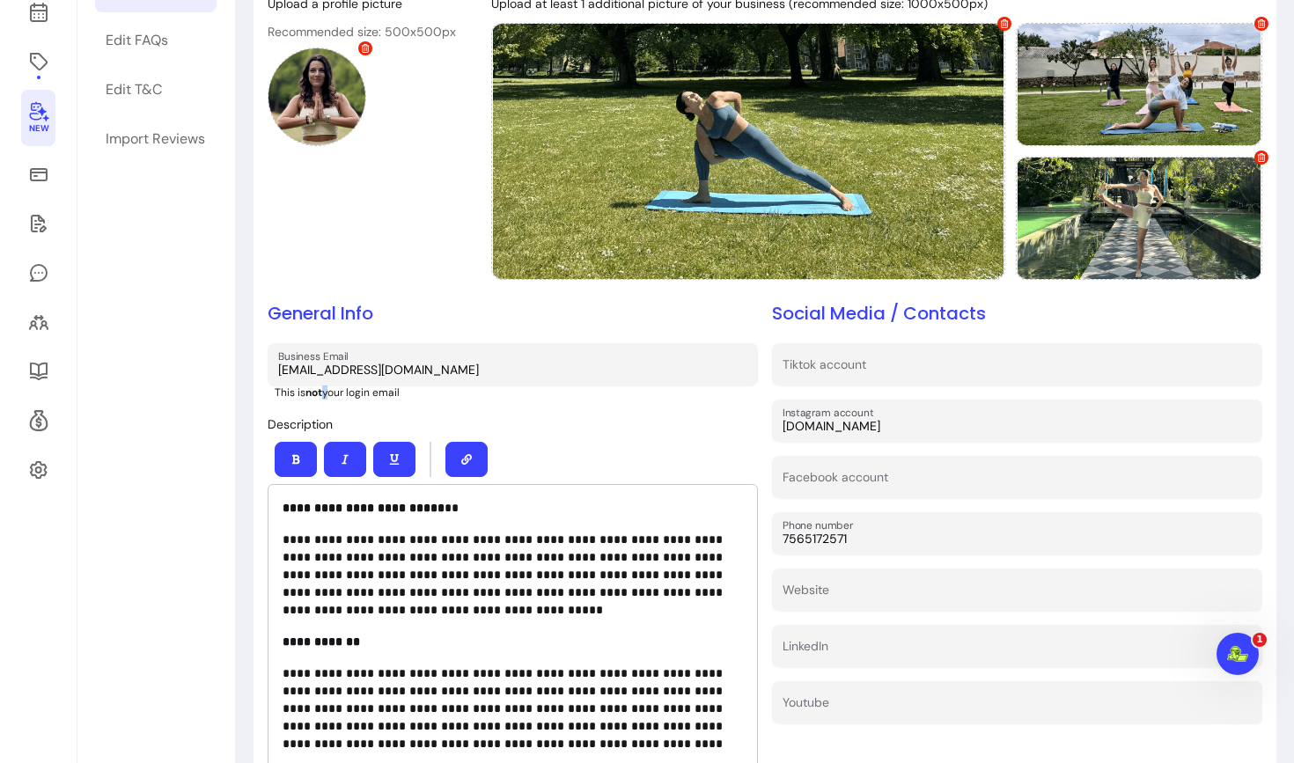
click at [325, 394] on p "This is not your login email" at bounding box center [516, 392] width 483 height 14
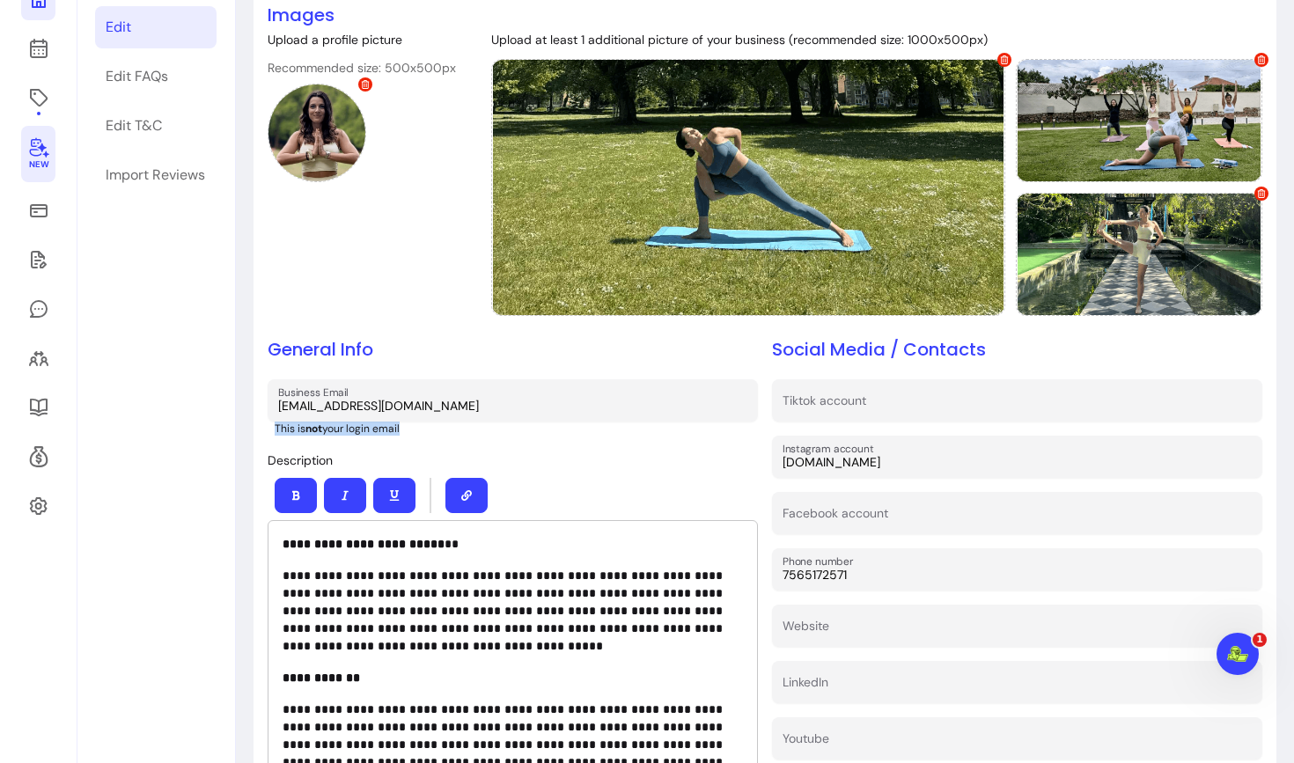
scroll to position [178, 0]
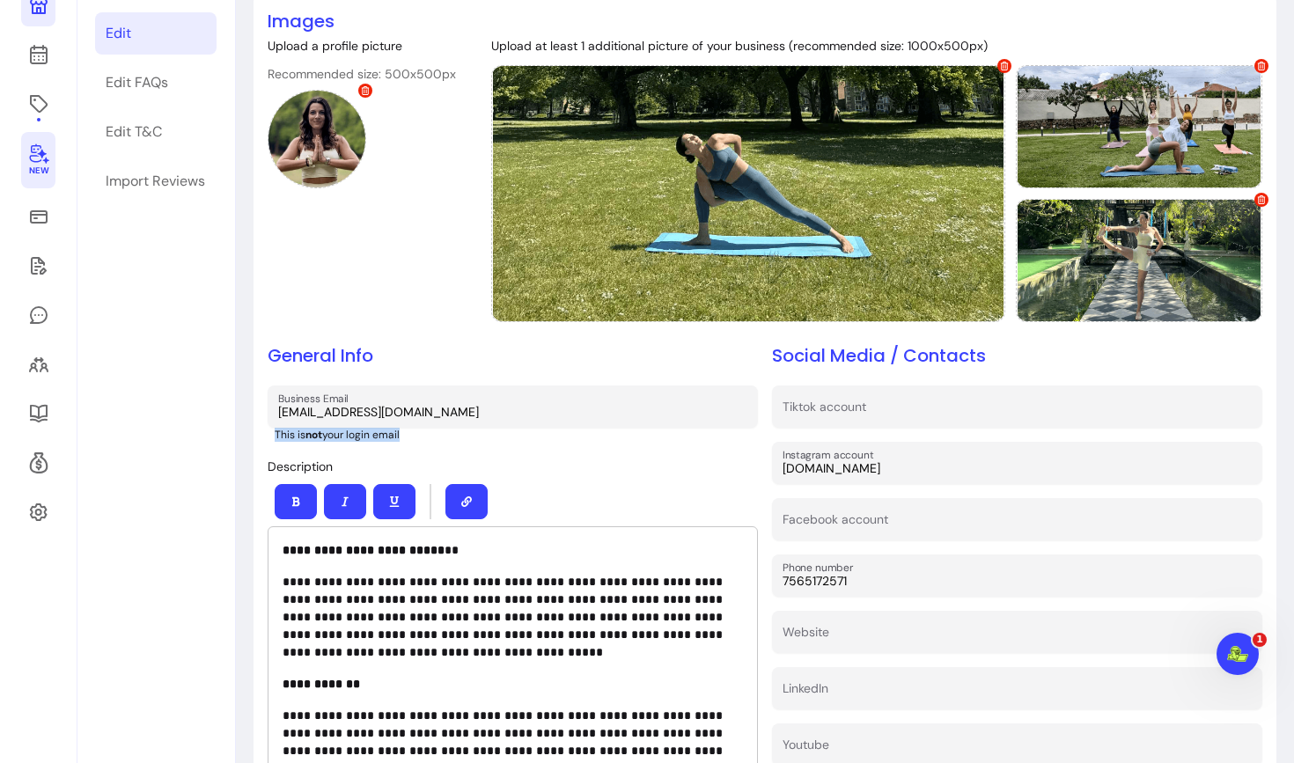
click at [346, 438] on p "This is not your login email" at bounding box center [516, 435] width 483 height 14
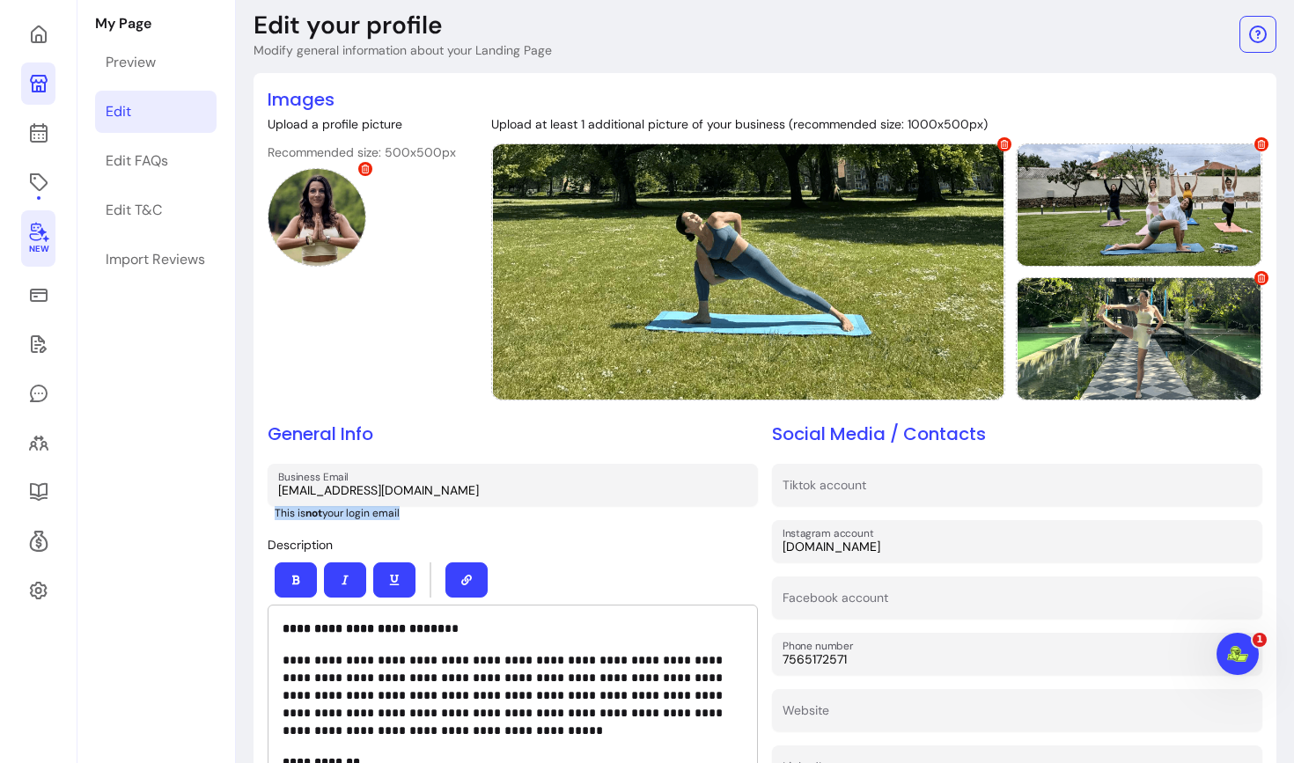
scroll to position [108, 0]
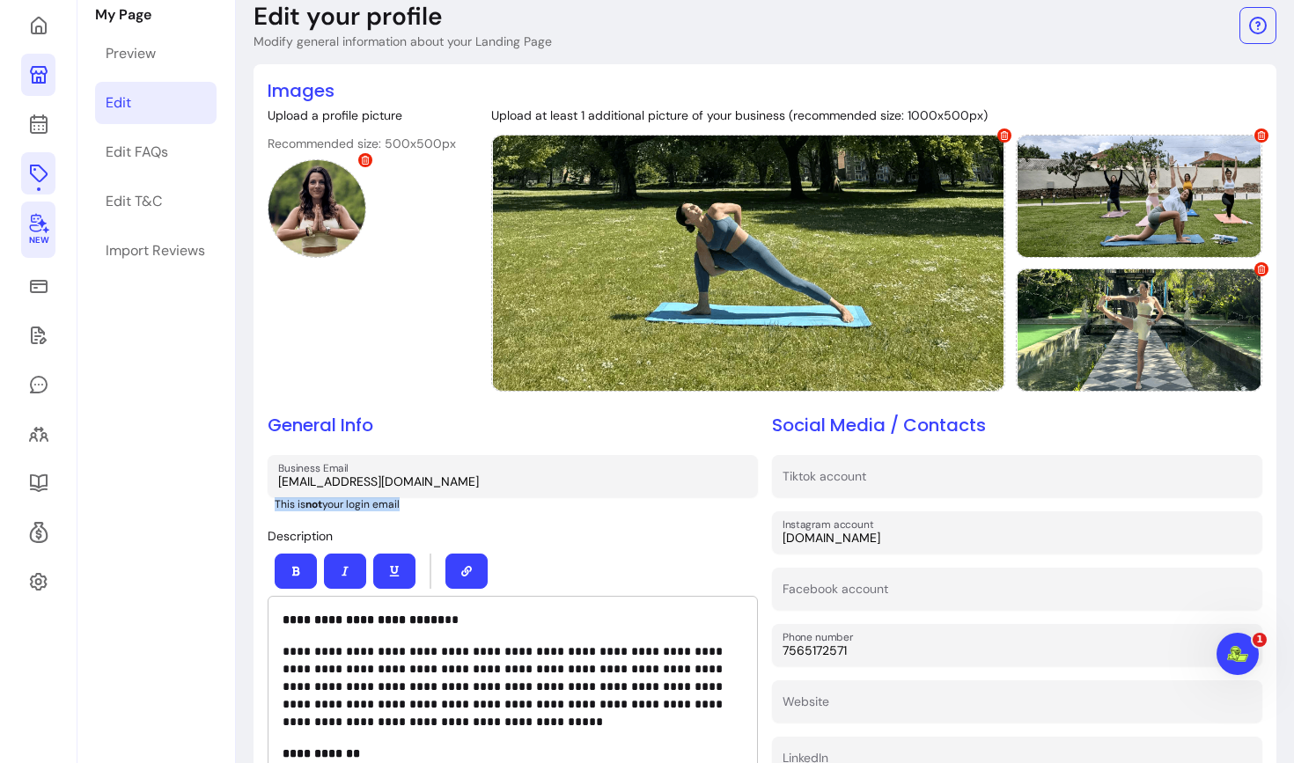
click at [43, 181] on icon at bounding box center [38, 173] width 21 height 21
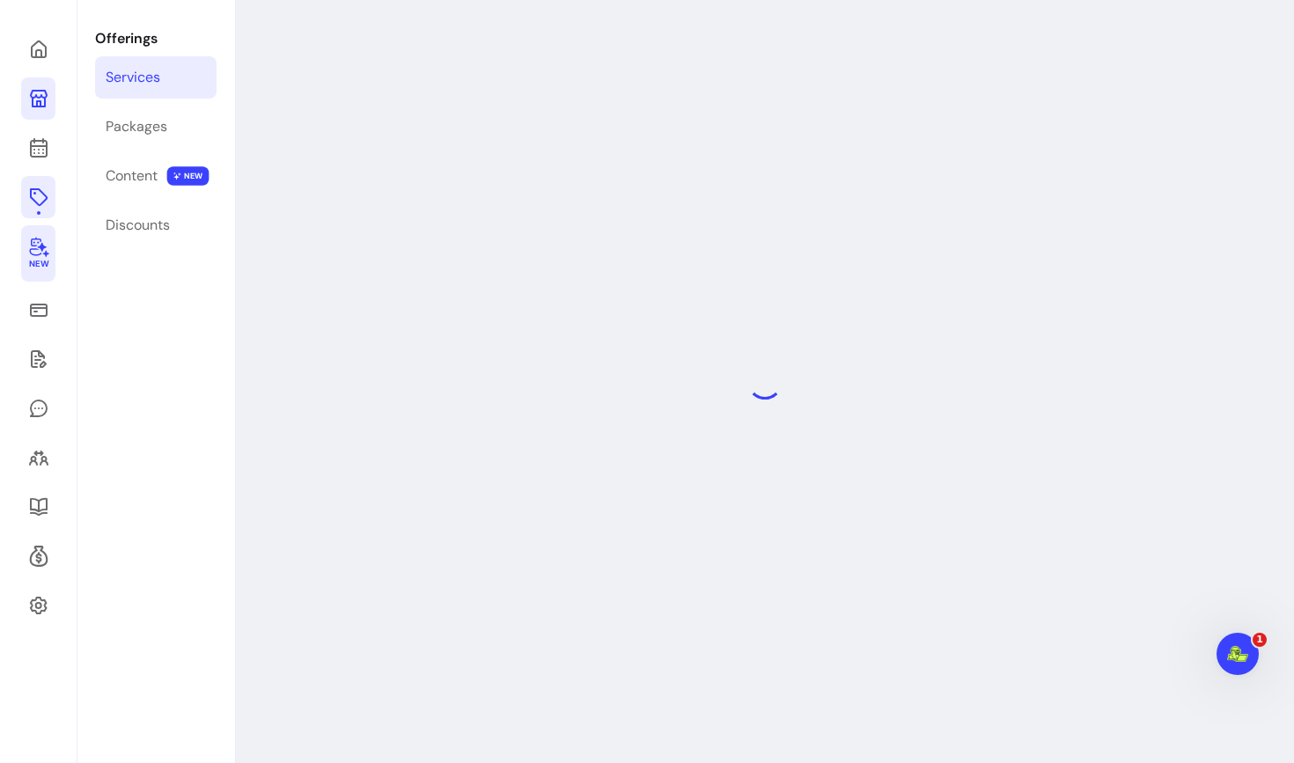
scroll to position [84, 0]
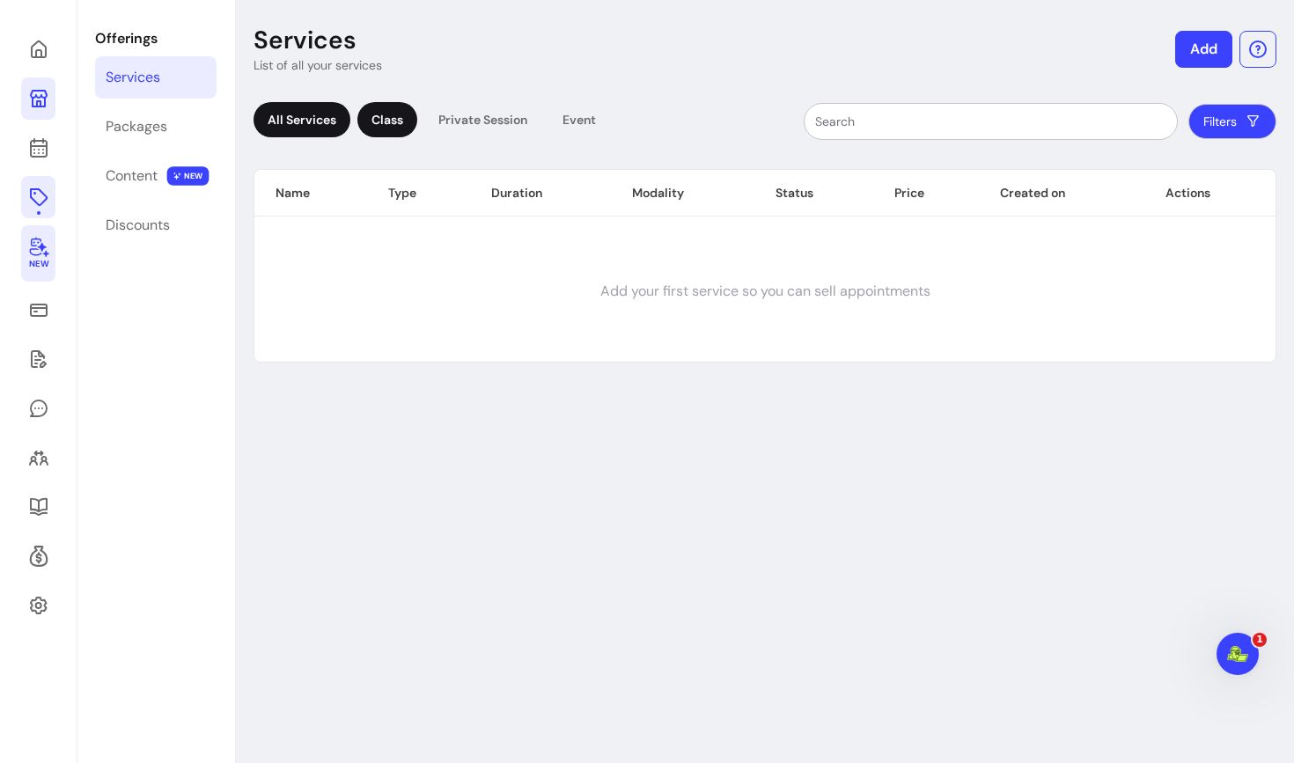
click at [375, 129] on div "Class" at bounding box center [387, 119] width 60 height 35
click at [456, 119] on div "Private Session" at bounding box center [482, 119] width 117 height 35
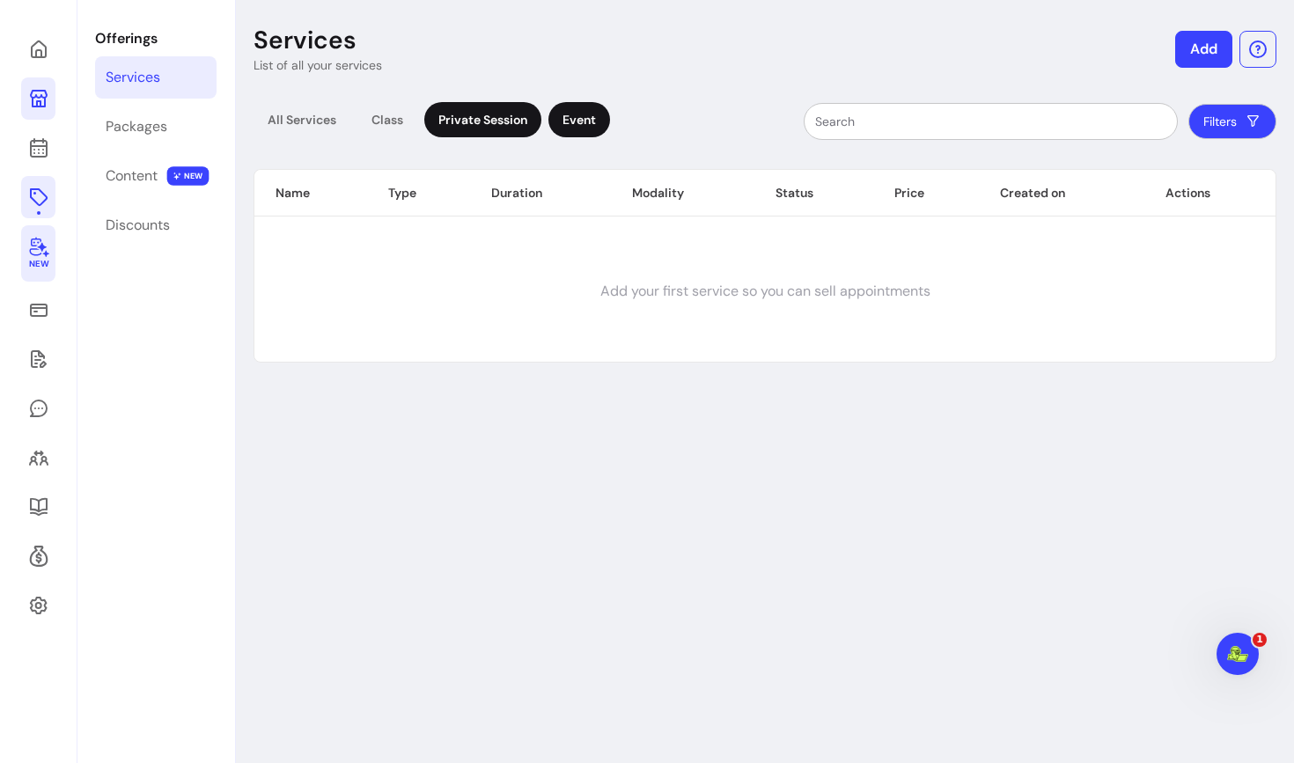
click at [573, 116] on div "Event" at bounding box center [579, 119] width 62 height 35
click at [40, 251] on icon at bounding box center [38, 246] width 21 height 21
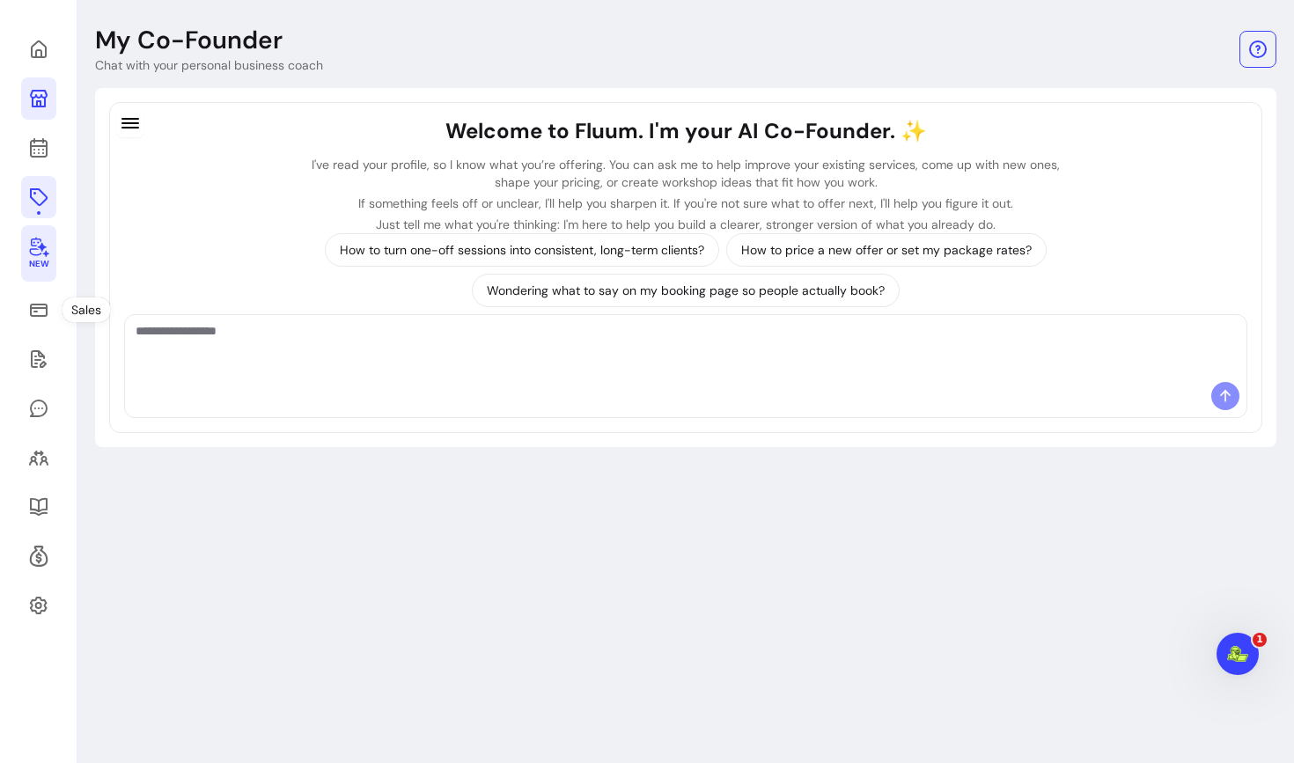
click at [35, 194] on icon at bounding box center [38, 197] width 21 height 21
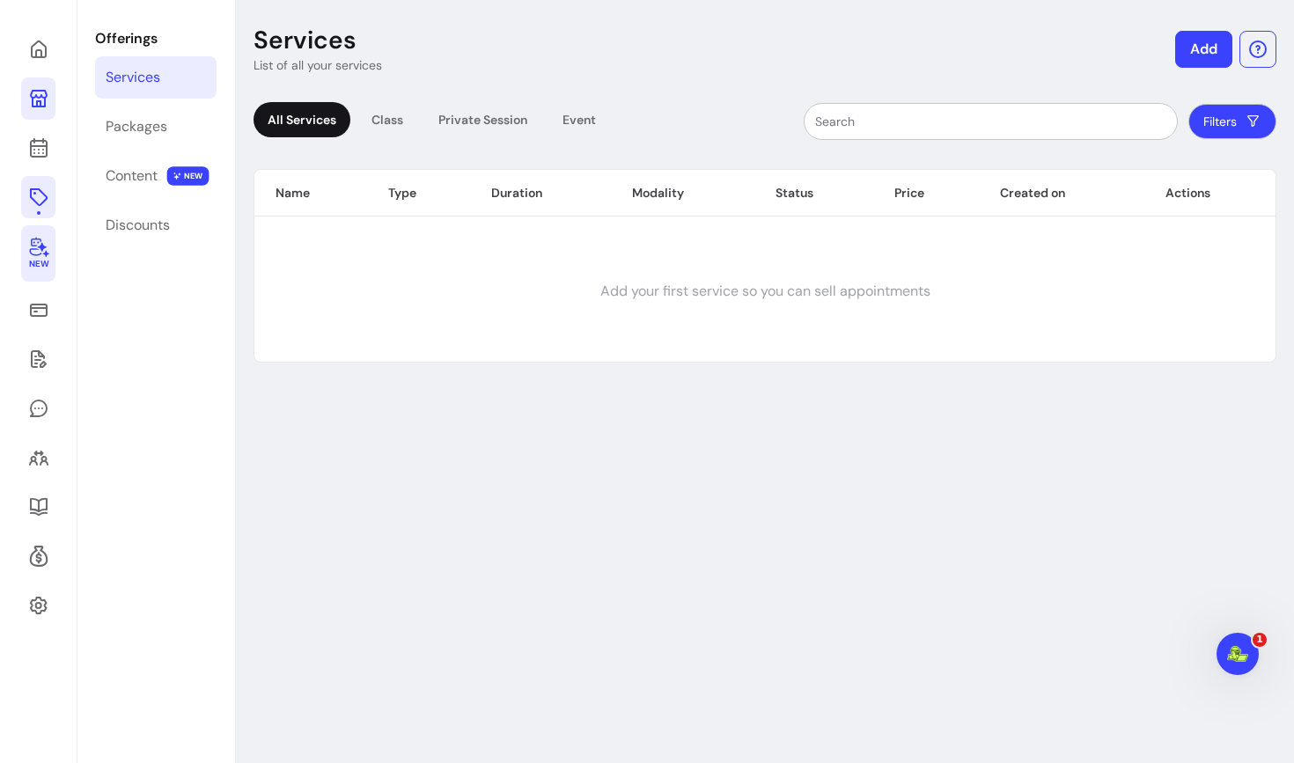
click at [37, 254] on icon at bounding box center [38, 248] width 19 height 20
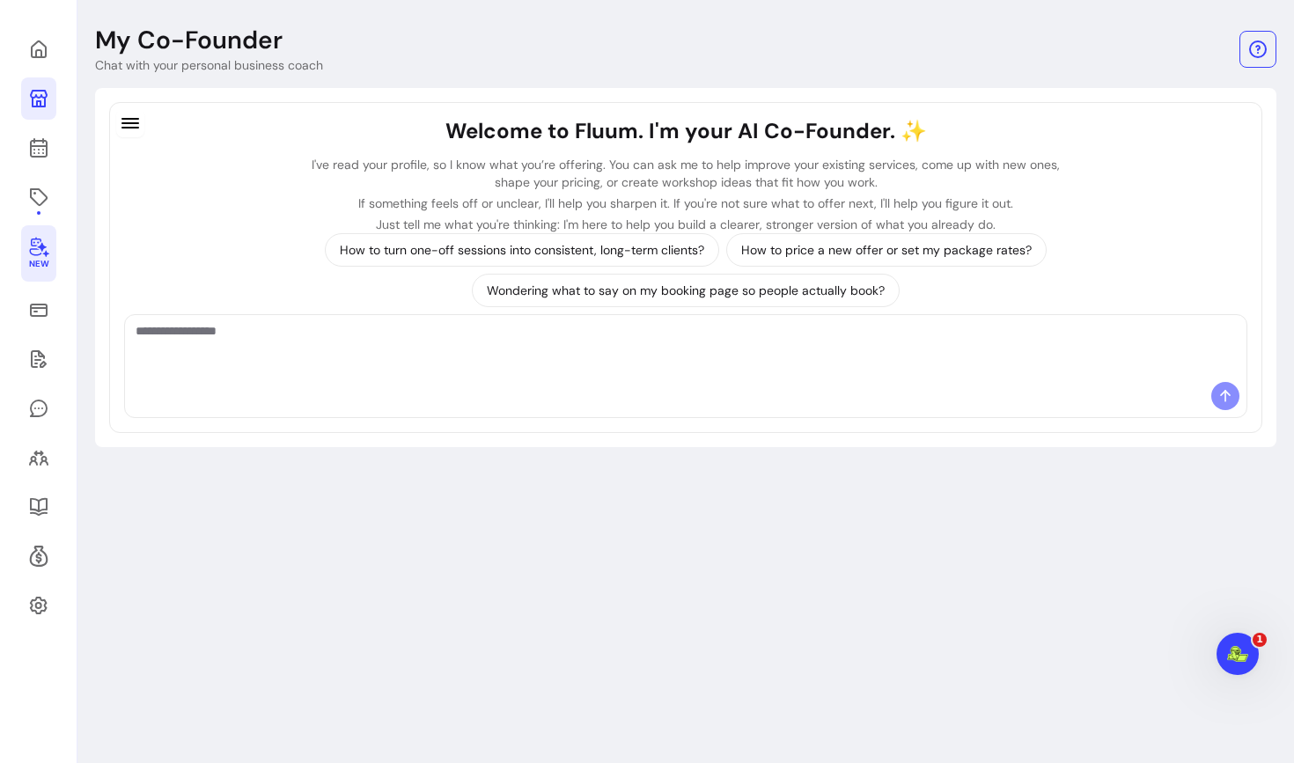
click at [296, 363] on textarea "Ask me anything..." at bounding box center [686, 348] width 1100 height 53
click at [46, 198] on icon at bounding box center [39, 197] width 18 height 18
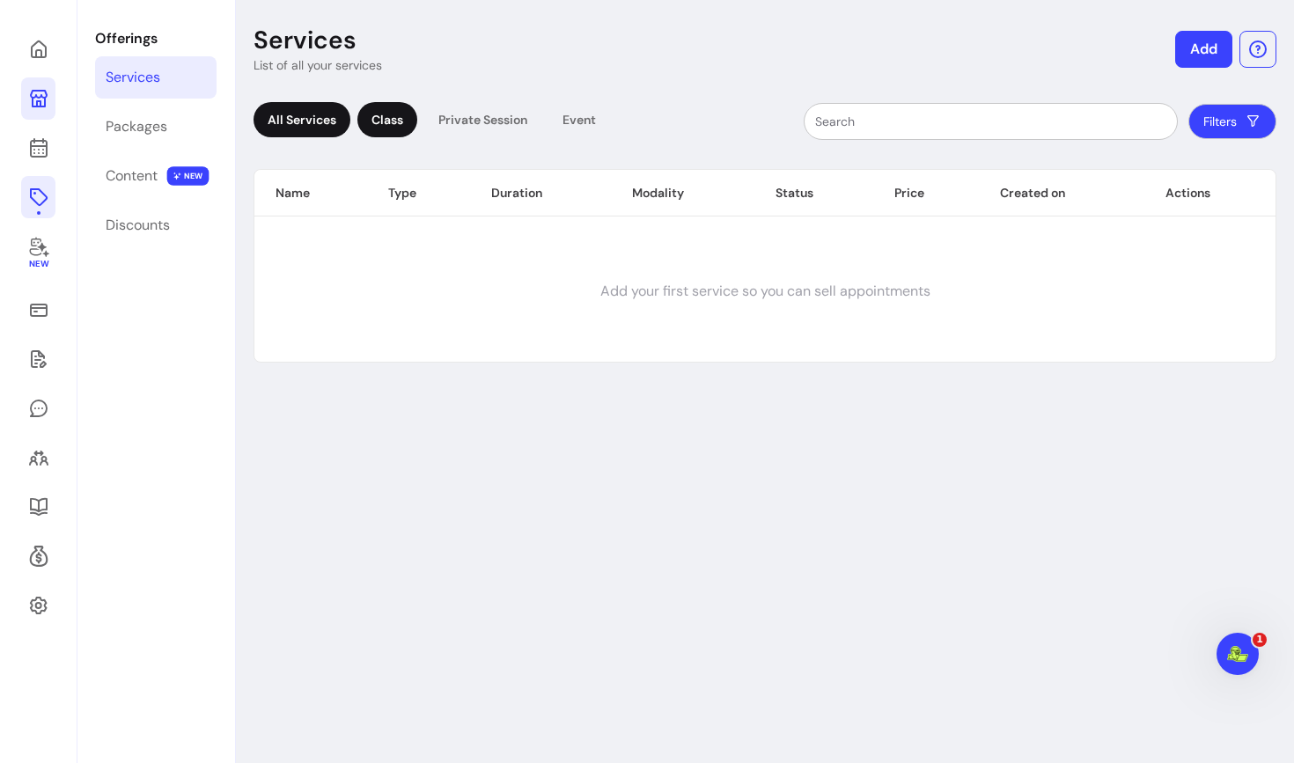
click at [401, 130] on div "Class" at bounding box center [387, 119] width 60 height 35
click at [1214, 47] on button "Add" at bounding box center [1203, 49] width 57 height 37
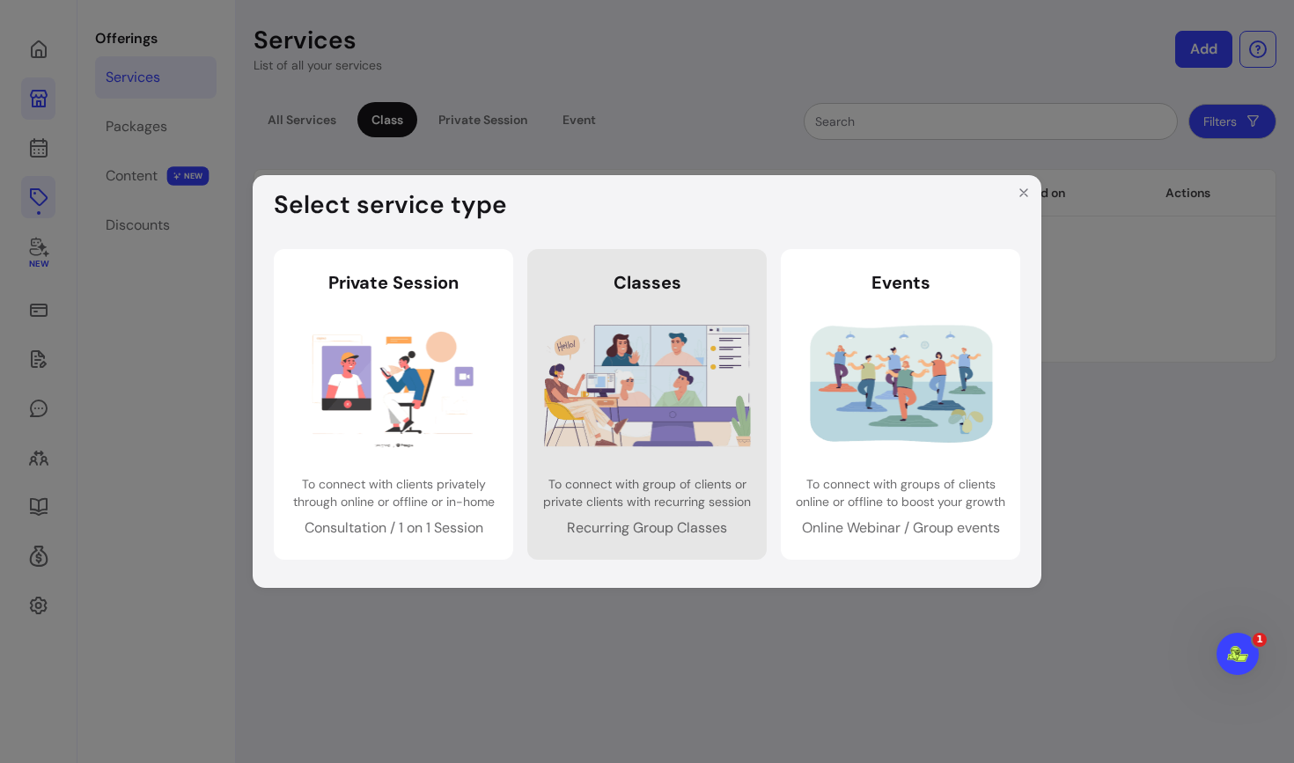
click at [632, 459] on link "Classes Classes To connect with group of clients or private clients with recurr…" at bounding box center [646, 404] width 239 height 310
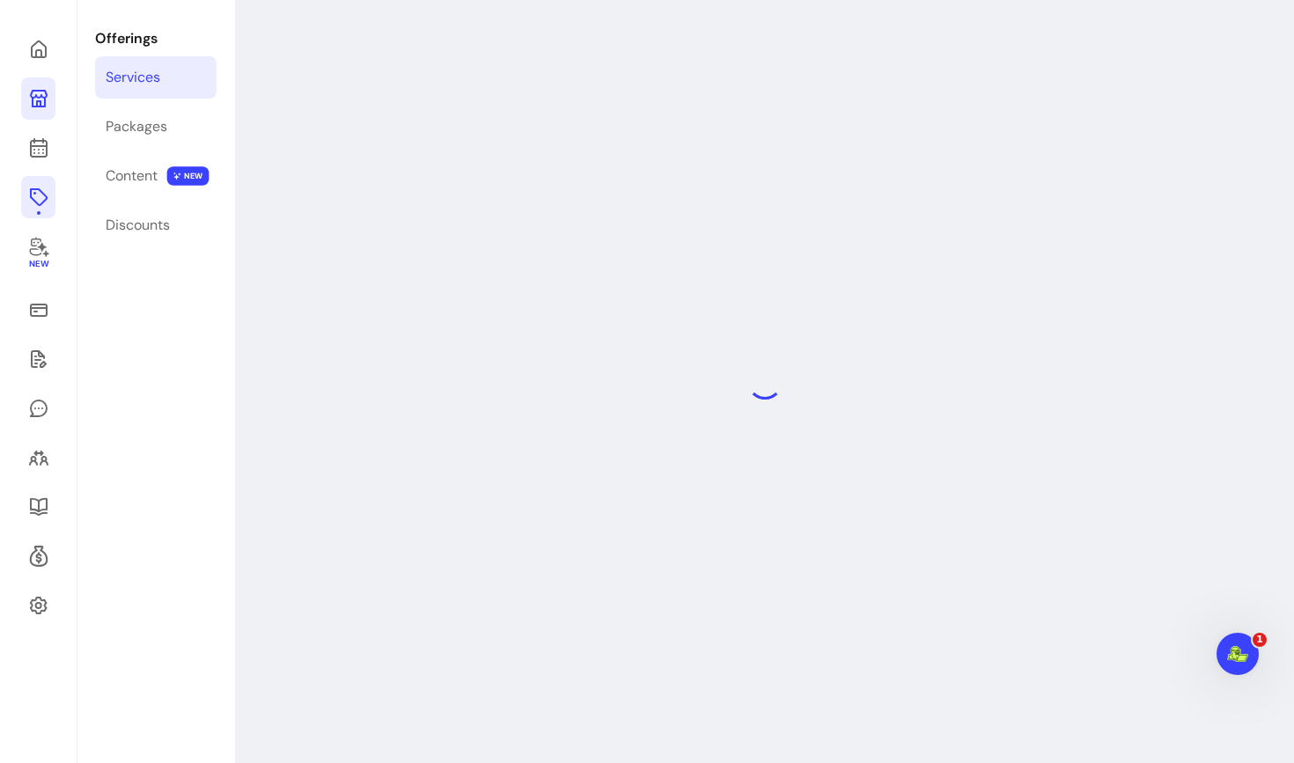
select select "***"
select select "******"
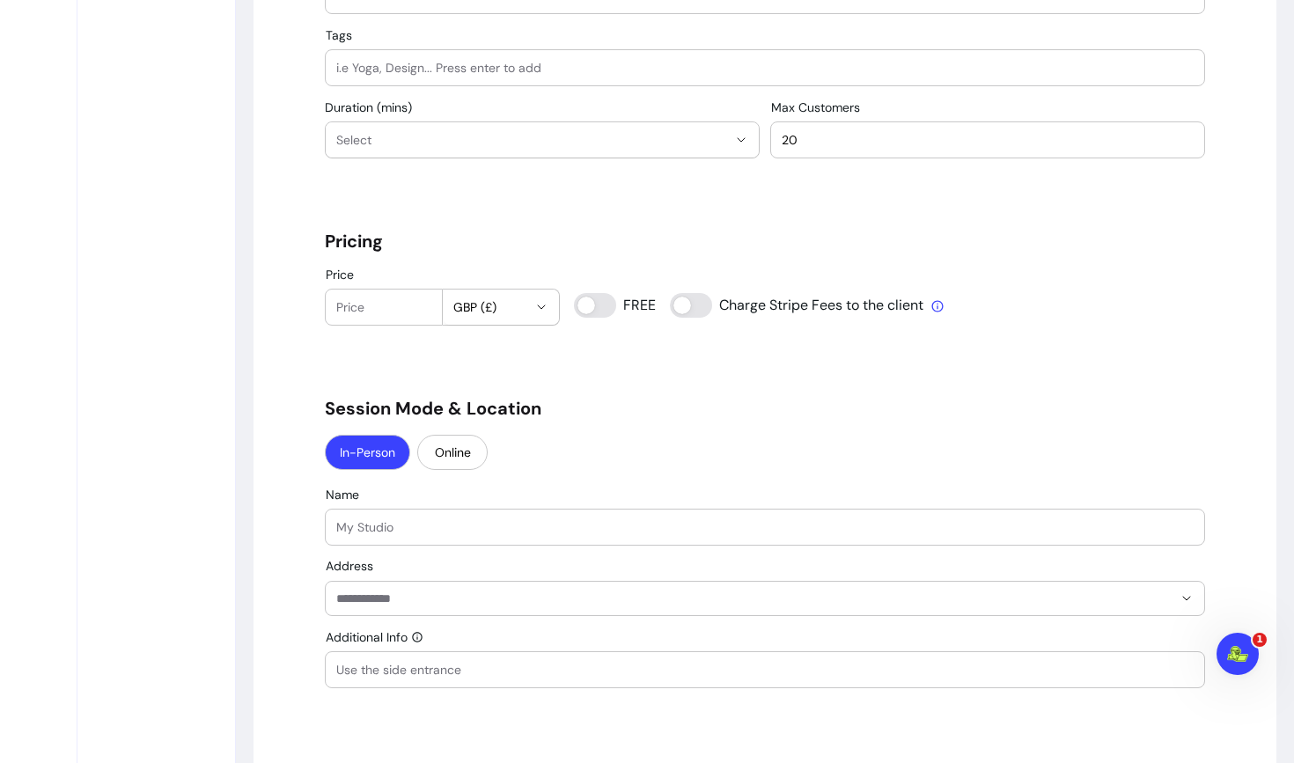
scroll to position [1215, 0]
click at [407, 73] on input "Tags" at bounding box center [764, 70] width 857 height 18
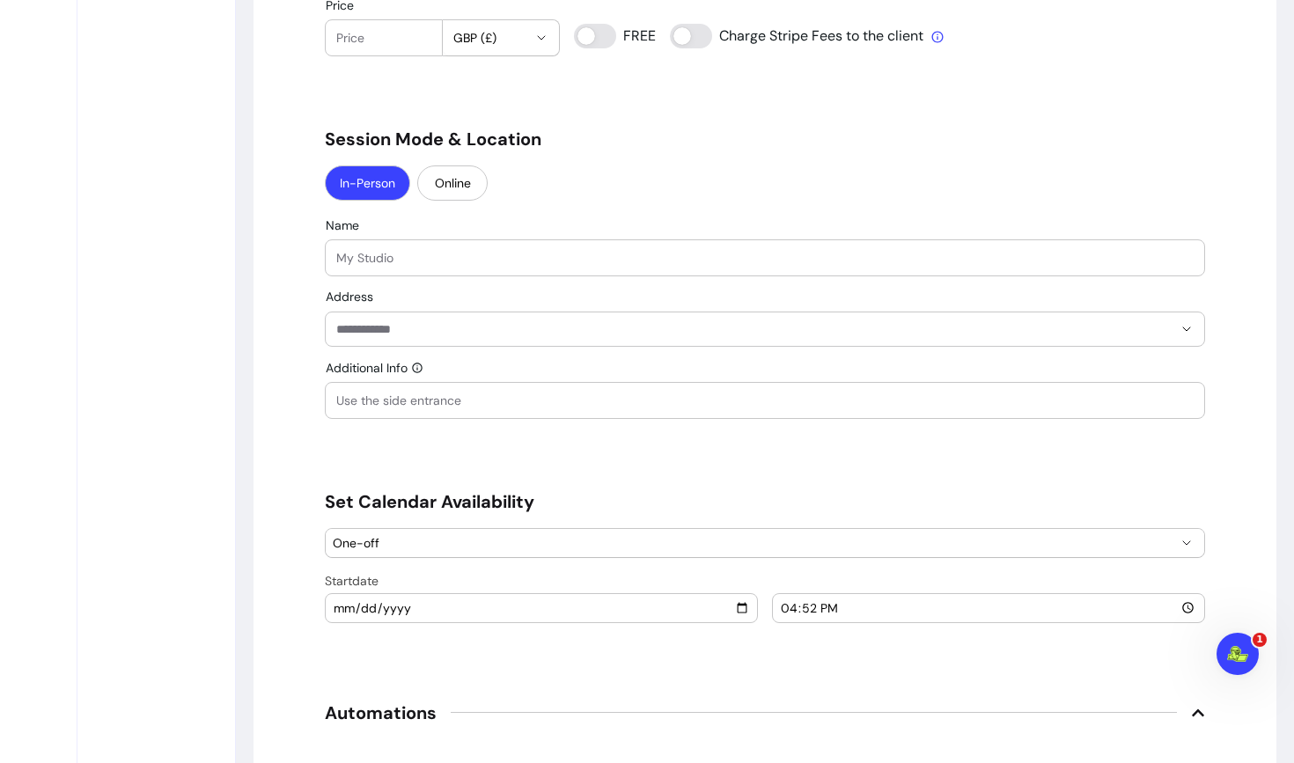
scroll to position [1493, 0]
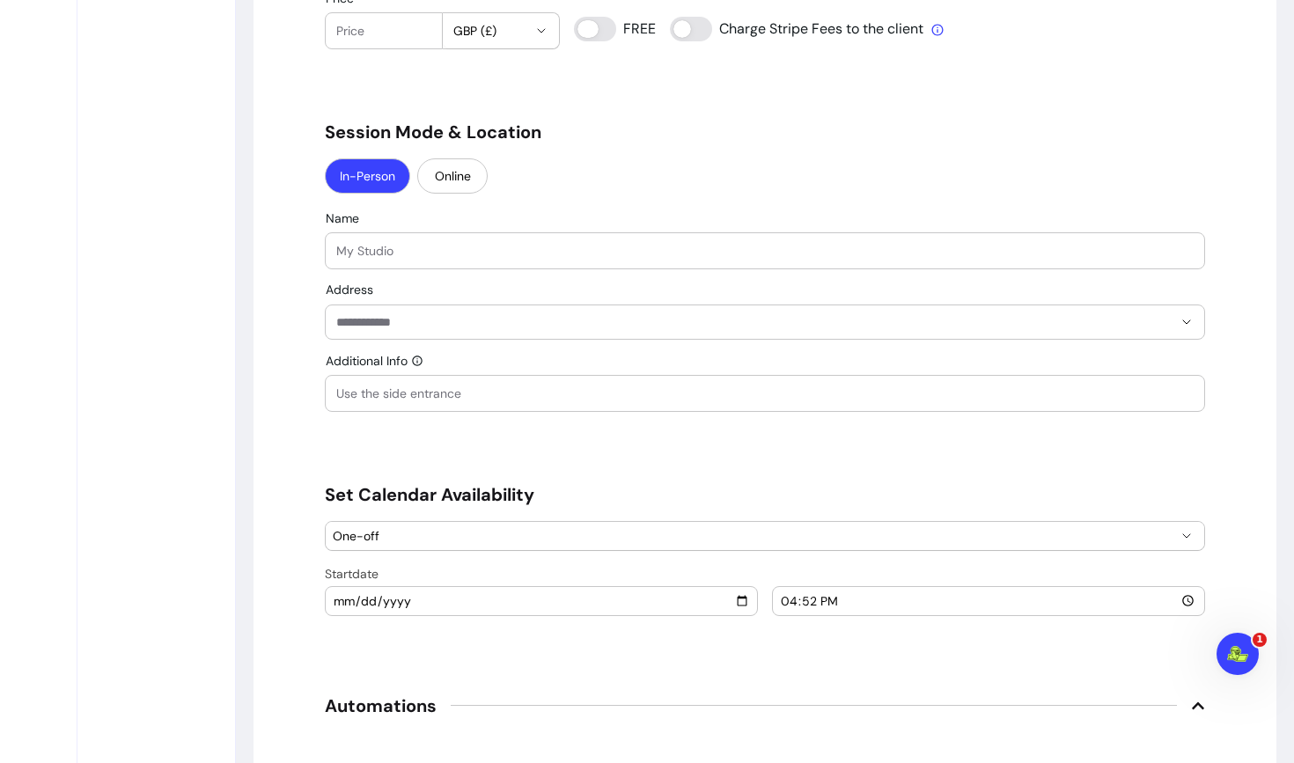
type input "0"
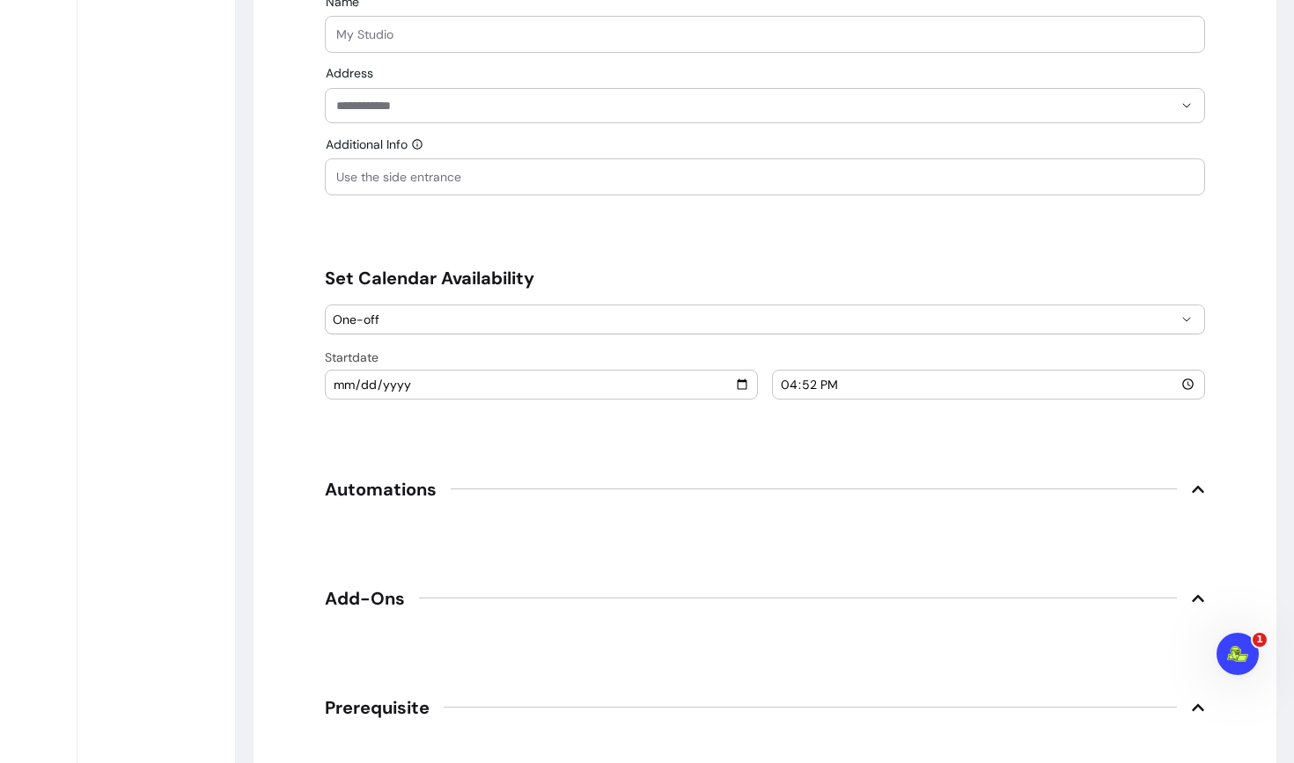
scroll to position [1919, 0]
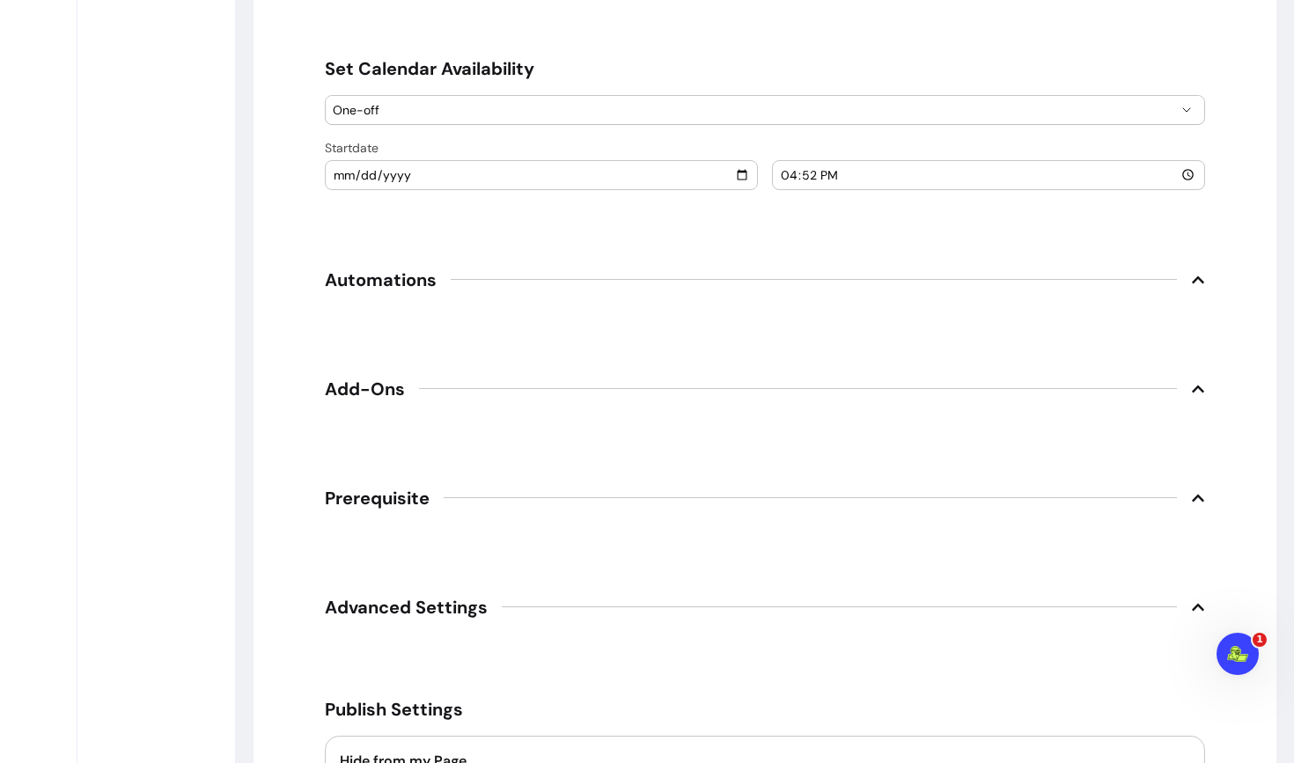
click at [397, 280] on span "Automations" at bounding box center [381, 280] width 112 height 25
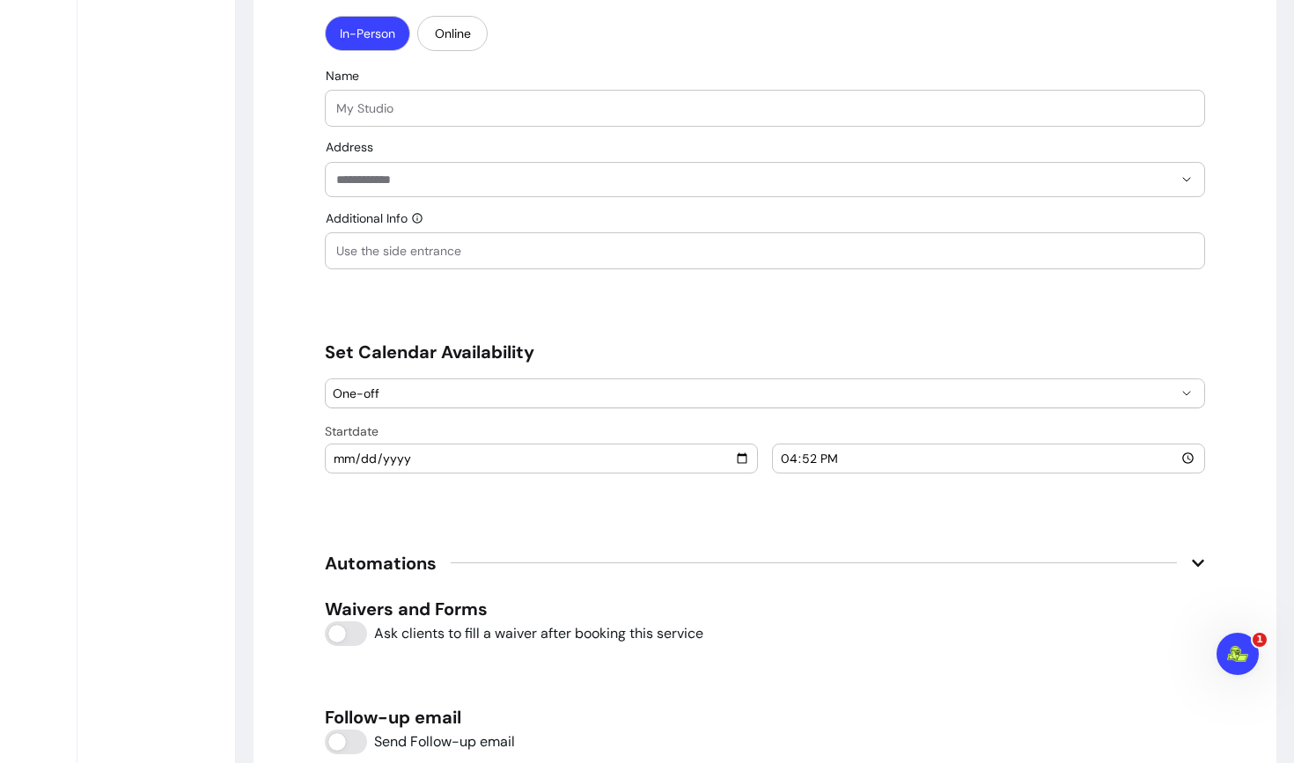
scroll to position [1596, 0]
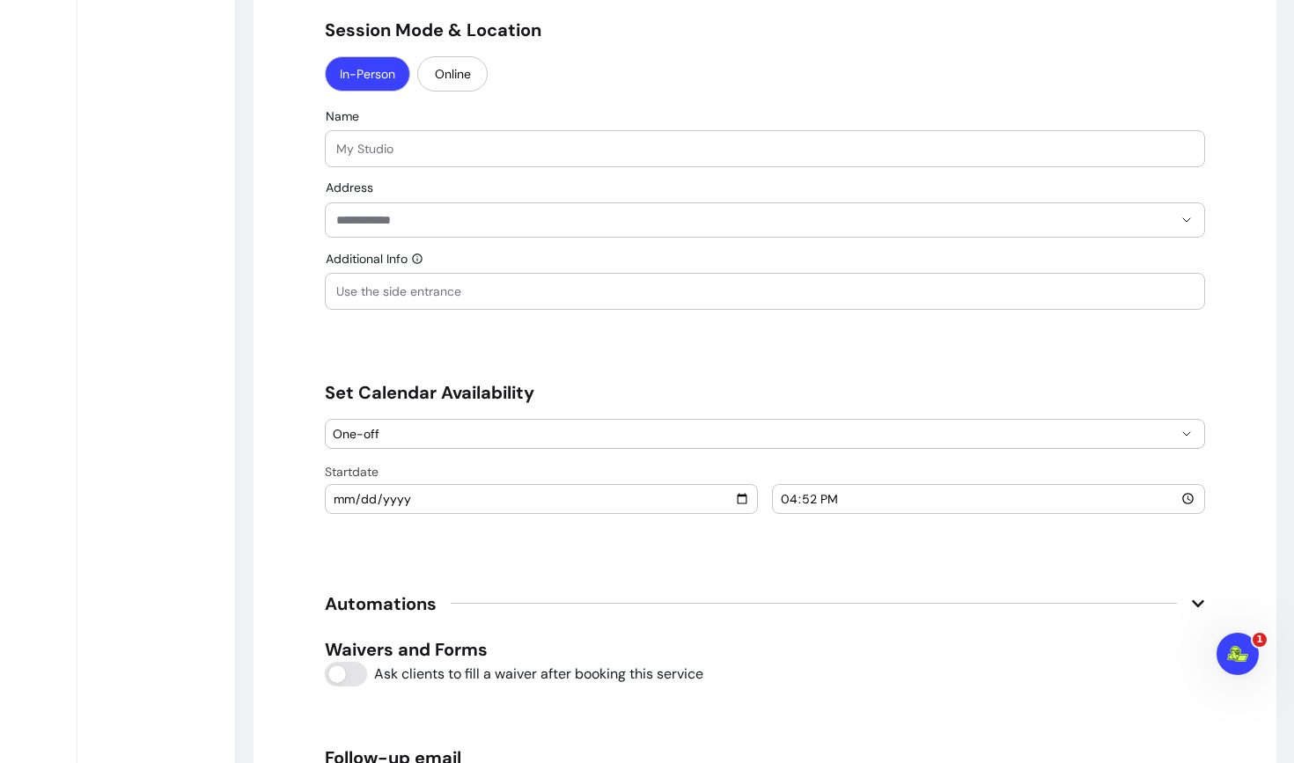
click at [400, 157] on input "Name" at bounding box center [764, 149] width 857 height 18
click at [372, 158] on div "" at bounding box center [764, 148] width 857 height 35
type input "[GEOGRAPHIC_DATA]"
click at [363, 227] on input "Address" at bounding box center [754, 220] width 836 height 18
click at [467, 290] on input "Additional Info" at bounding box center [764, 292] width 857 height 18
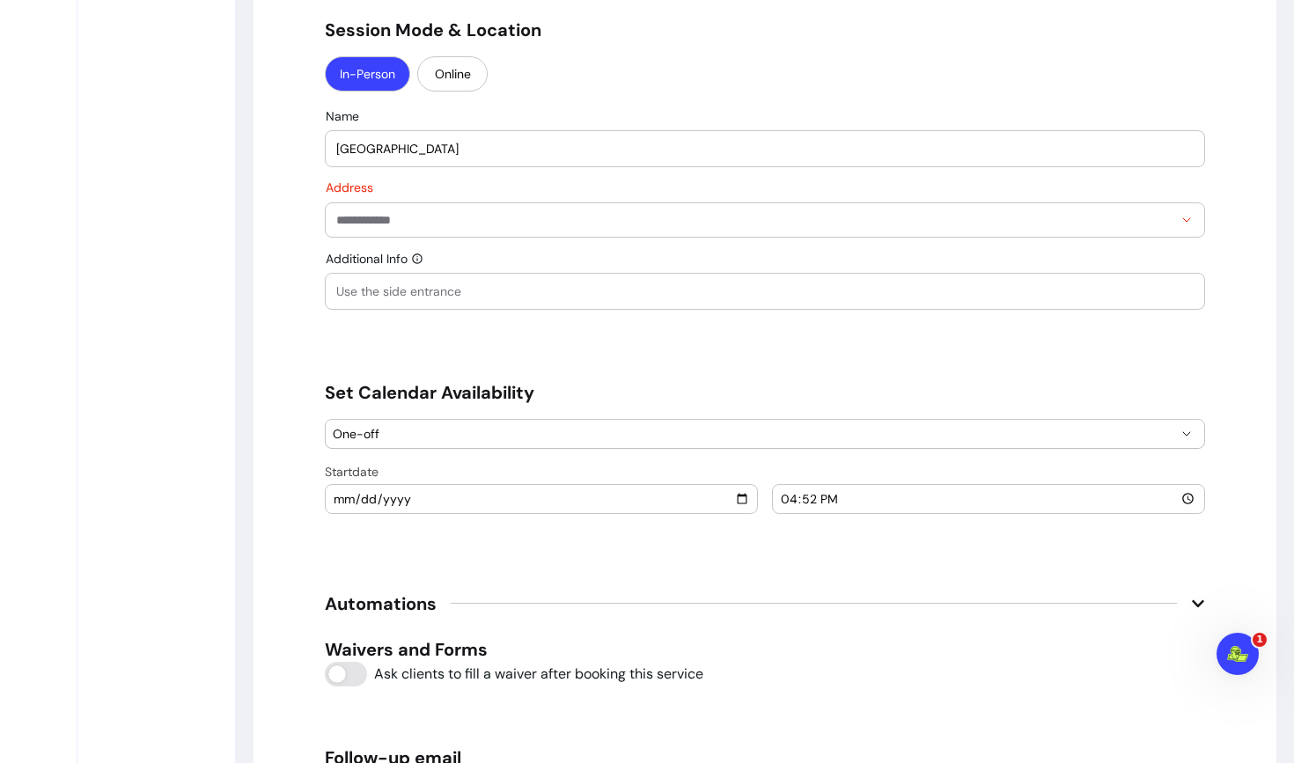
click at [369, 258] on span "Additional Info" at bounding box center [367, 259] width 82 height 18
click at [369, 283] on input "Additional Info" at bounding box center [764, 292] width 857 height 18
click at [369, 258] on span "Additional Info" at bounding box center [367, 259] width 82 height 18
click at [369, 283] on input "Additional Info" at bounding box center [764, 292] width 857 height 18
click at [369, 258] on span "Additional Info" at bounding box center [367, 259] width 82 height 18
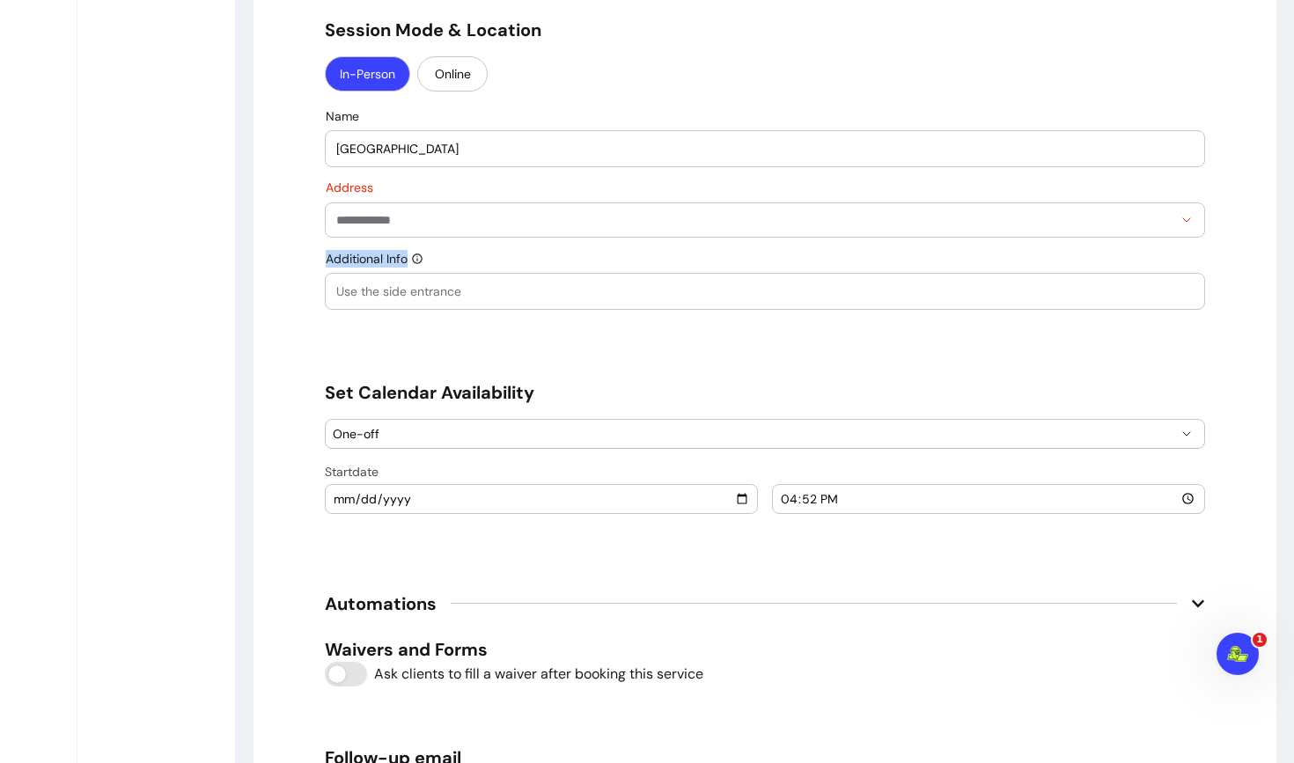
click at [369, 283] on input "Additional Info" at bounding box center [764, 292] width 857 height 18
click at [403, 290] on input "Additional Info" at bounding box center [764, 292] width 857 height 18
click at [412, 292] on input "Additional Info" at bounding box center [764, 292] width 857 height 18
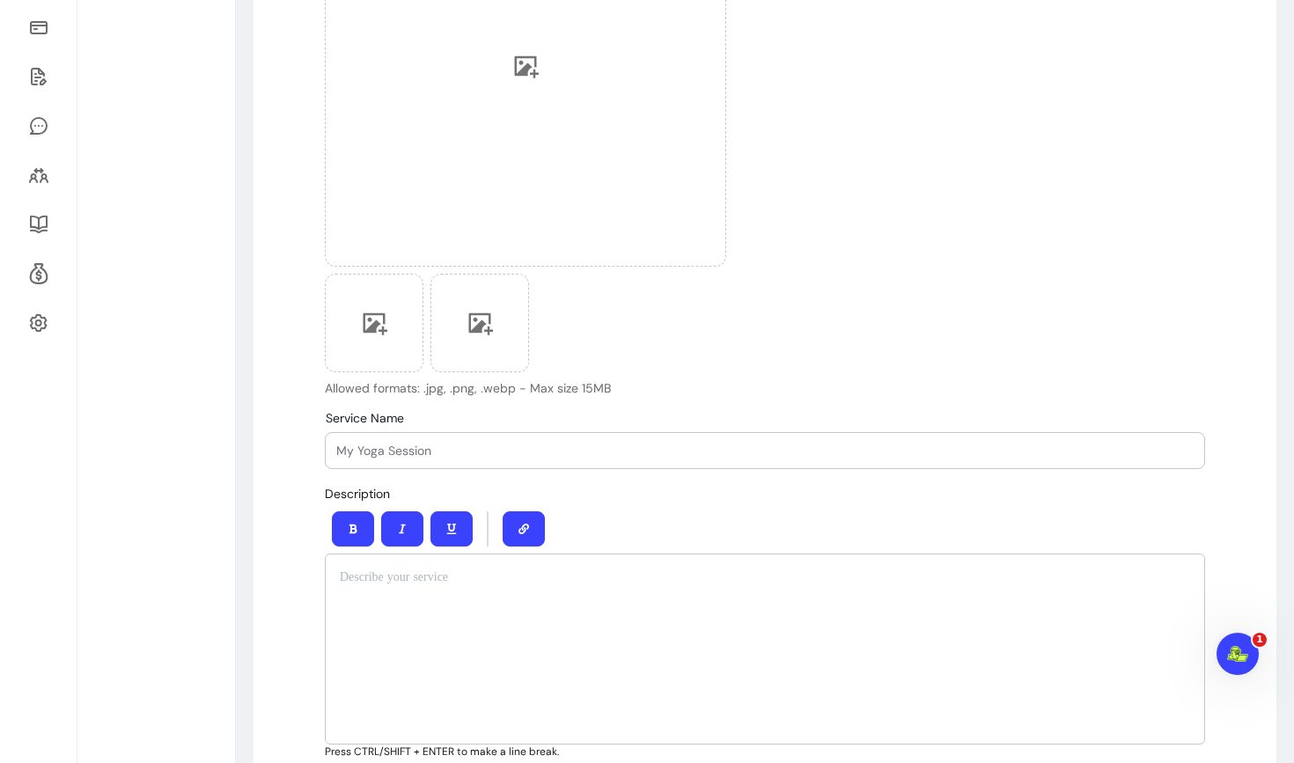
scroll to position [0, 0]
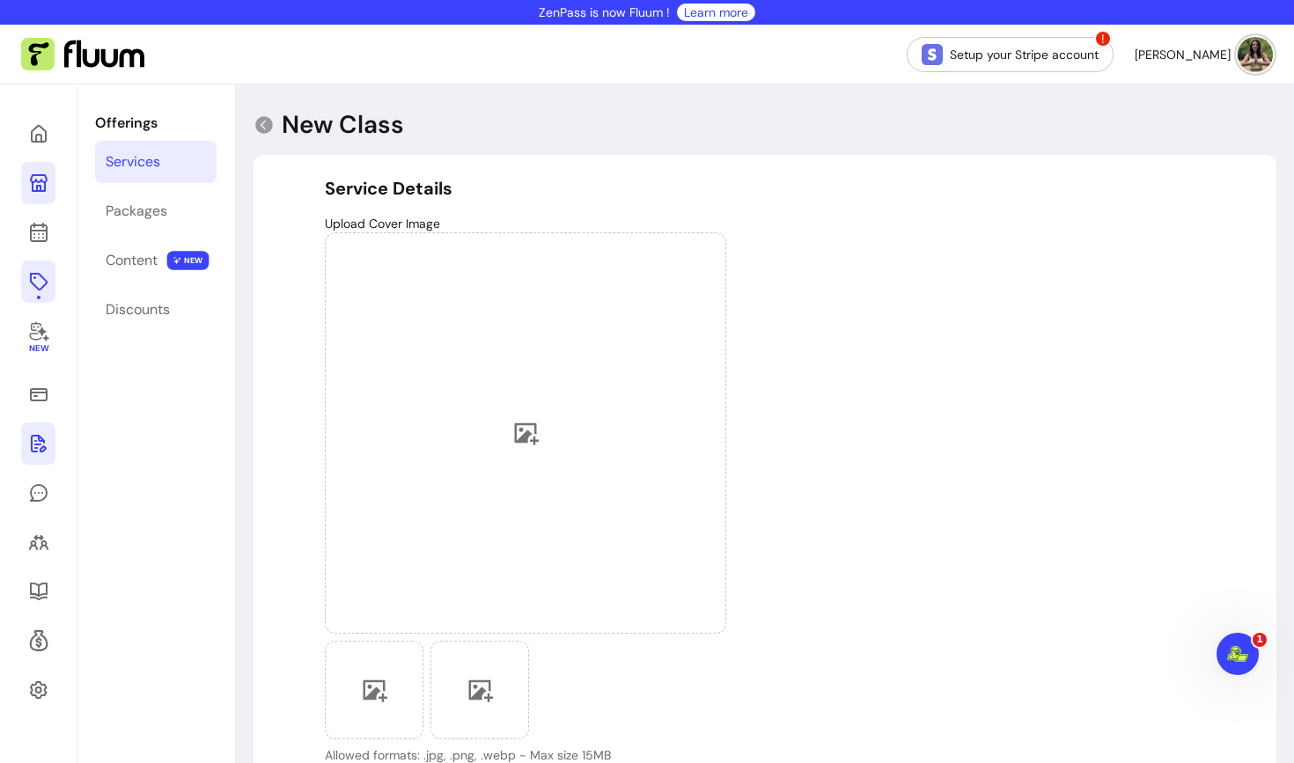
click at [45, 444] on icon at bounding box center [38, 443] width 21 height 21
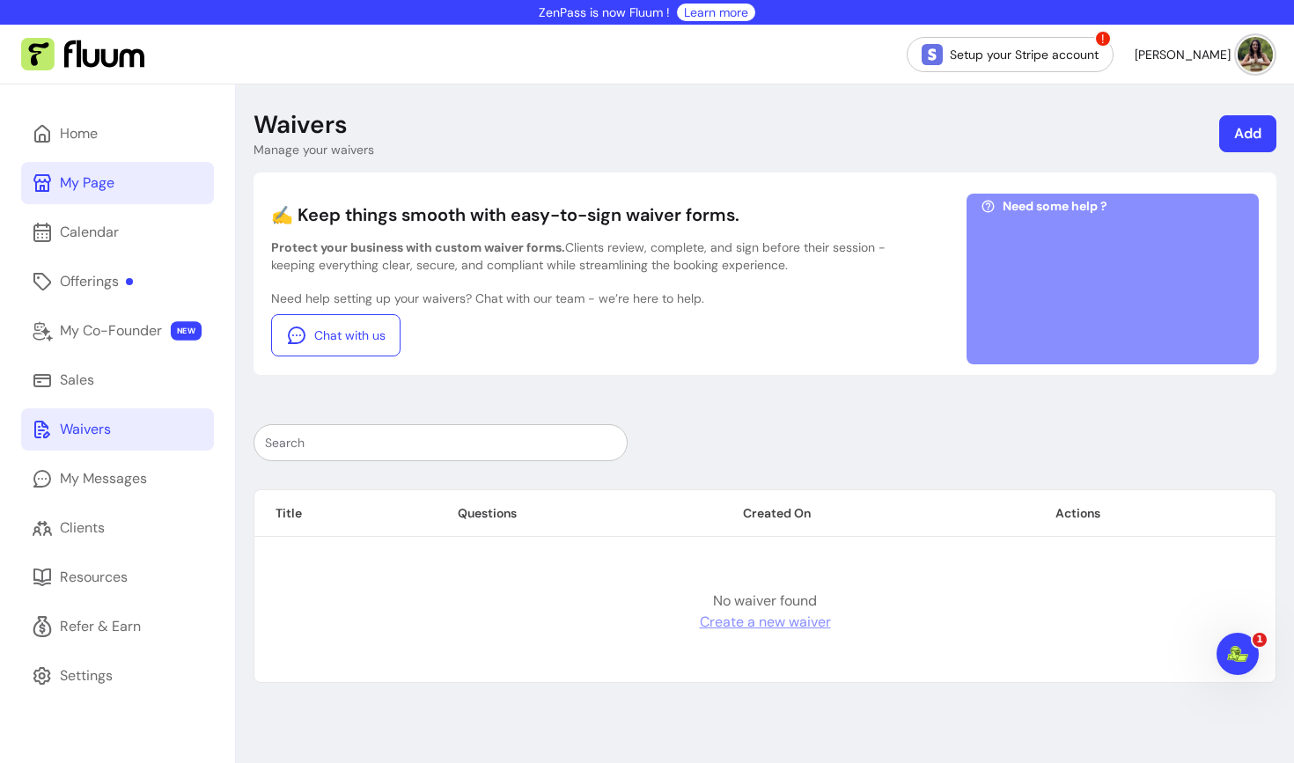
click at [1257, 127] on link "Add" at bounding box center [1247, 133] width 57 height 37
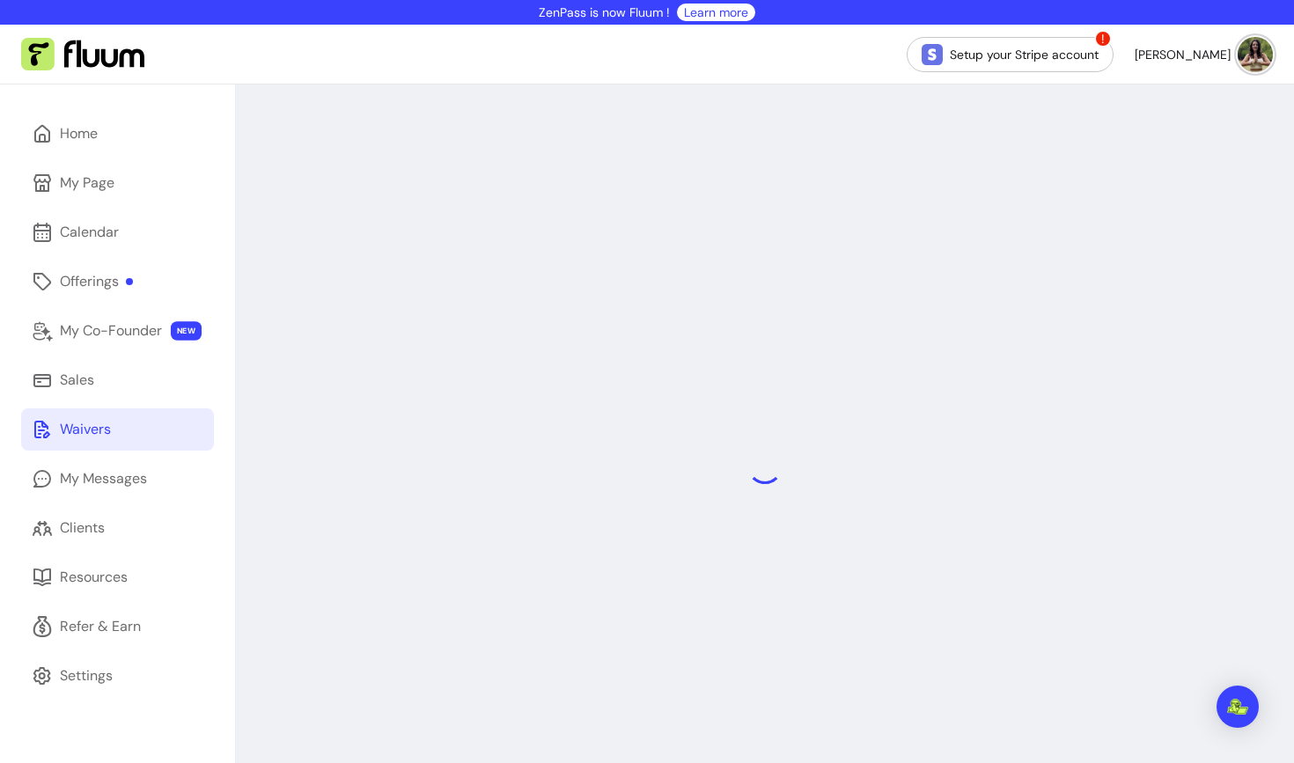
select select "*"
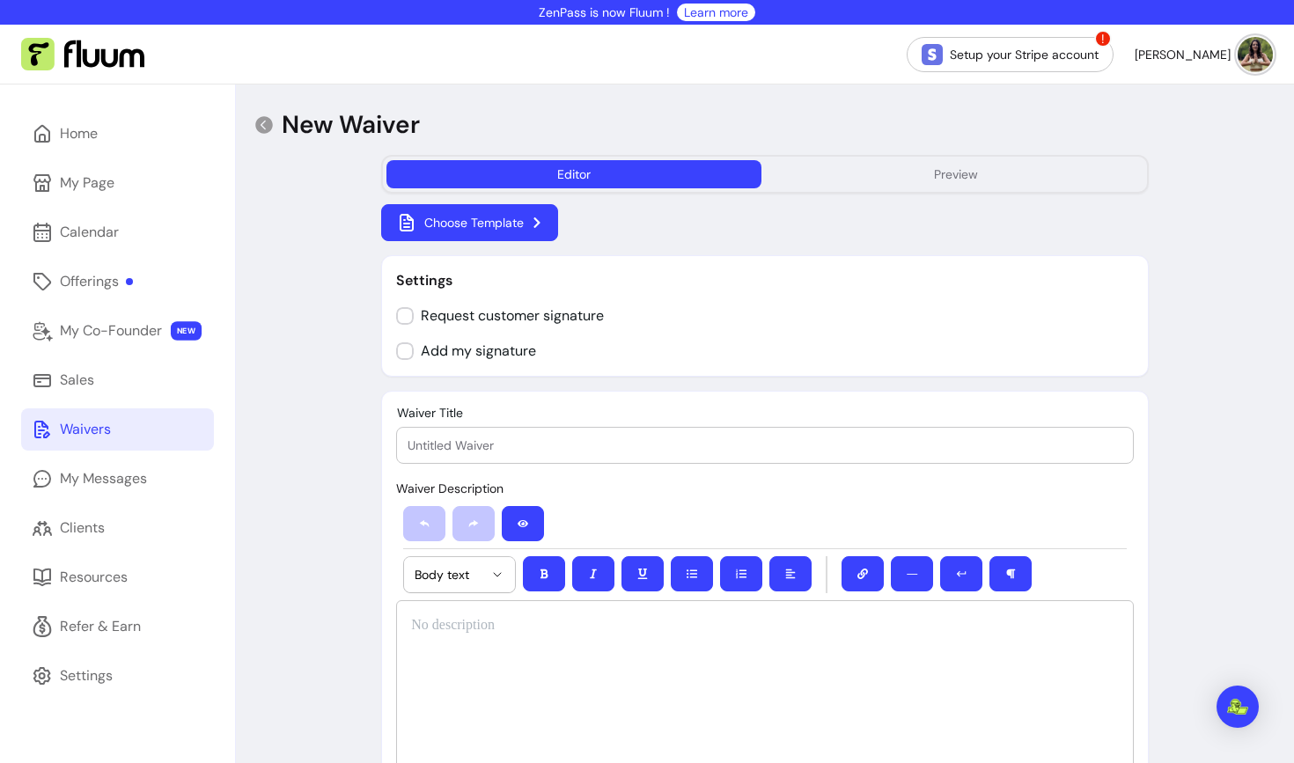
click at [507, 223] on button "Choose Template" at bounding box center [469, 222] width 177 height 37
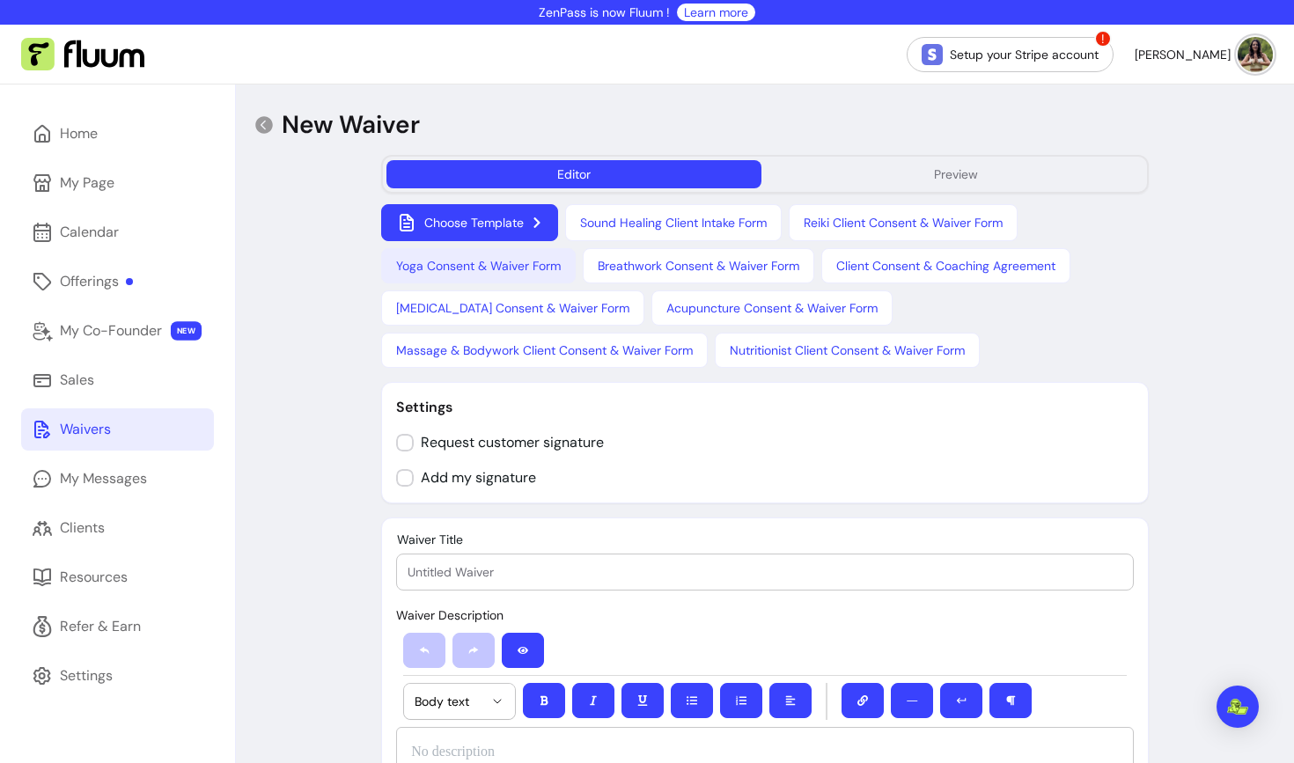
click at [505, 272] on button "Yoga Consent & Waiver Form" at bounding box center [478, 265] width 194 height 35
type input "Yoga Consent & Waiver Form"
select select "*"
select select "****"
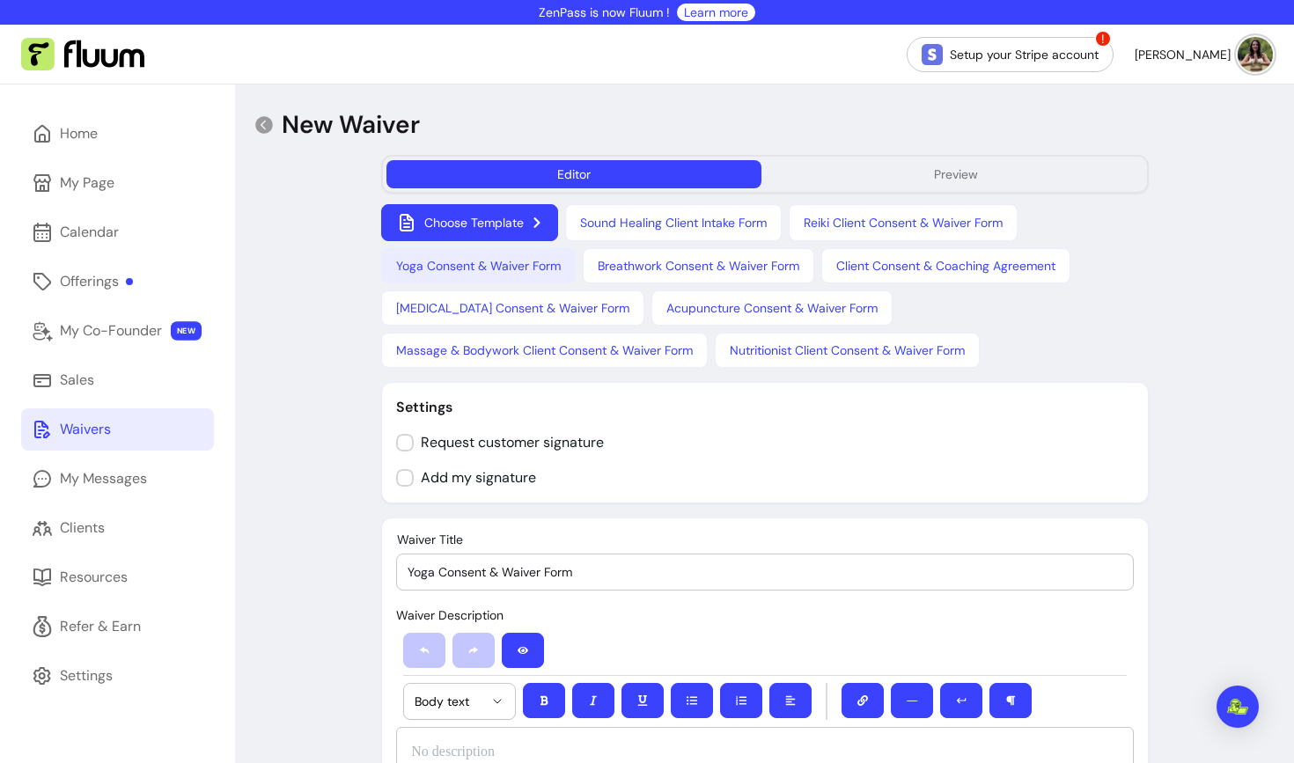
select select "****"
select select "*"
select select "**********"
select select "*"
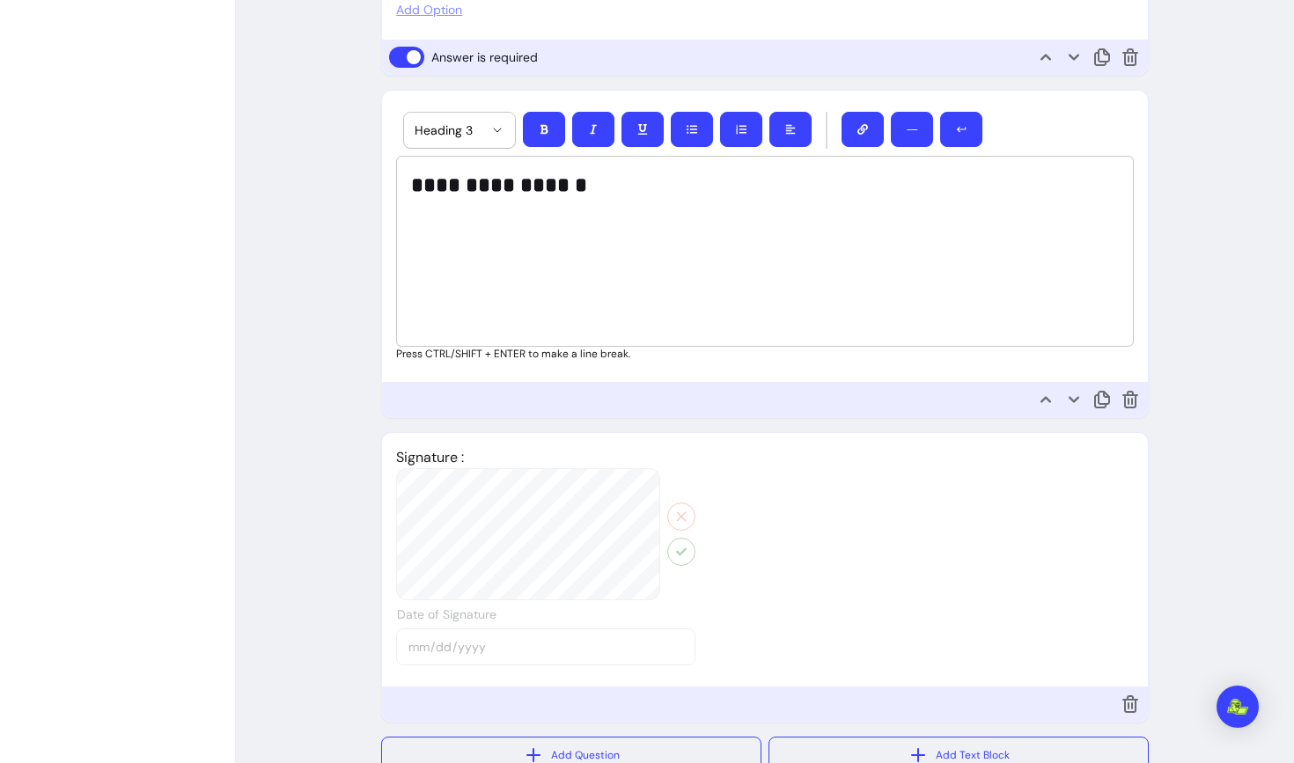
scroll to position [2746, 0]
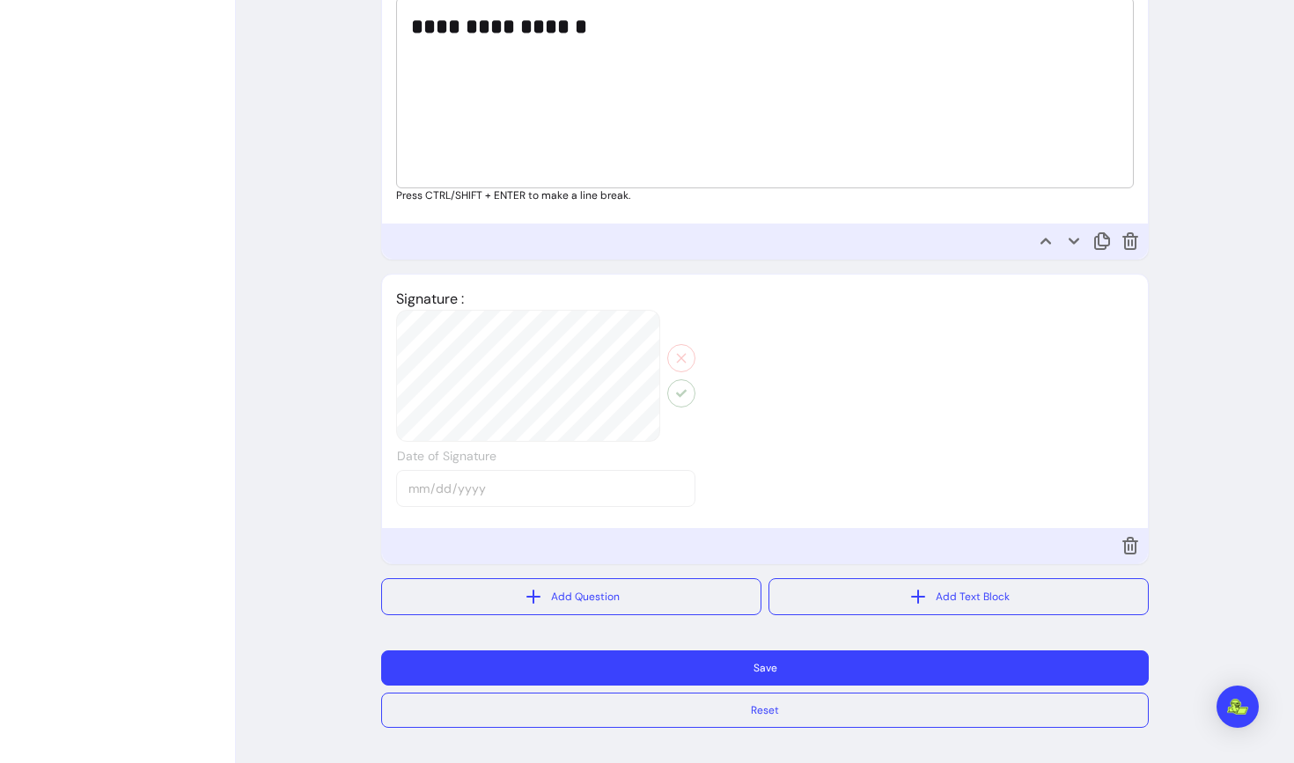
click at [580, 674] on button "Save" at bounding box center [764, 667] width 767 height 35
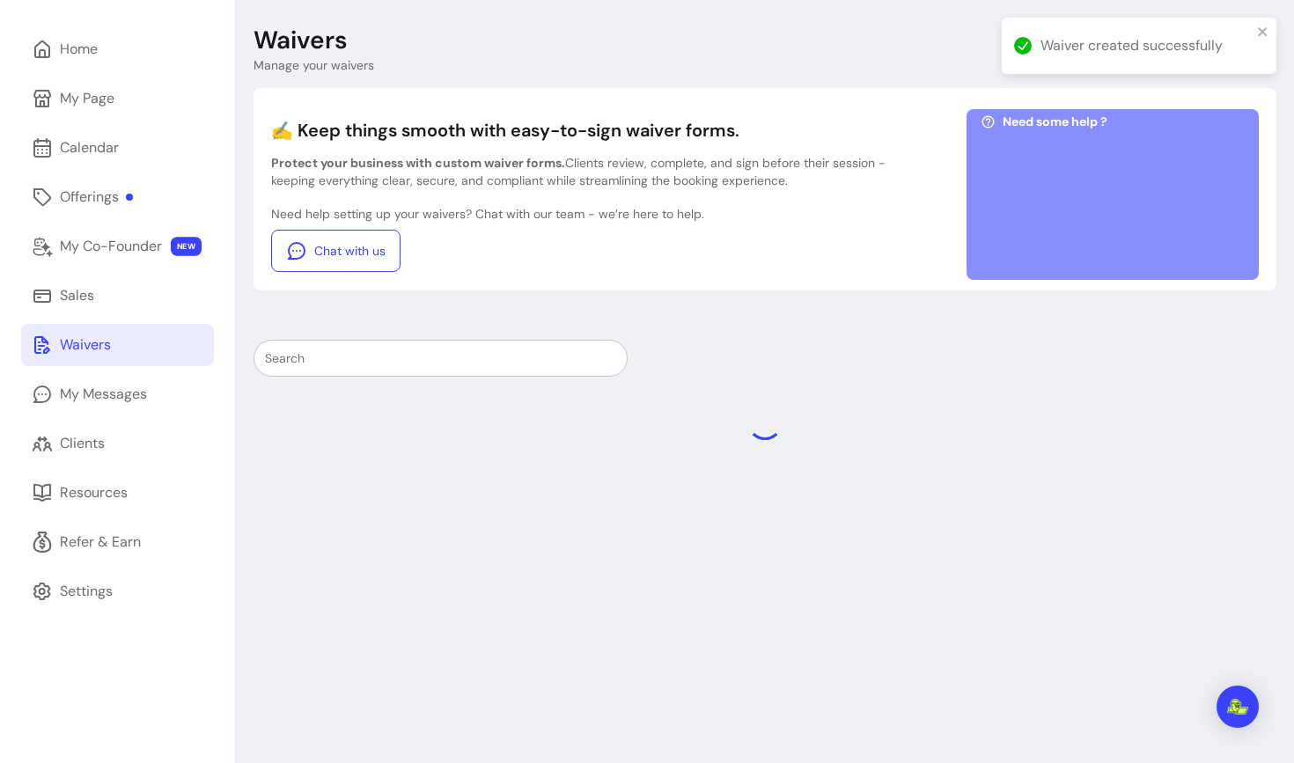
scroll to position [84, 0]
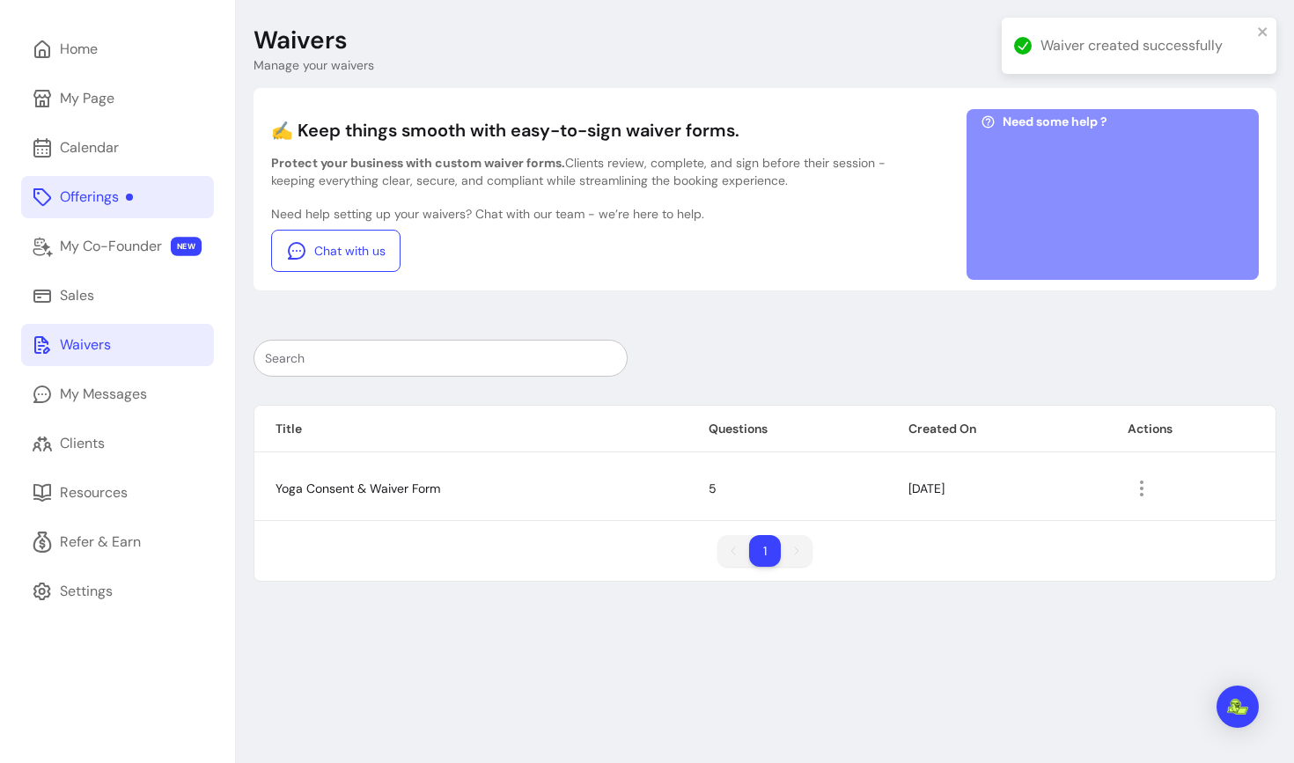
click at [92, 204] on div "Offerings" at bounding box center [96, 197] width 73 height 21
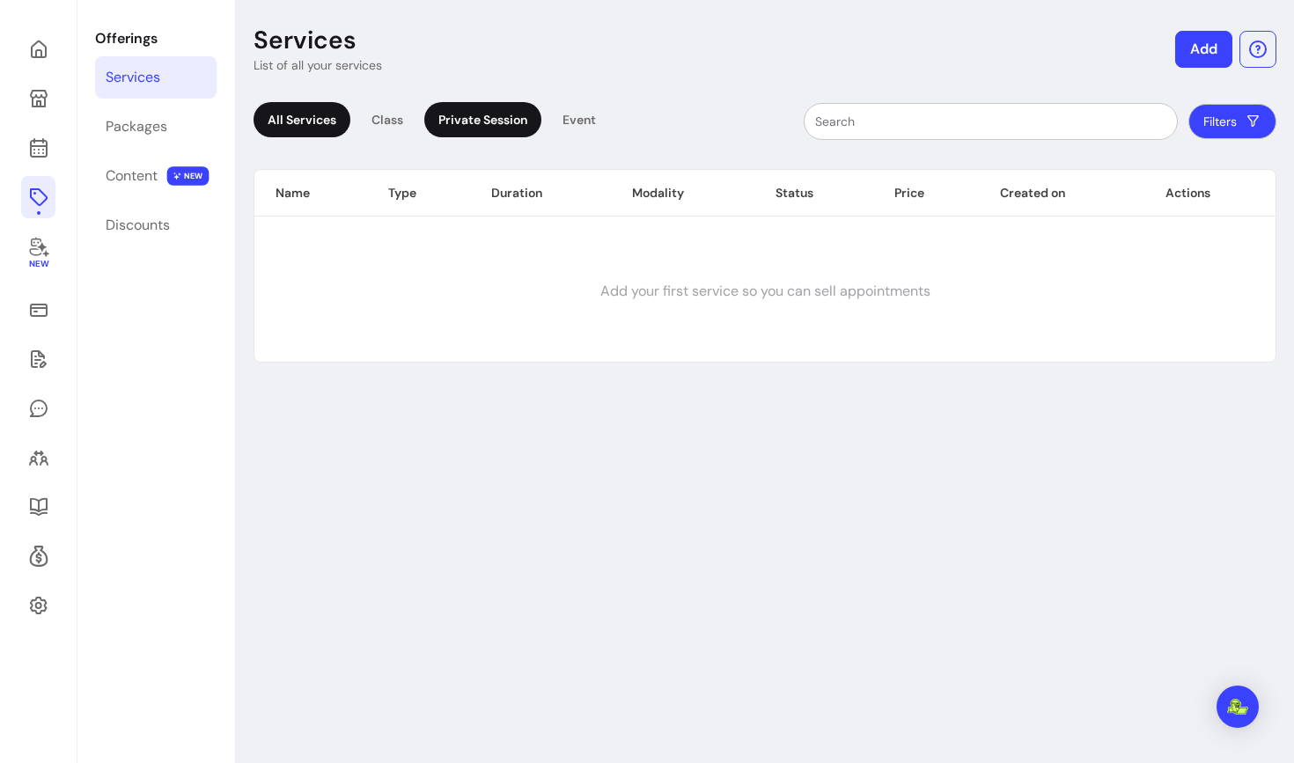
click at [456, 121] on div "Private Session" at bounding box center [482, 119] width 117 height 35
click at [1203, 49] on button "Add" at bounding box center [1203, 50] width 55 height 36
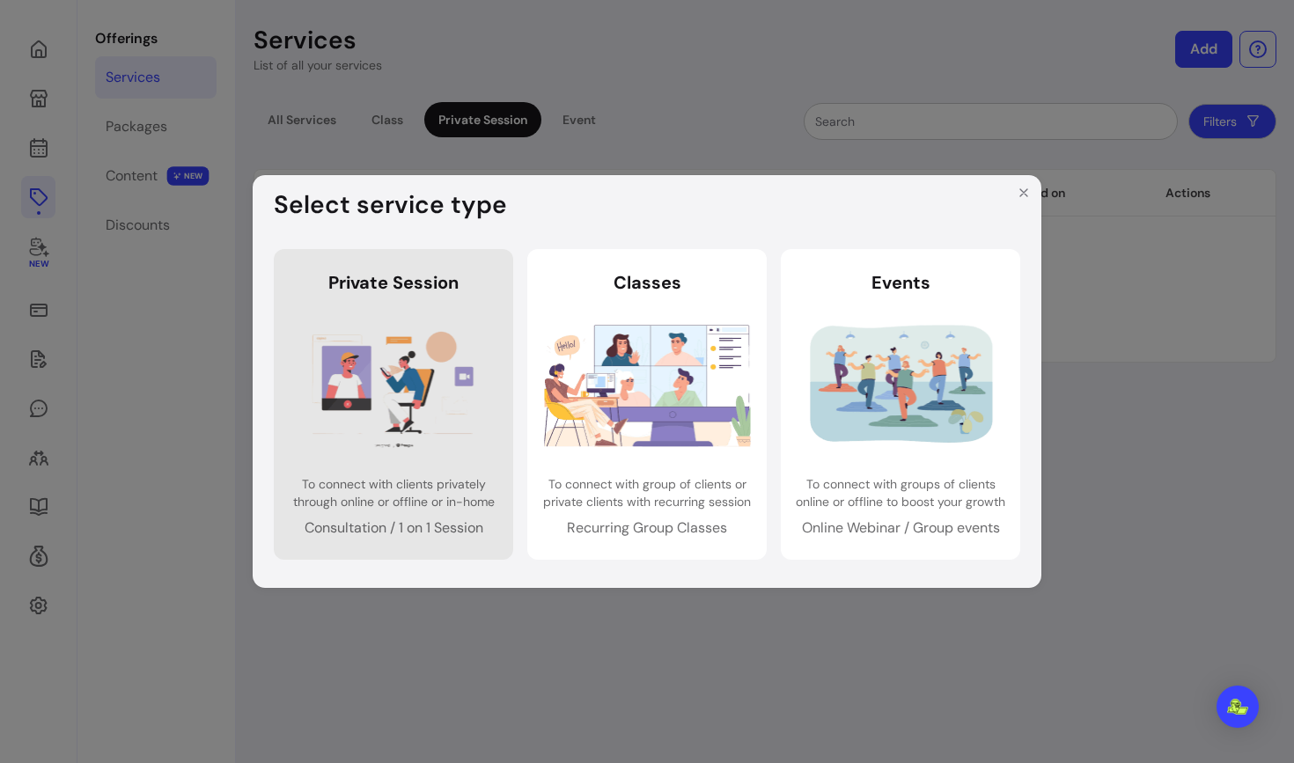
click at [437, 430] on img at bounding box center [393, 384] width 207 height 137
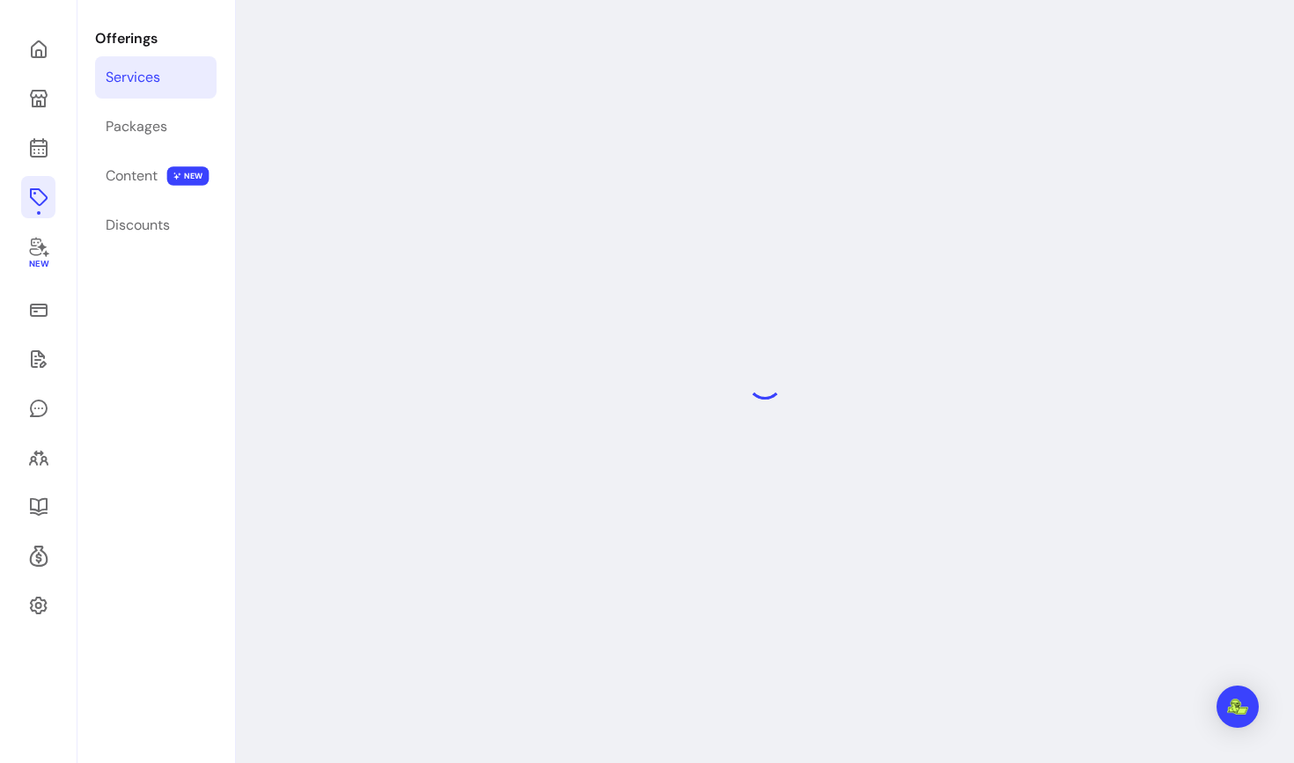
select select "***"
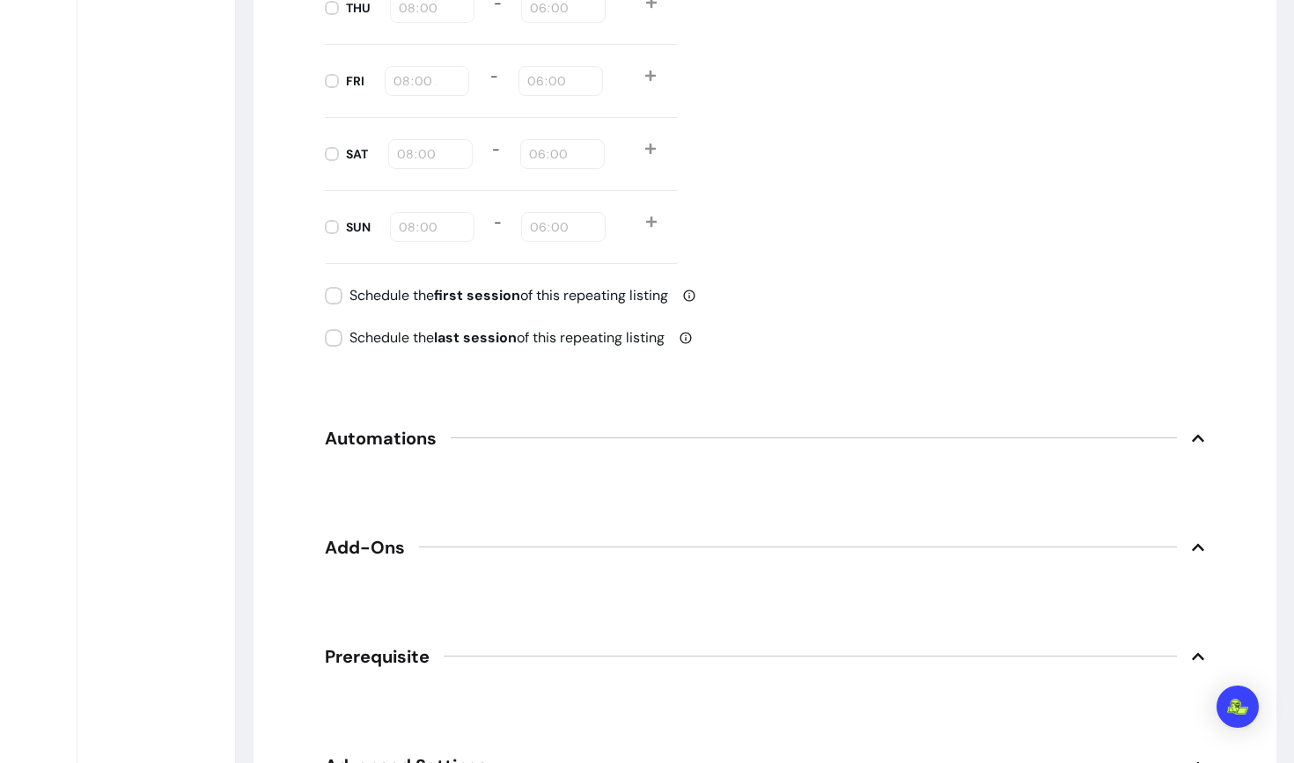
scroll to position [2350, 0]
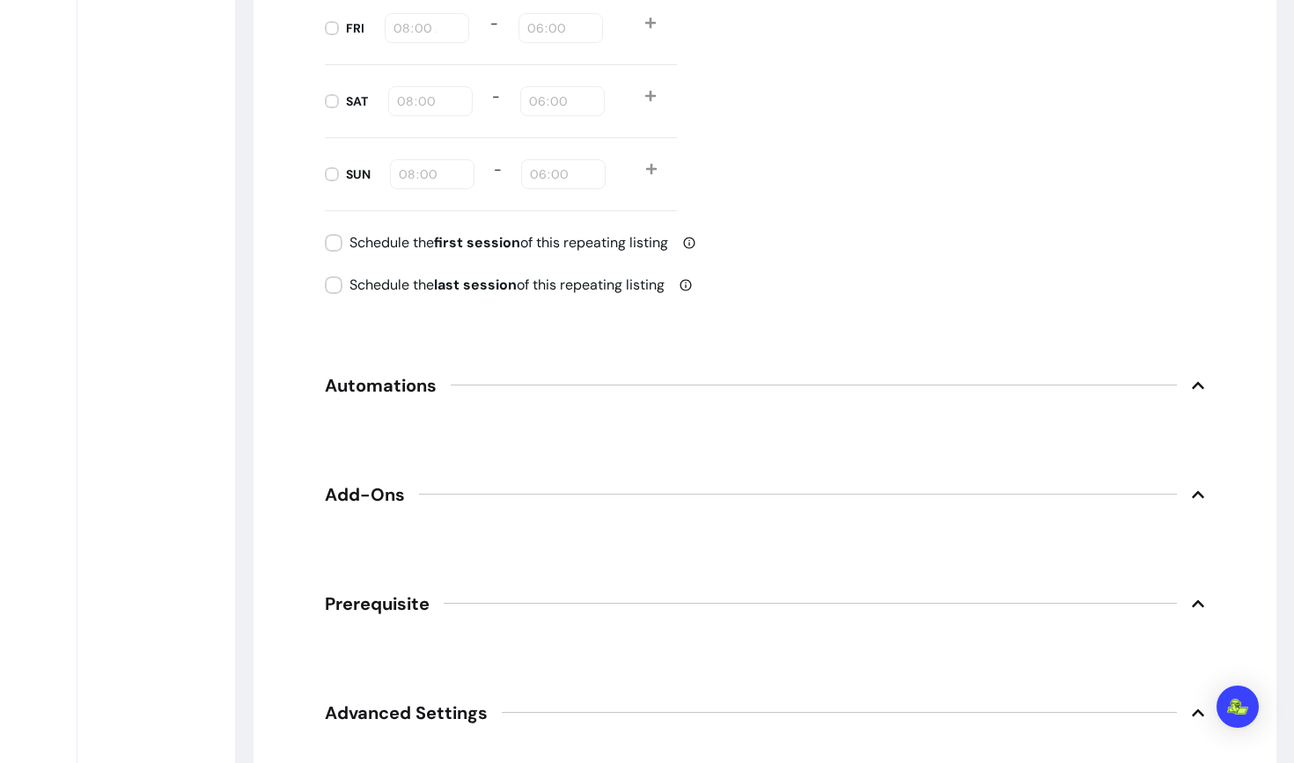
click at [370, 386] on span "Automations" at bounding box center [381, 385] width 112 height 25
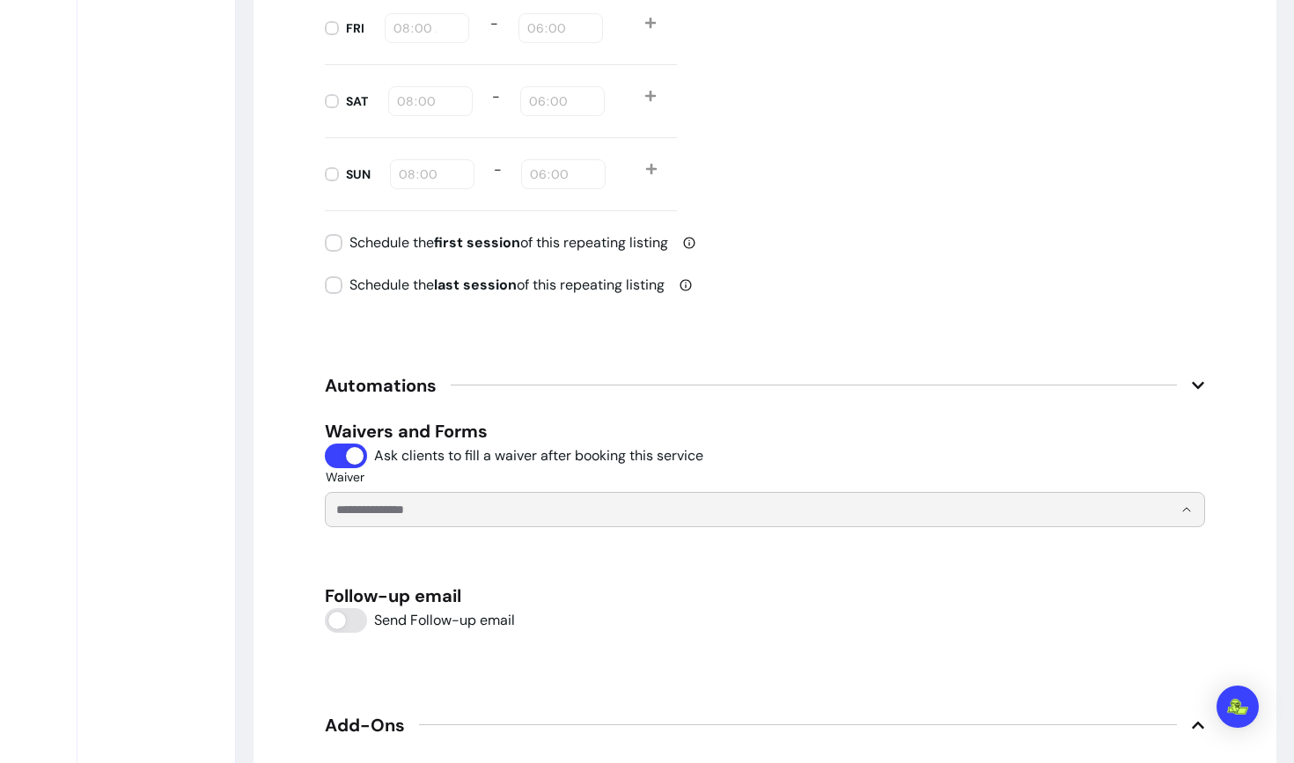
click at [387, 514] on input "Waiver" at bounding box center [740, 510] width 808 height 18
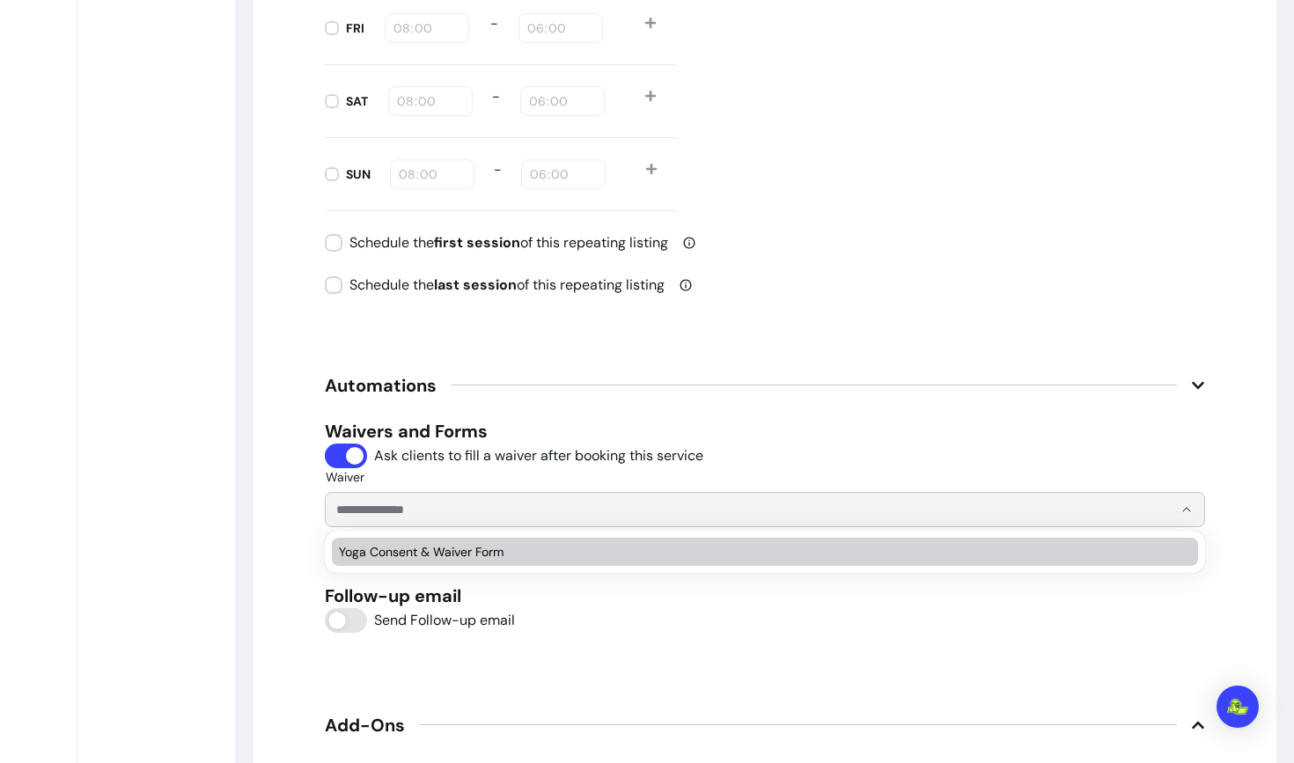
click at [393, 553] on span "Yoga Consent & Waiver Form" at bounding box center [756, 552] width 834 height 18
type input "**********"
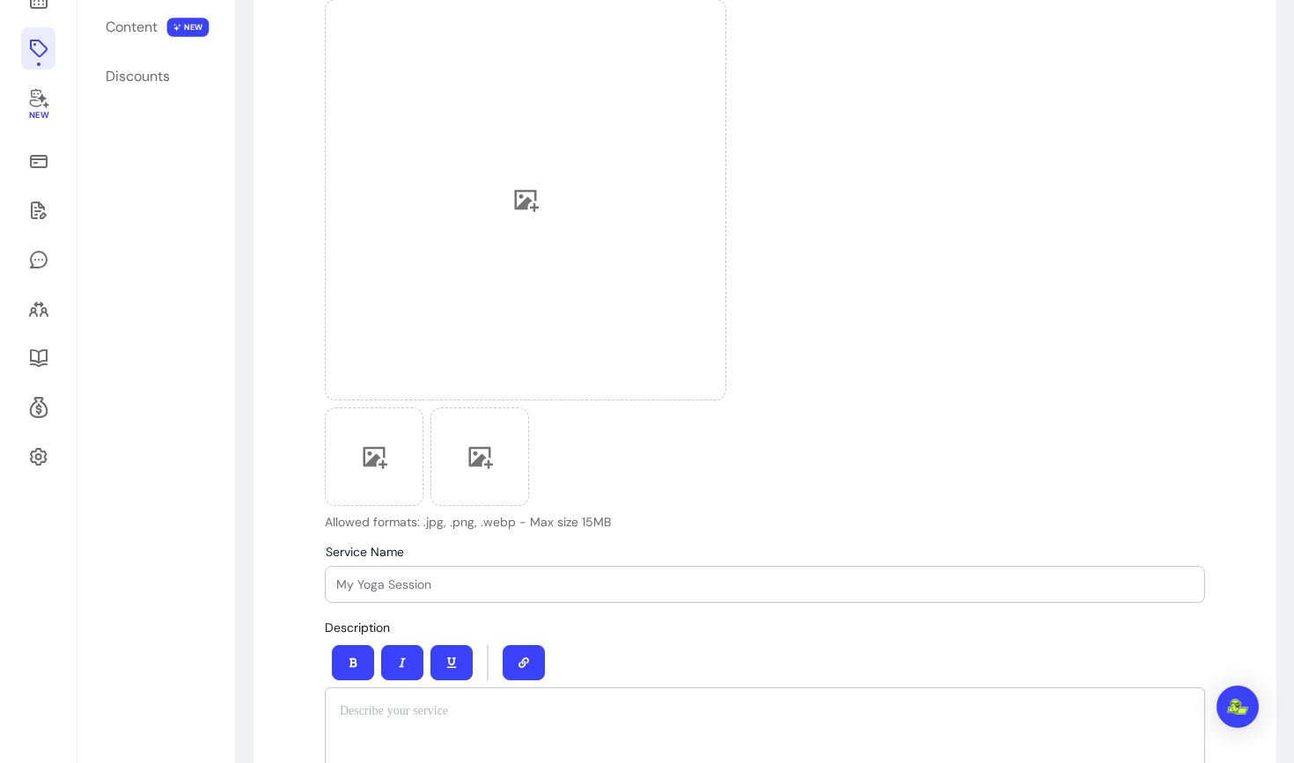
scroll to position [0, 0]
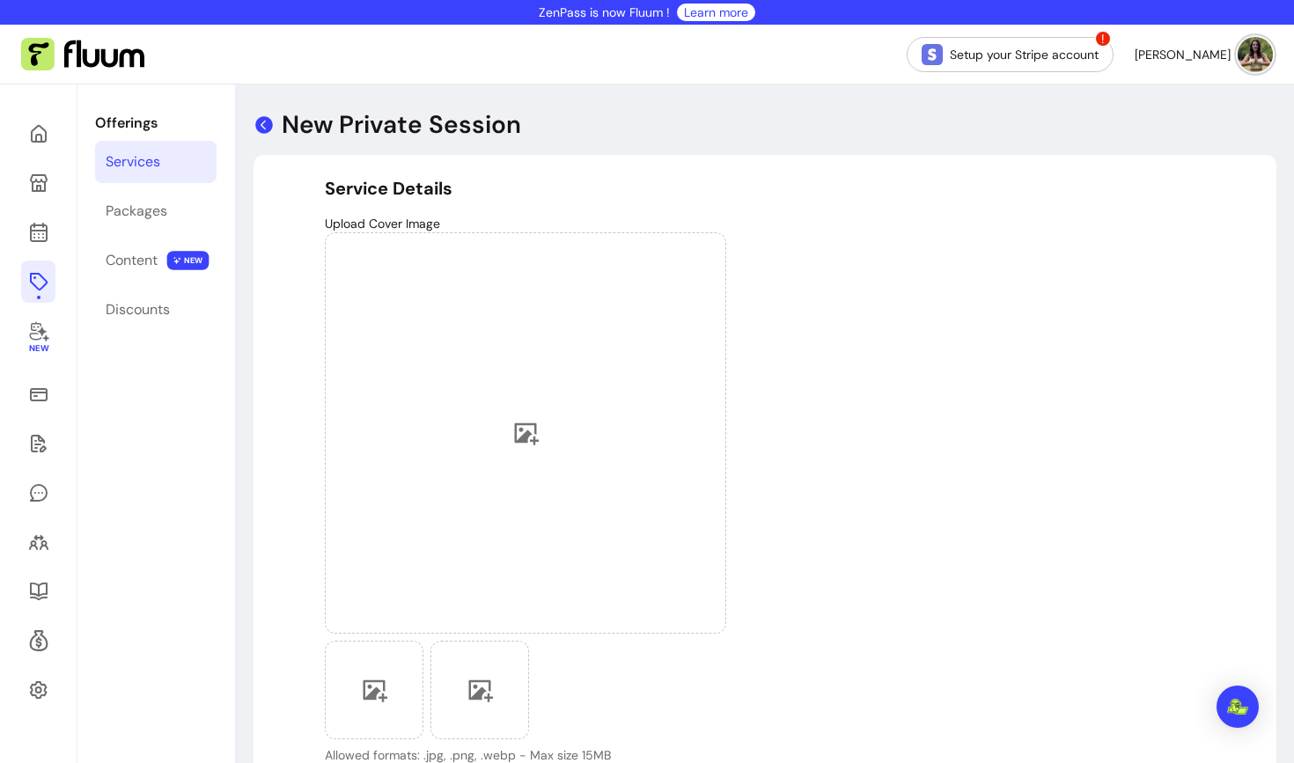
click at [266, 128] on icon at bounding box center [264, 125] width 18 height 18
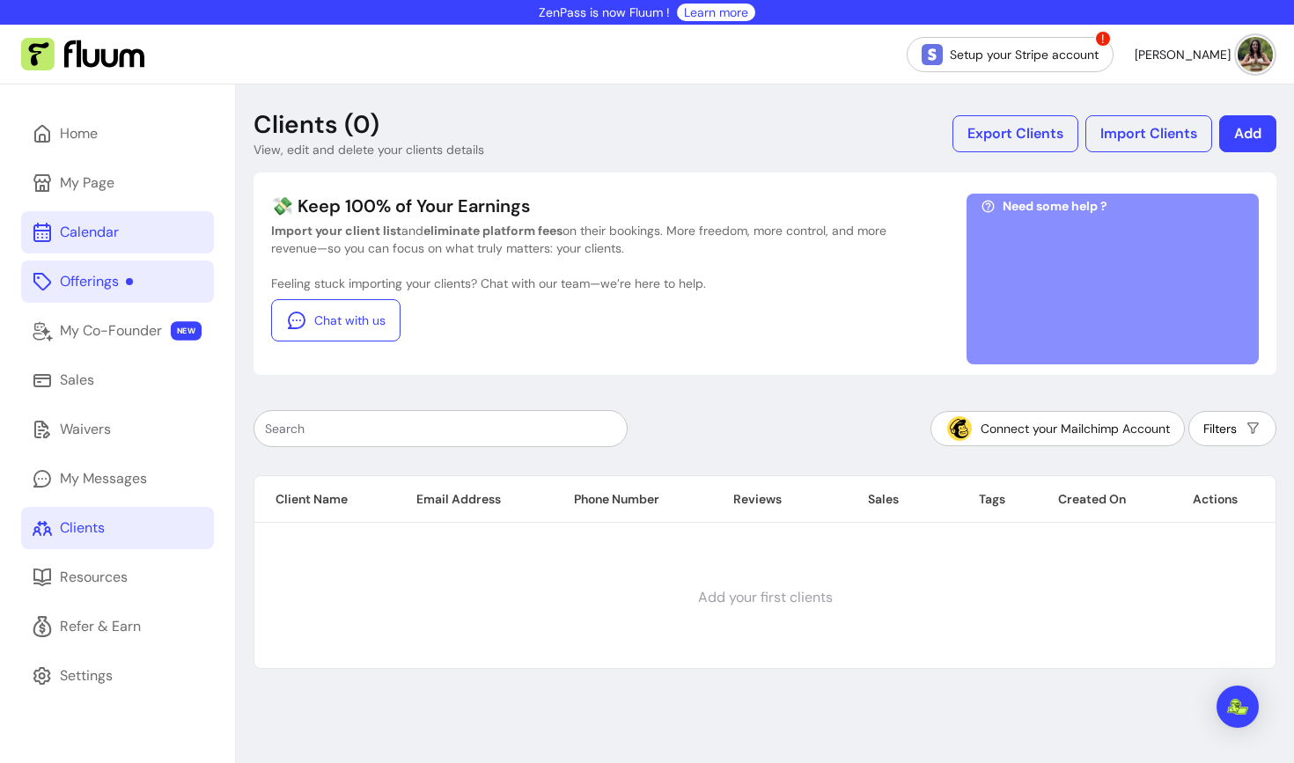
click at [150, 239] on link "Calendar" at bounding box center [117, 232] width 193 height 42
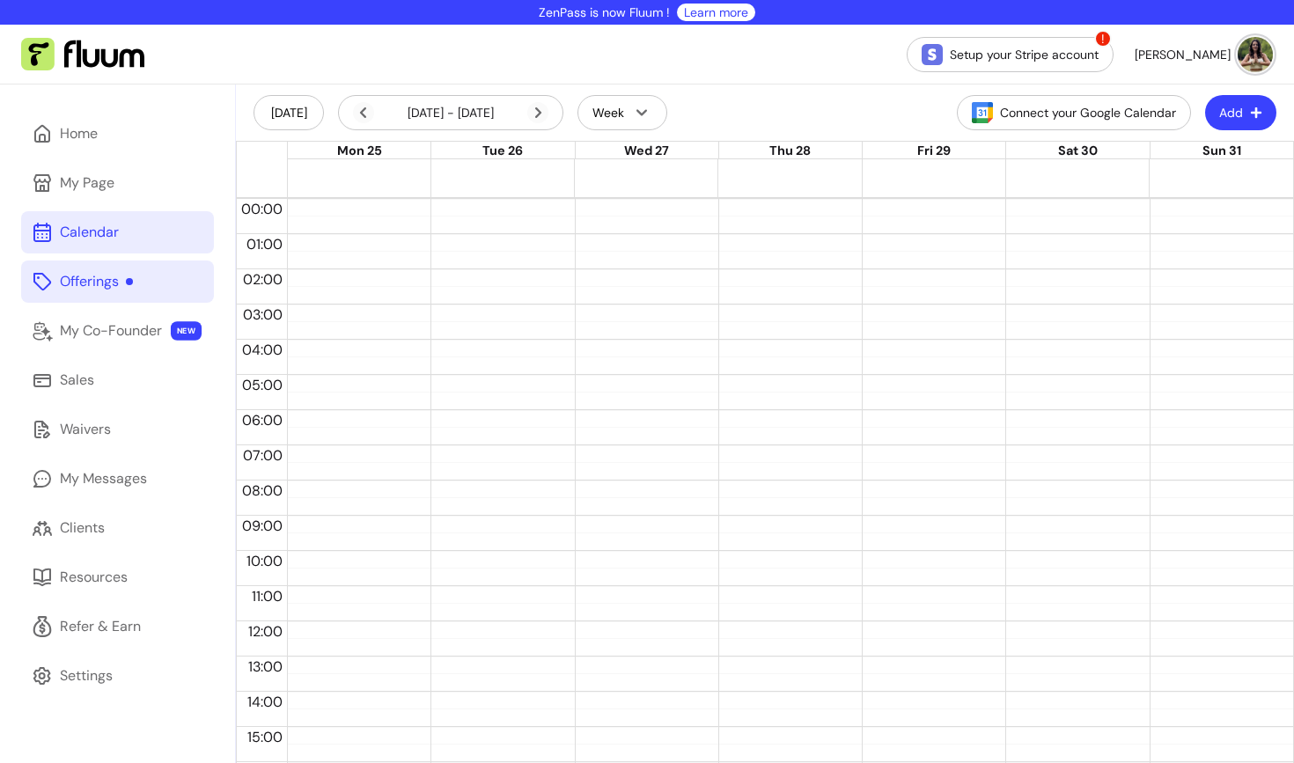
click at [1250, 116] on icon "button" at bounding box center [1256, 112] width 12 height 12
click at [1161, 188] on span "Add Appointment" at bounding box center [1198, 187] width 128 height 18
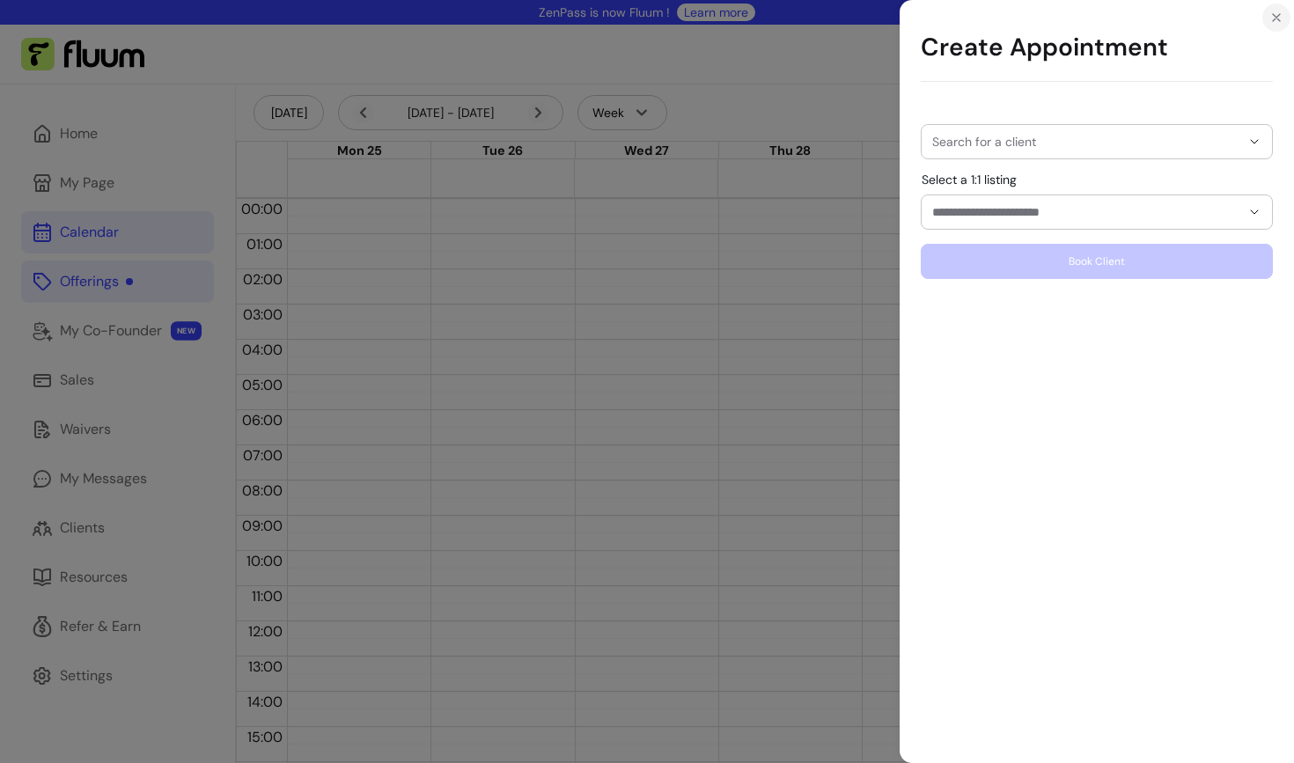
click at [1279, 18] on icon "Close" at bounding box center [1276, 18] width 14 height 14
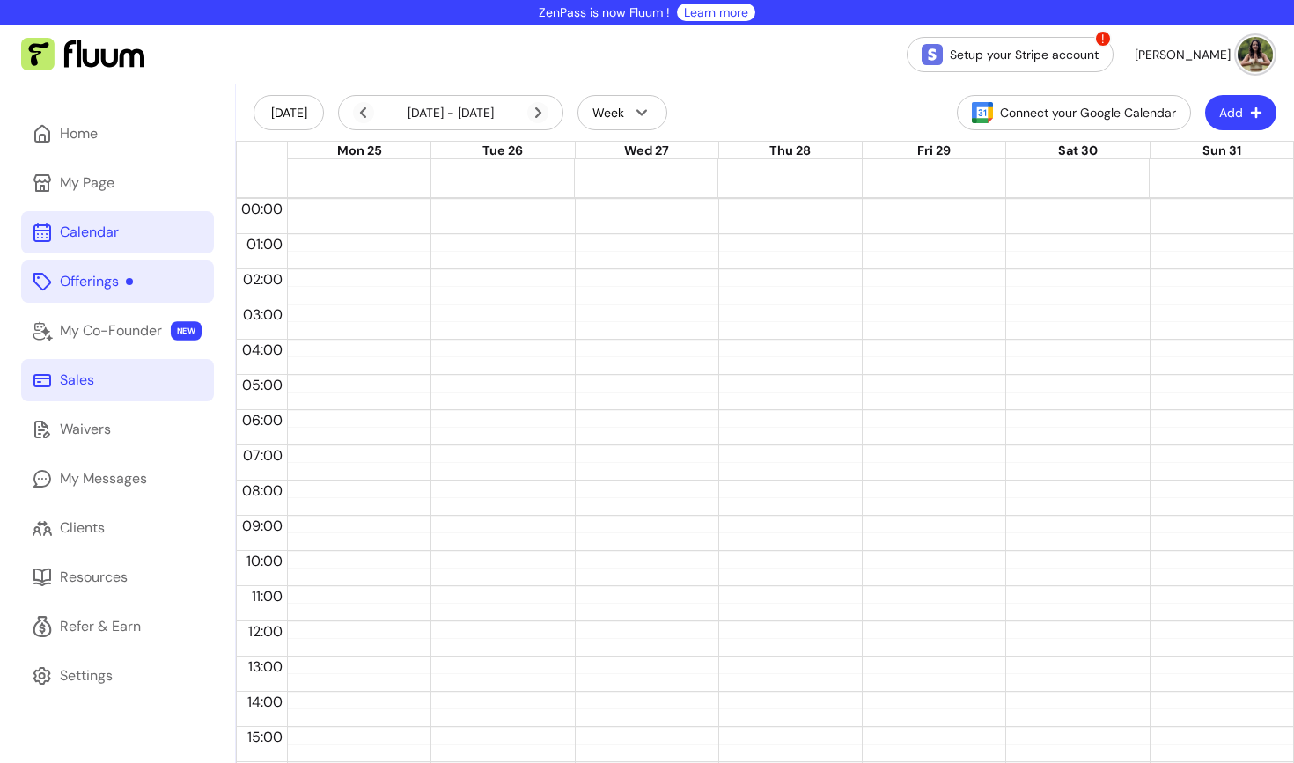
click at [72, 387] on div "Sales" at bounding box center [77, 380] width 34 height 21
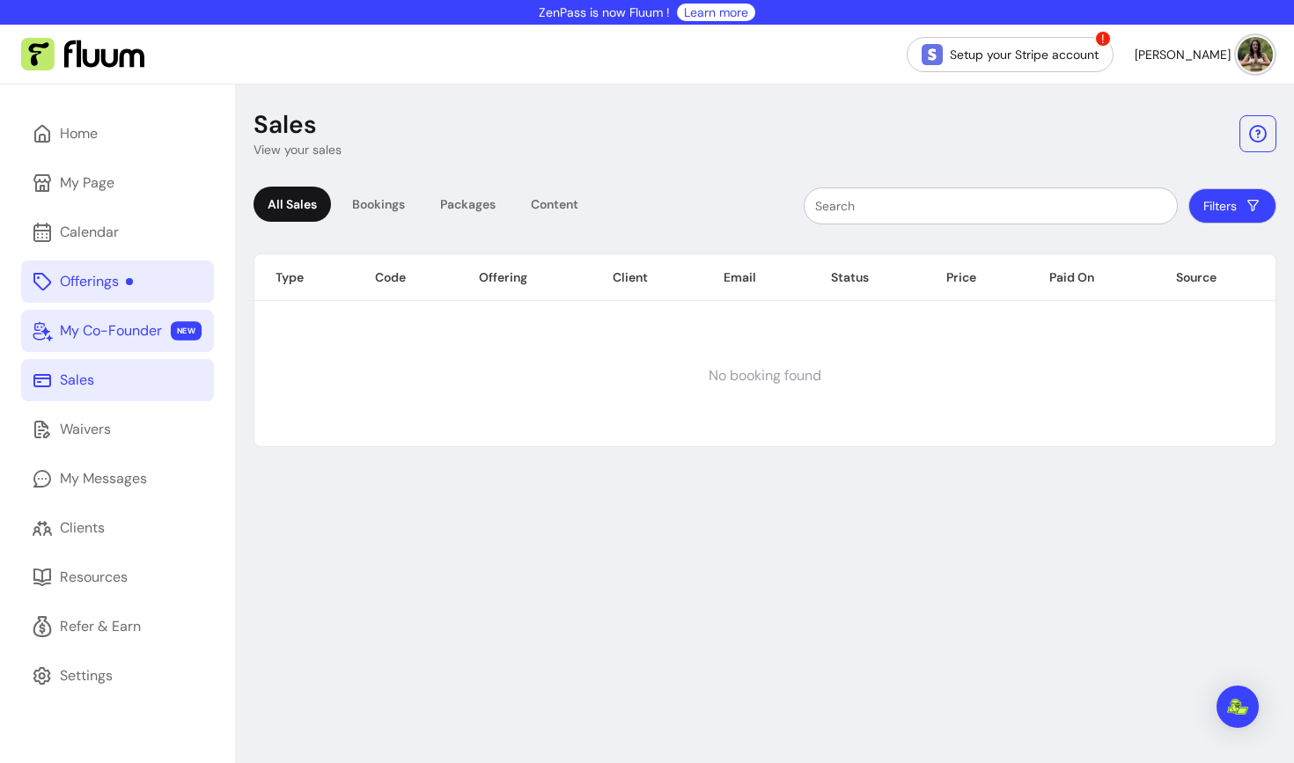
click at [84, 335] on div "My Co-Founder" at bounding box center [111, 330] width 102 height 21
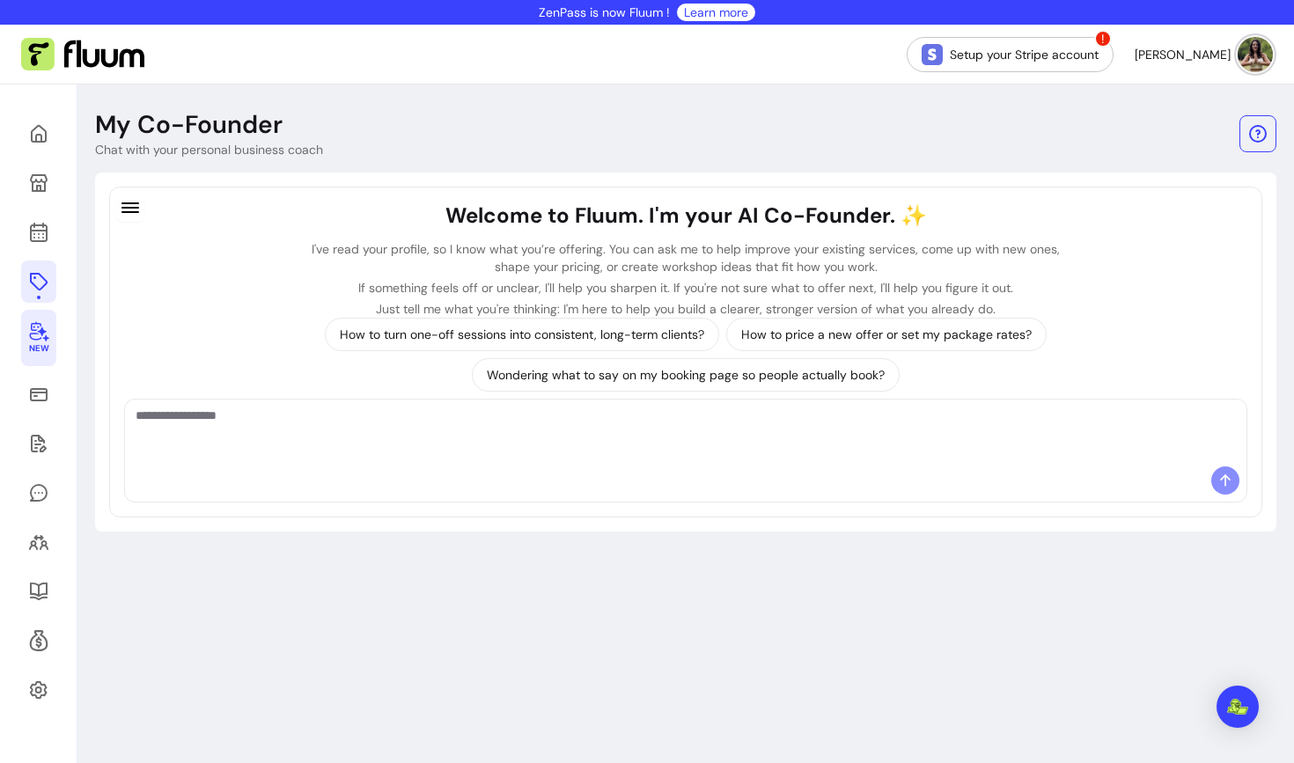
click at [354, 438] on textarea "Ask me anything..." at bounding box center [686, 433] width 1100 height 53
click at [1055, 57] on link "Setup your Stripe account" at bounding box center [1009, 54] width 207 height 35
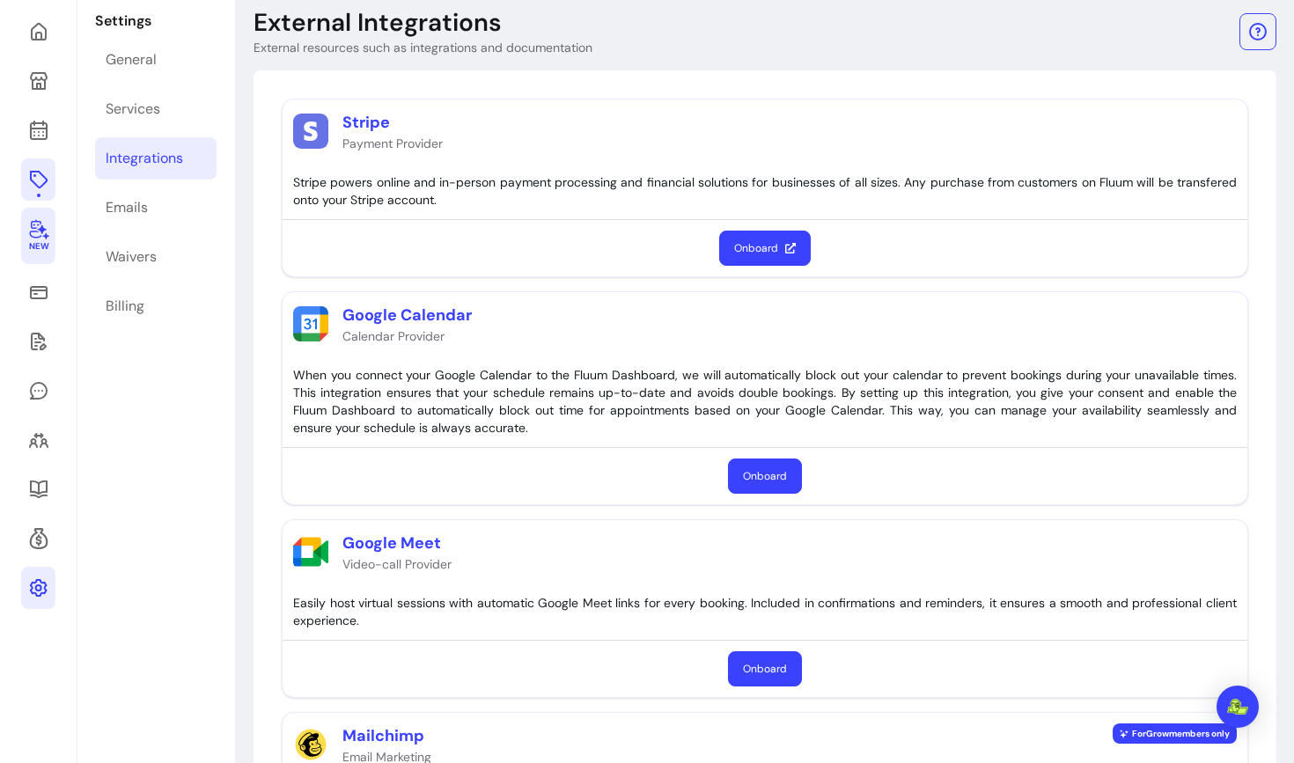
scroll to position [104, 0]
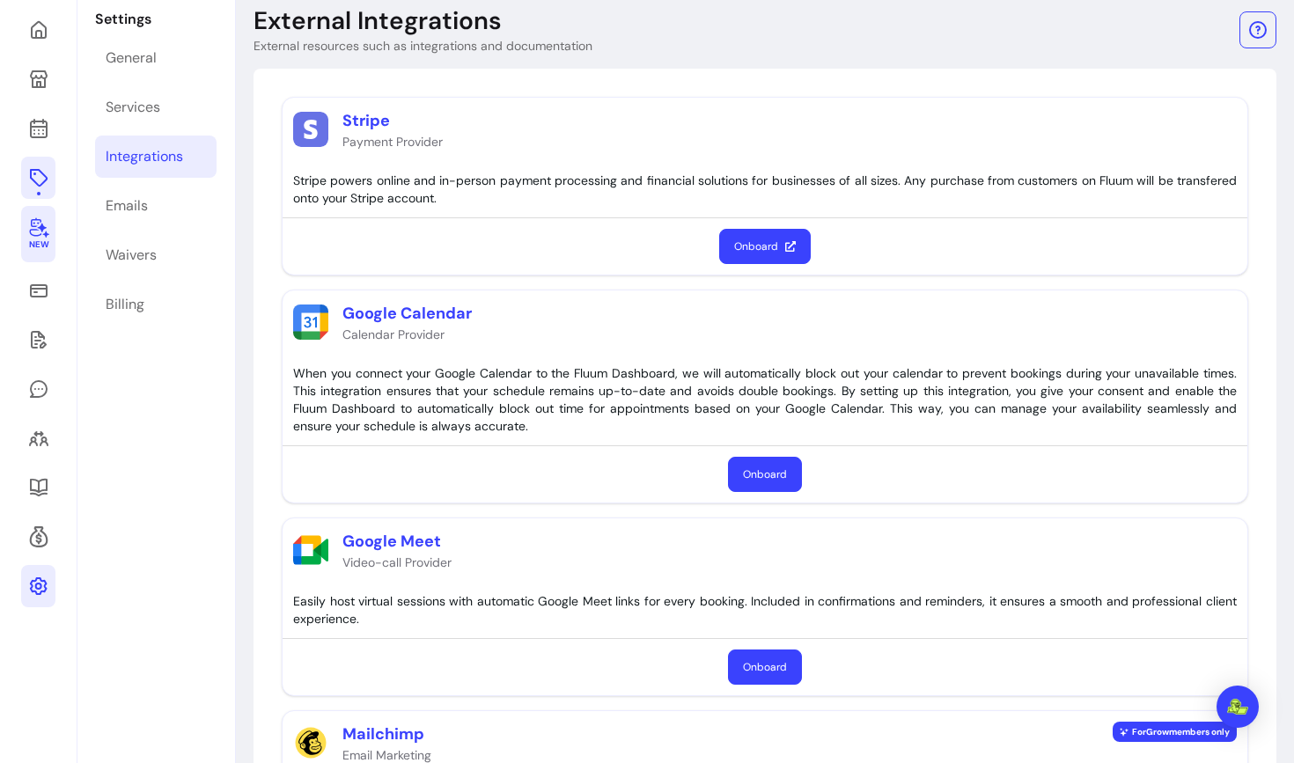
click at [420, 306] on p "Google Calendar" at bounding box center [406, 313] width 129 height 25
click at [356, 314] on p "Google Calendar" at bounding box center [406, 313] width 129 height 25
click at [392, 546] on p "Google Meet" at bounding box center [396, 541] width 109 height 25
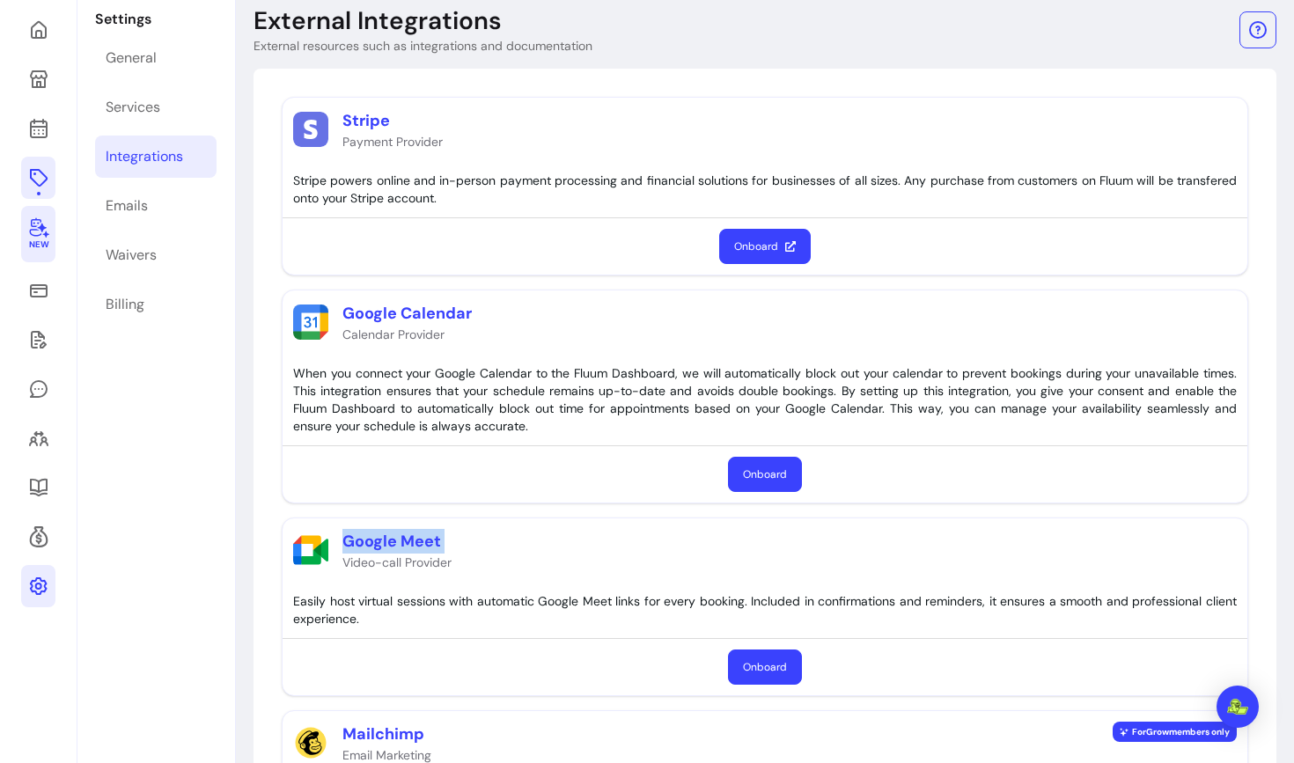
click at [392, 546] on p "Google Meet" at bounding box center [396, 541] width 109 height 25
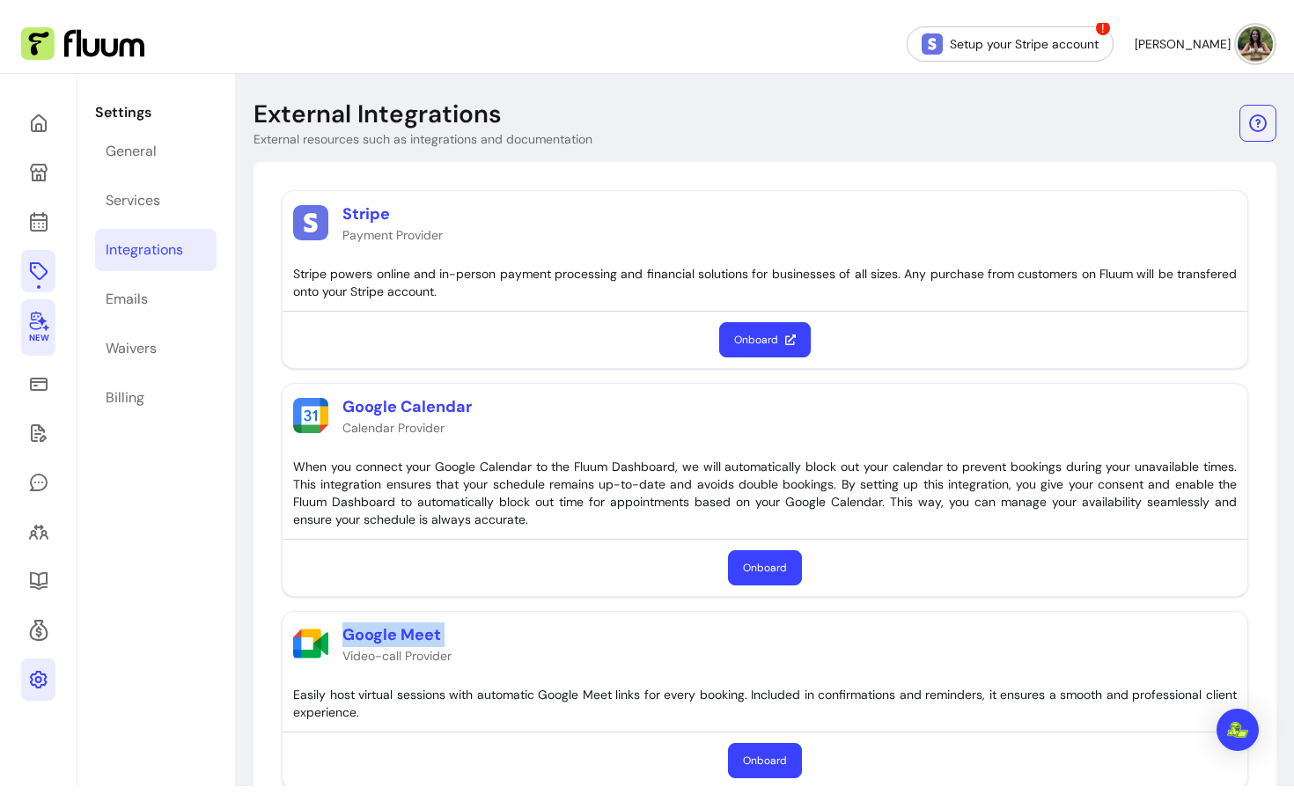
scroll to position [0, 0]
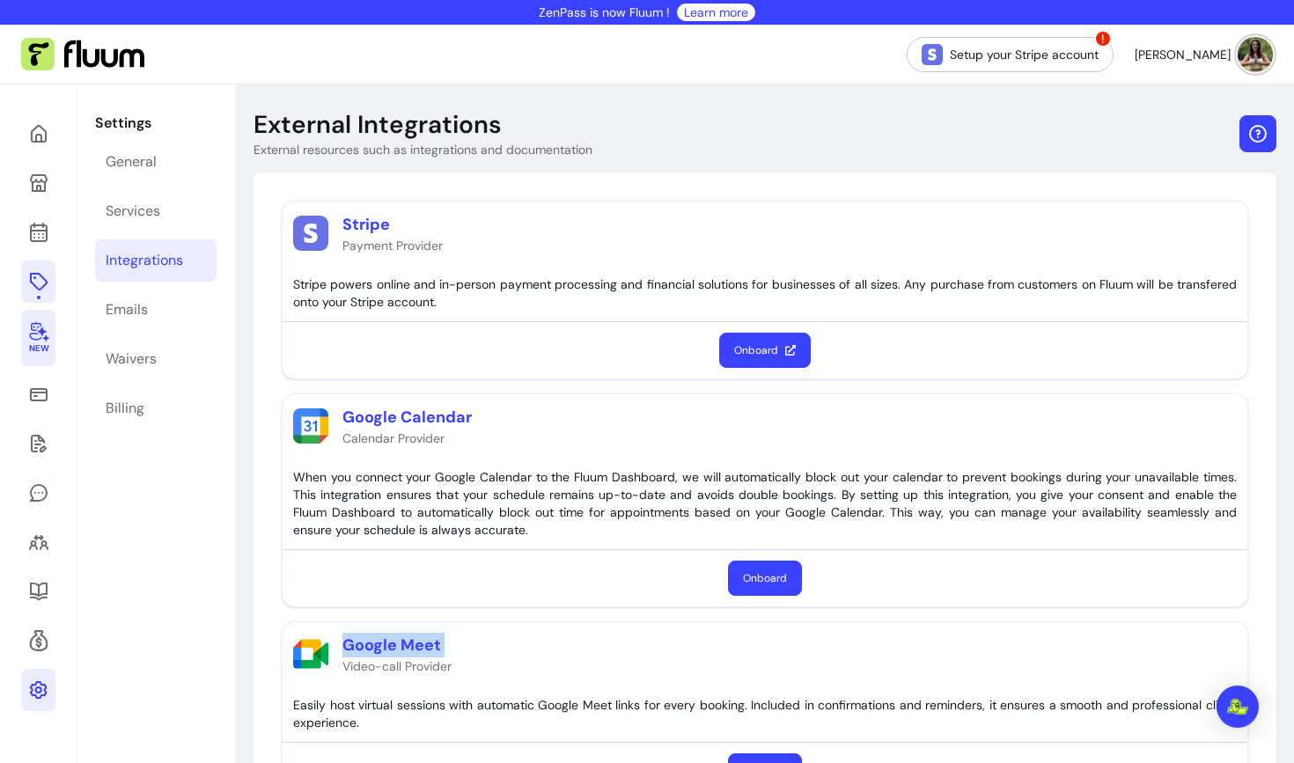
click at [1260, 127] on icon "button" at bounding box center [1258, 134] width 18 height 18
click at [41, 186] on icon at bounding box center [38, 182] width 21 height 21
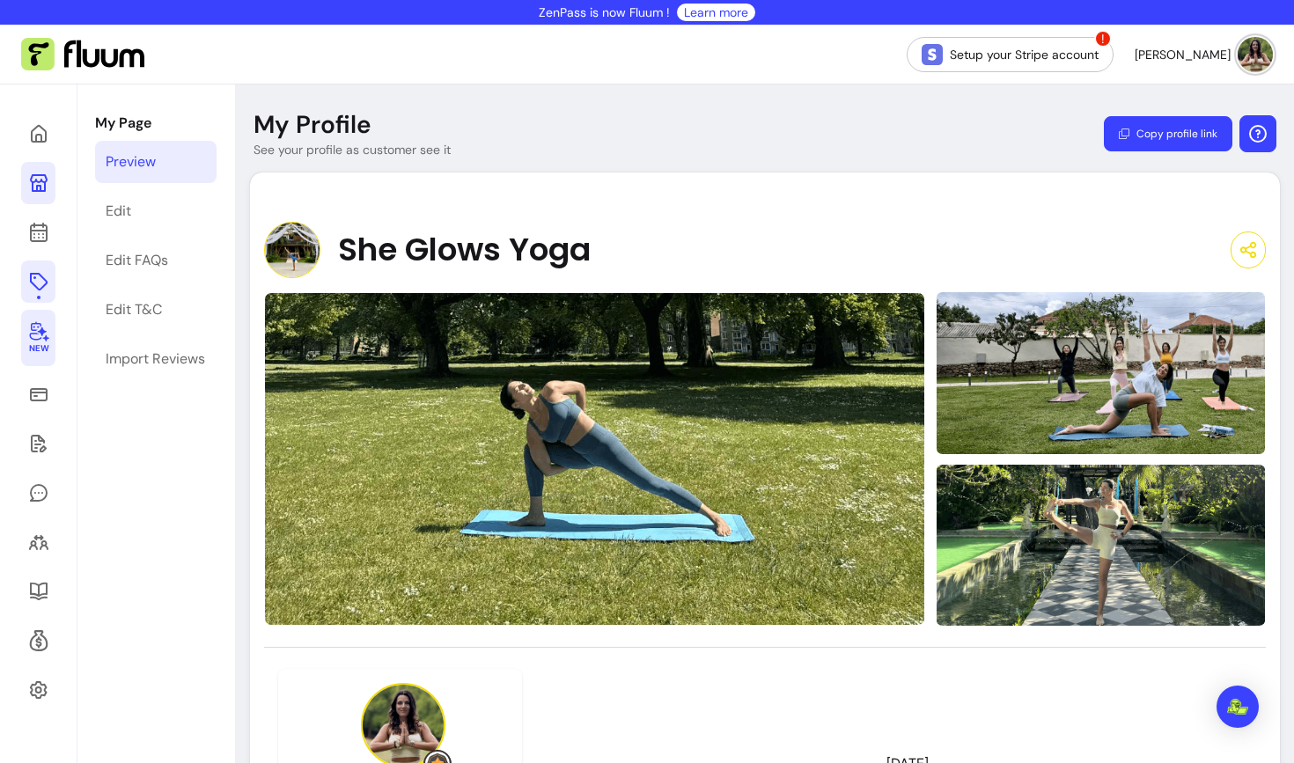
click at [1258, 135] on icon "button" at bounding box center [1258, 134] width 18 height 18
click at [865, 230] on div "She Glows Yoga" at bounding box center [765, 250] width 1002 height 56
